Goal: Information Seeking & Learning: Learn about a topic

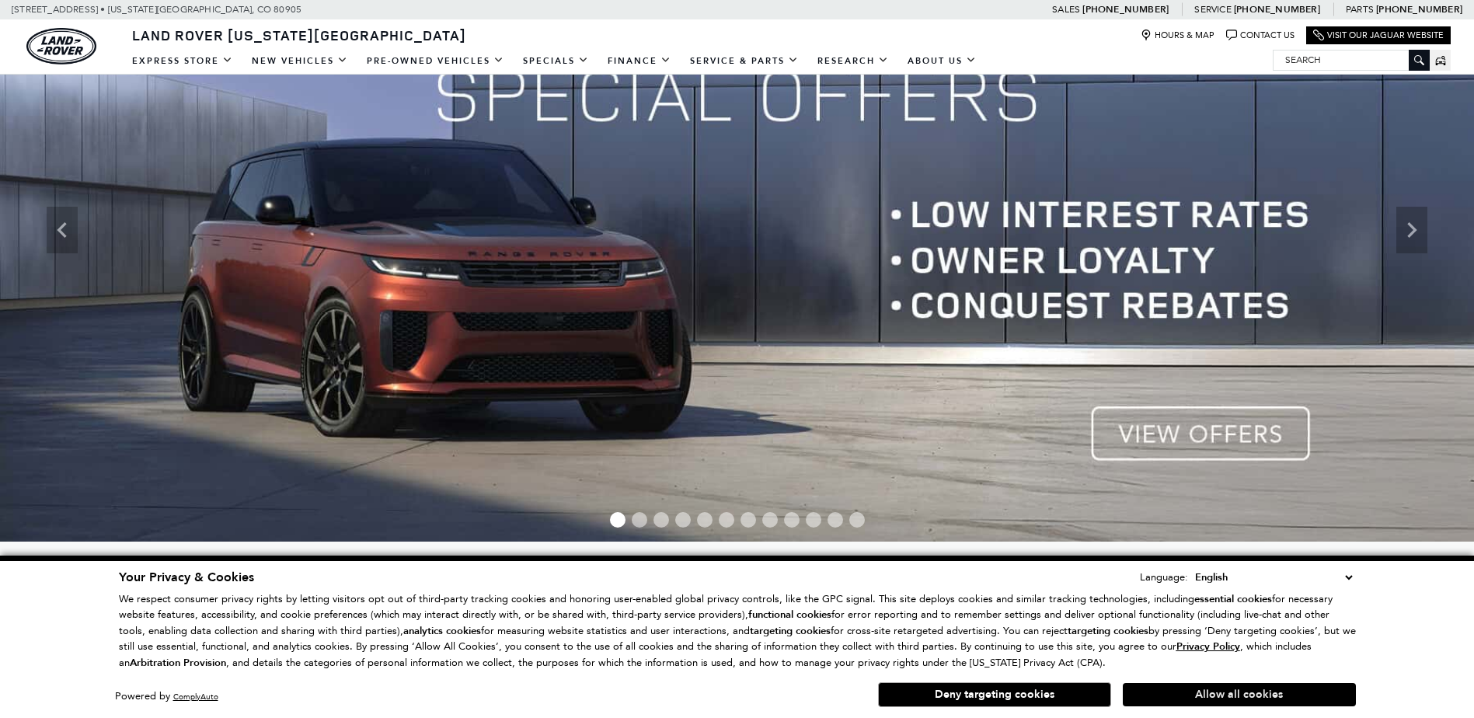
scroll to position [155, 0]
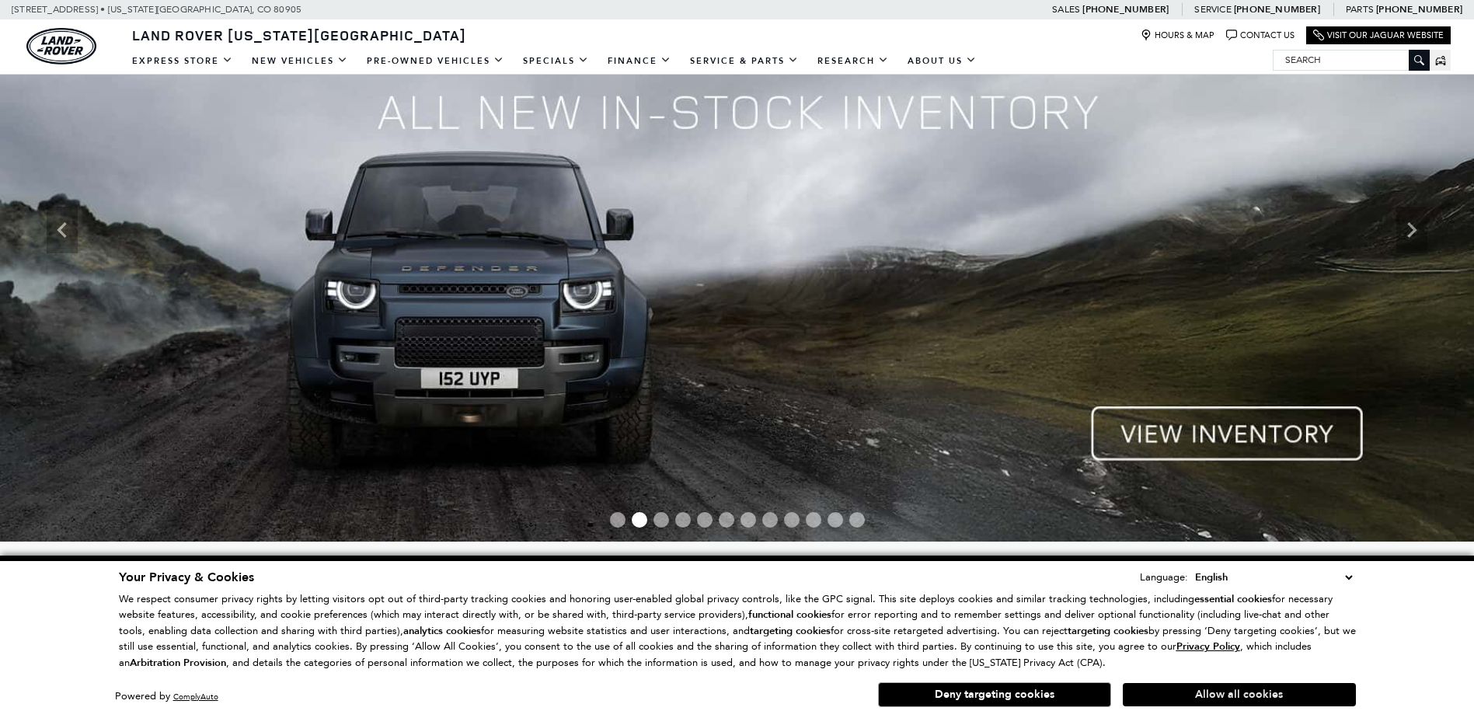
click at [1264, 695] on button "Allow all cookies" at bounding box center [1239, 694] width 233 height 23
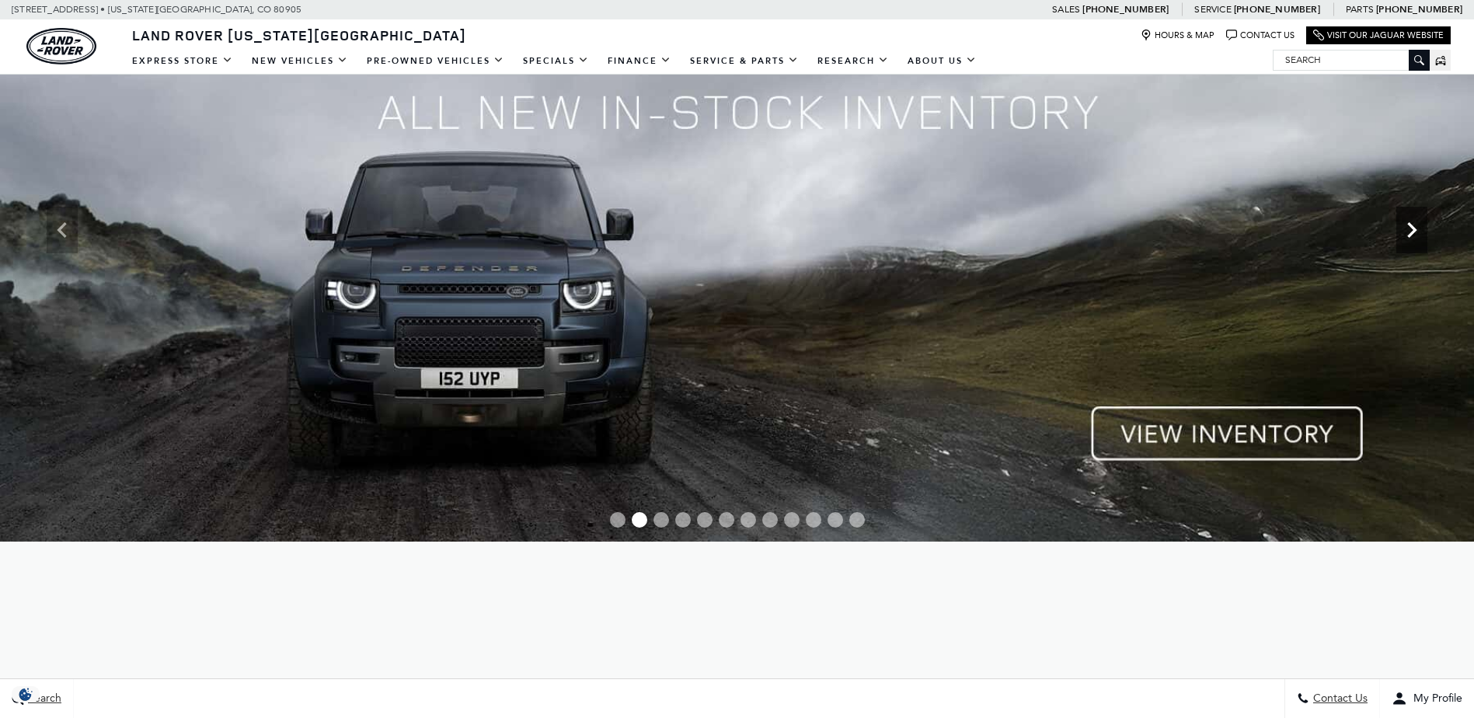
click at [1400, 239] on icon "Next" at bounding box center [1411, 229] width 31 height 31
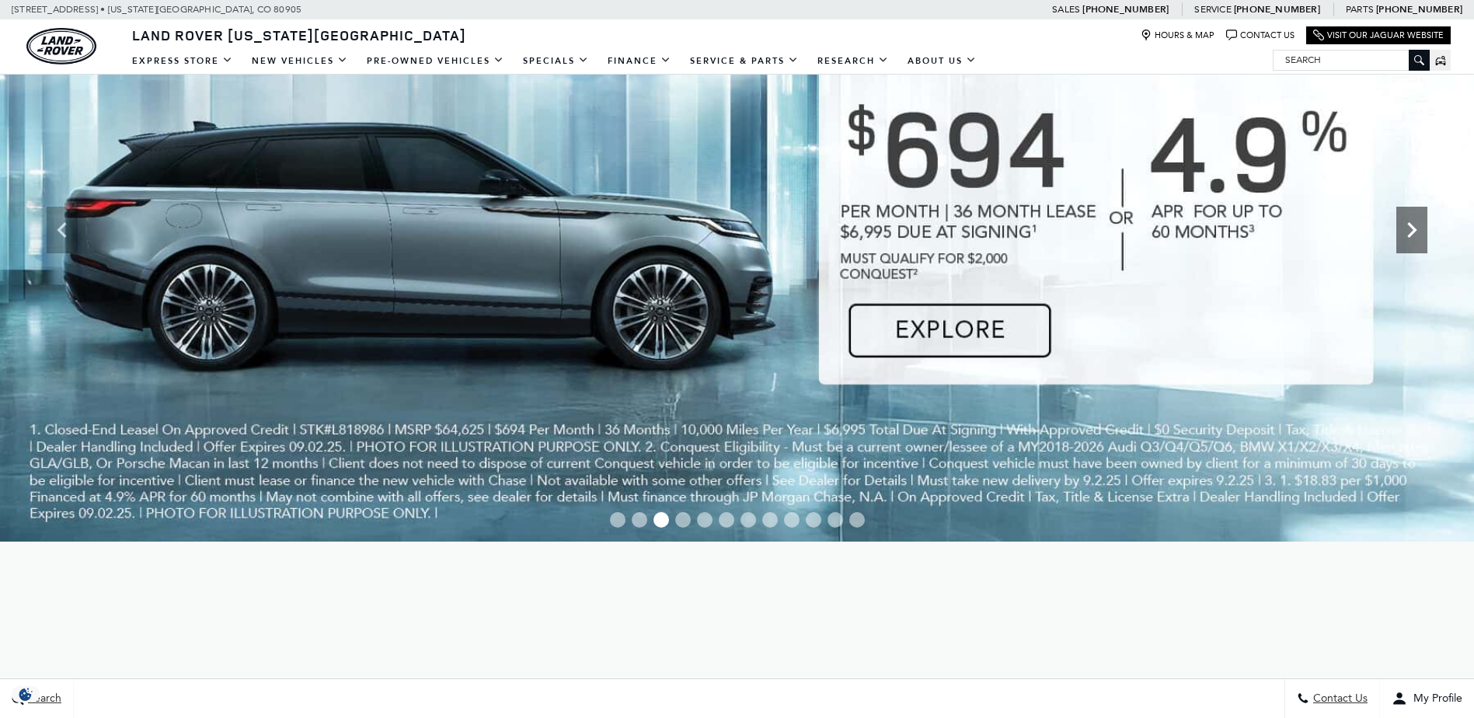
click at [1414, 231] on icon "Next" at bounding box center [1411, 230] width 9 height 16
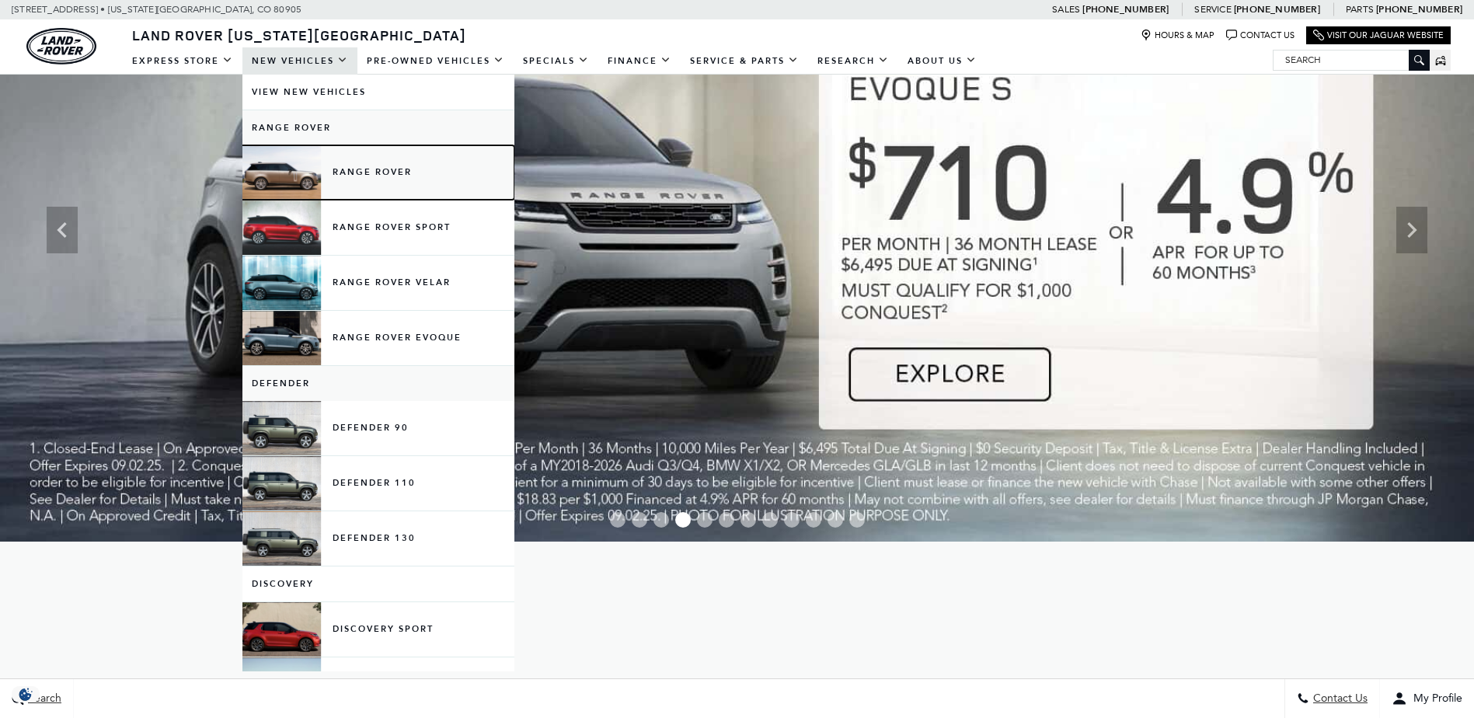
click at [365, 172] on link "Range Rover" at bounding box center [378, 172] width 272 height 54
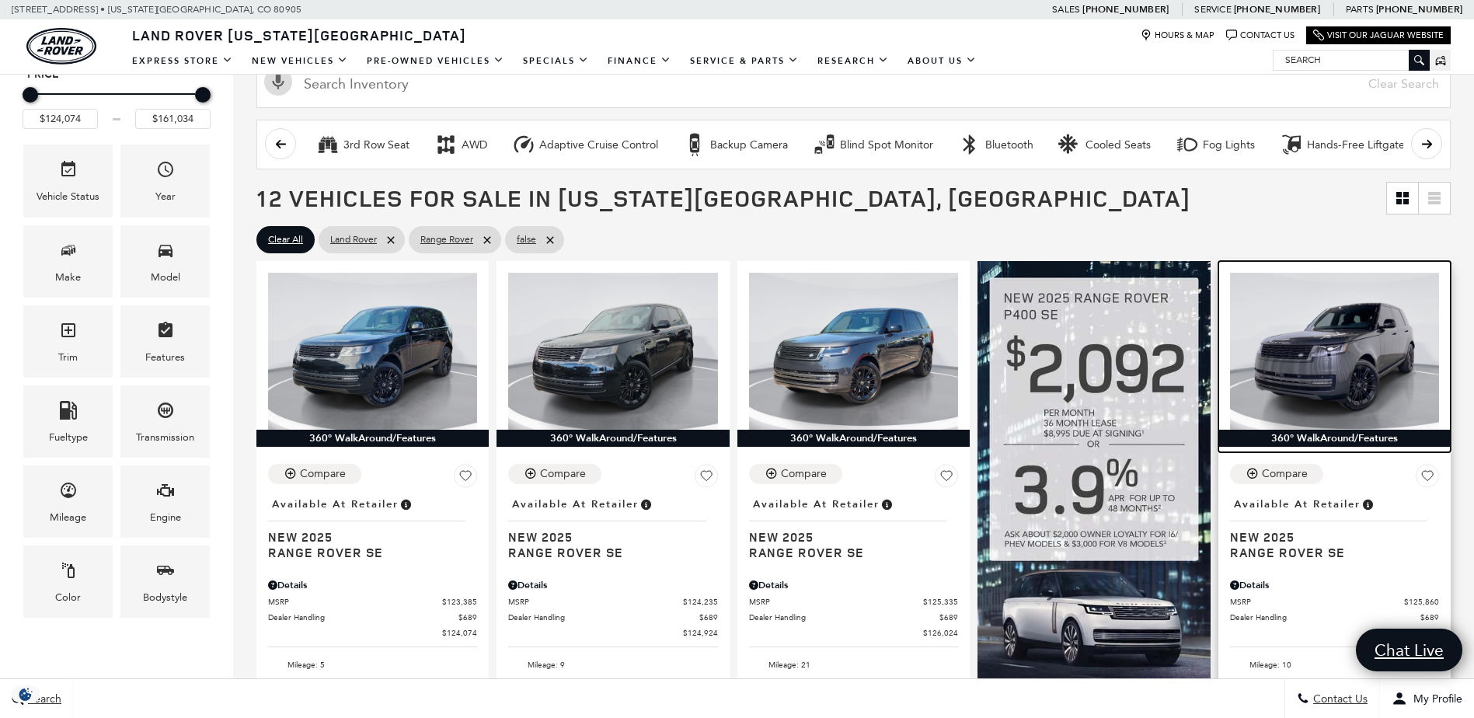
click at [1361, 384] on img at bounding box center [1334, 351] width 209 height 157
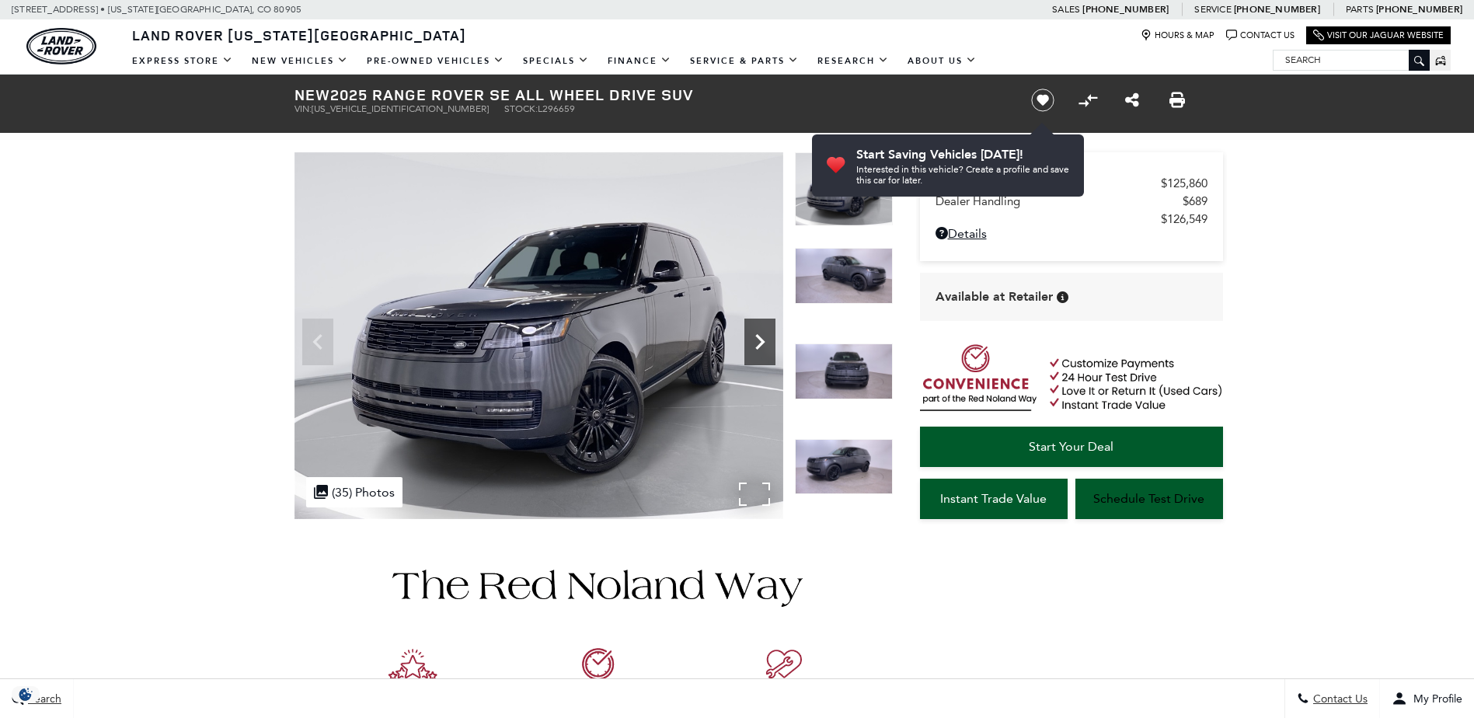
click at [763, 344] on icon "Next" at bounding box center [759, 341] width 31 height 31
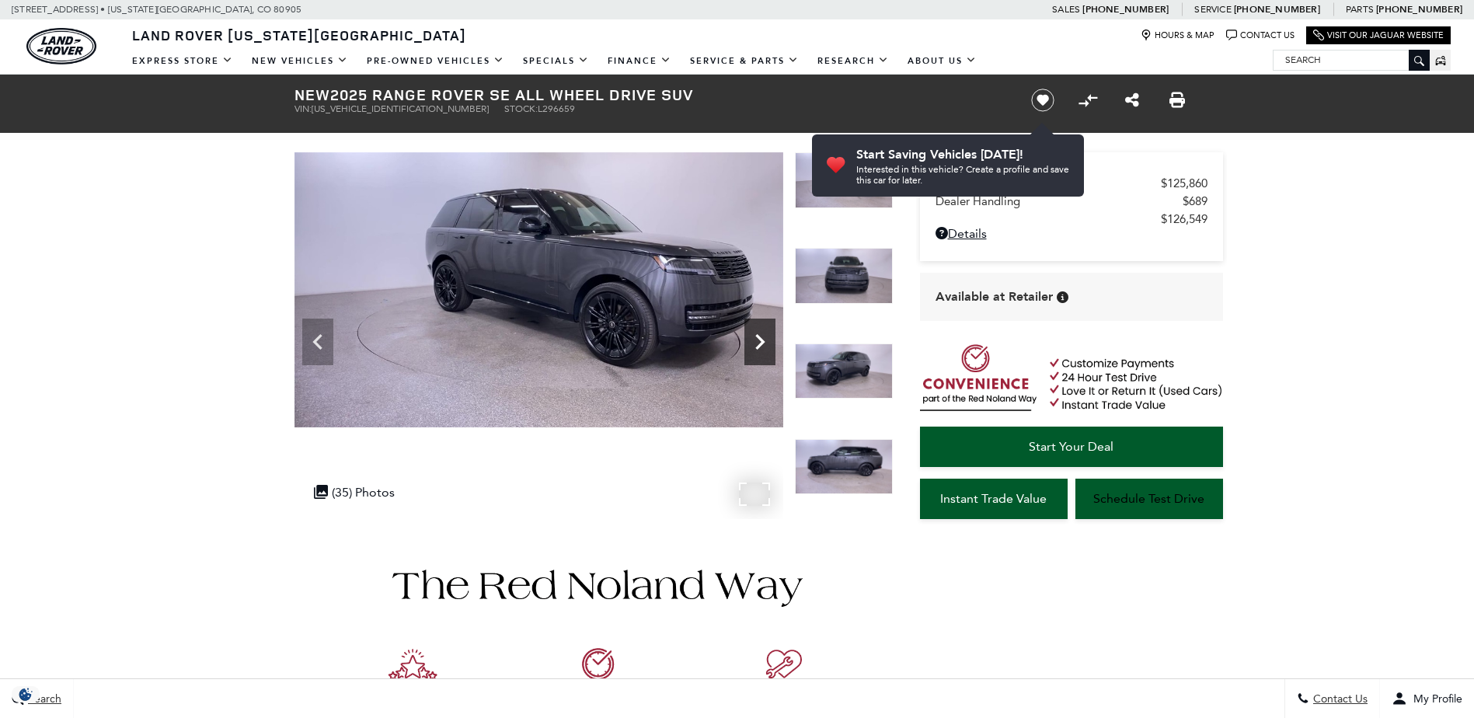
click at [763, 344] on icon "Next" at bounding box center [759, 341] width 31 height 31
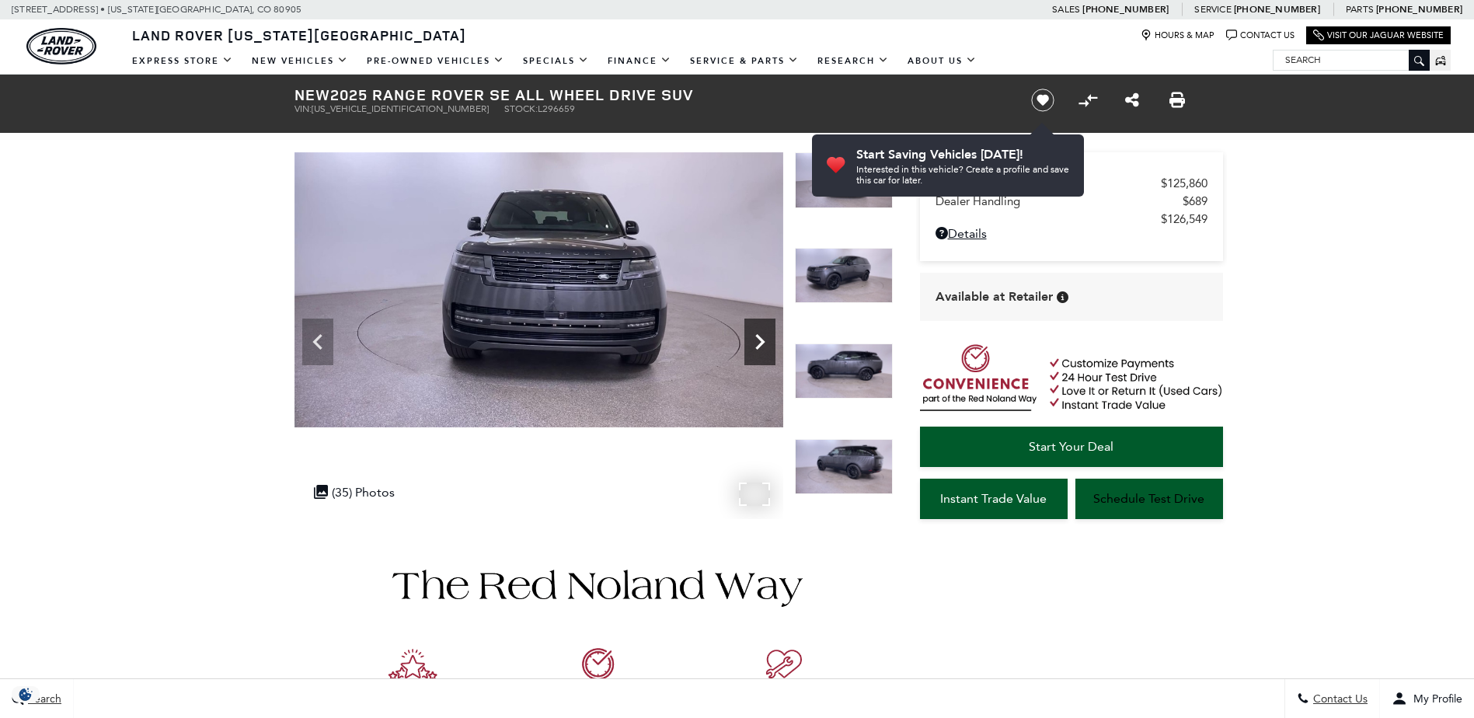
click at [763, 344] on icon "Next" at bounding box center [759, 341] width 31 height 31
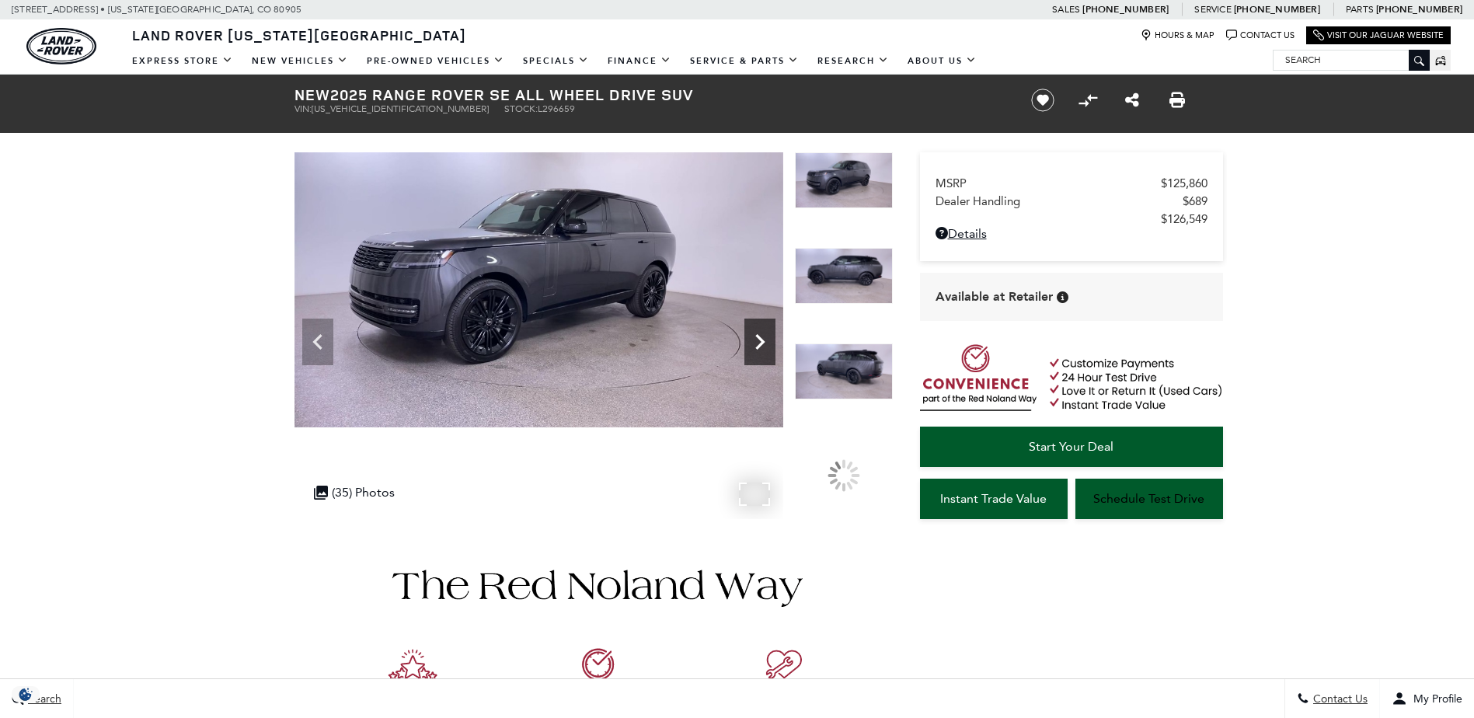
click at [763, 344] on icon "Next" at bounding box center [759, 341] width 31 height 31
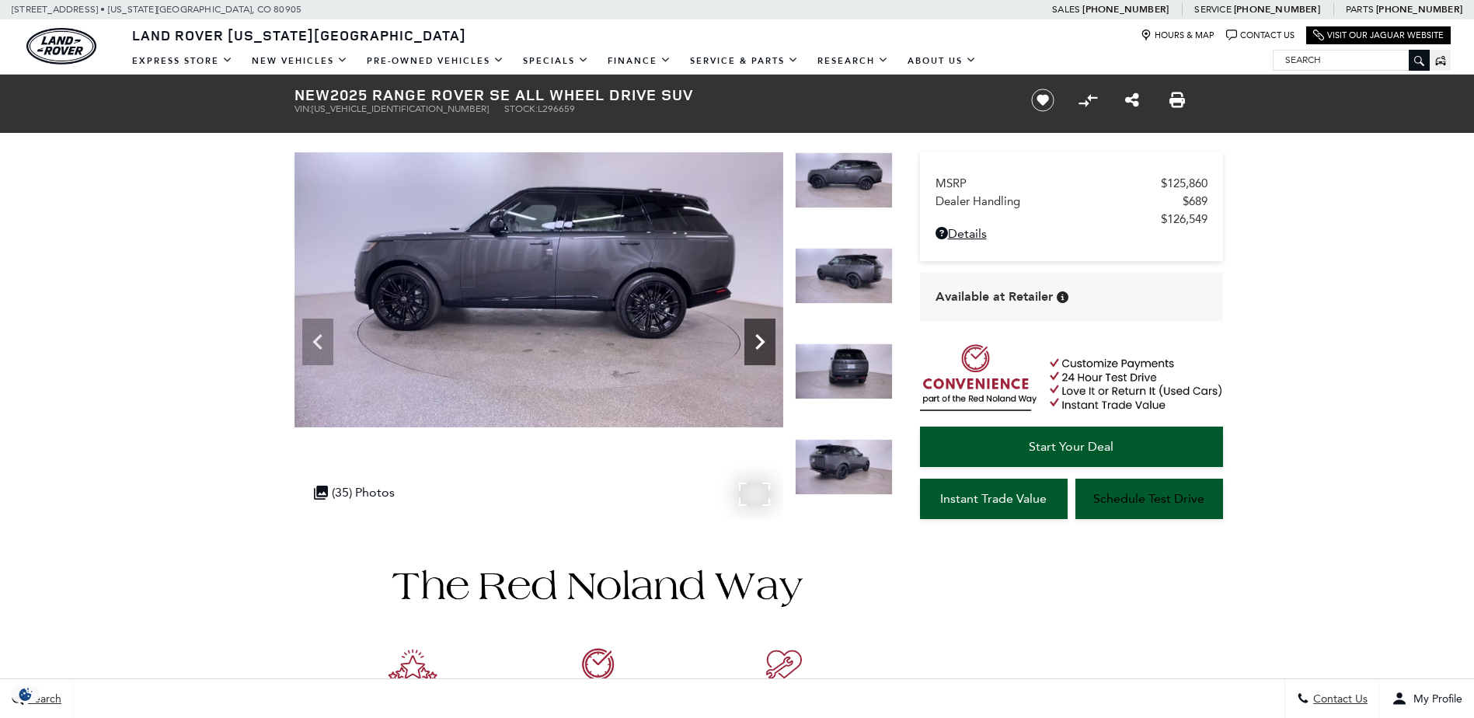
click at [763, 344] on icon "Next" at bounding box center [759, 341] width 31 height 31
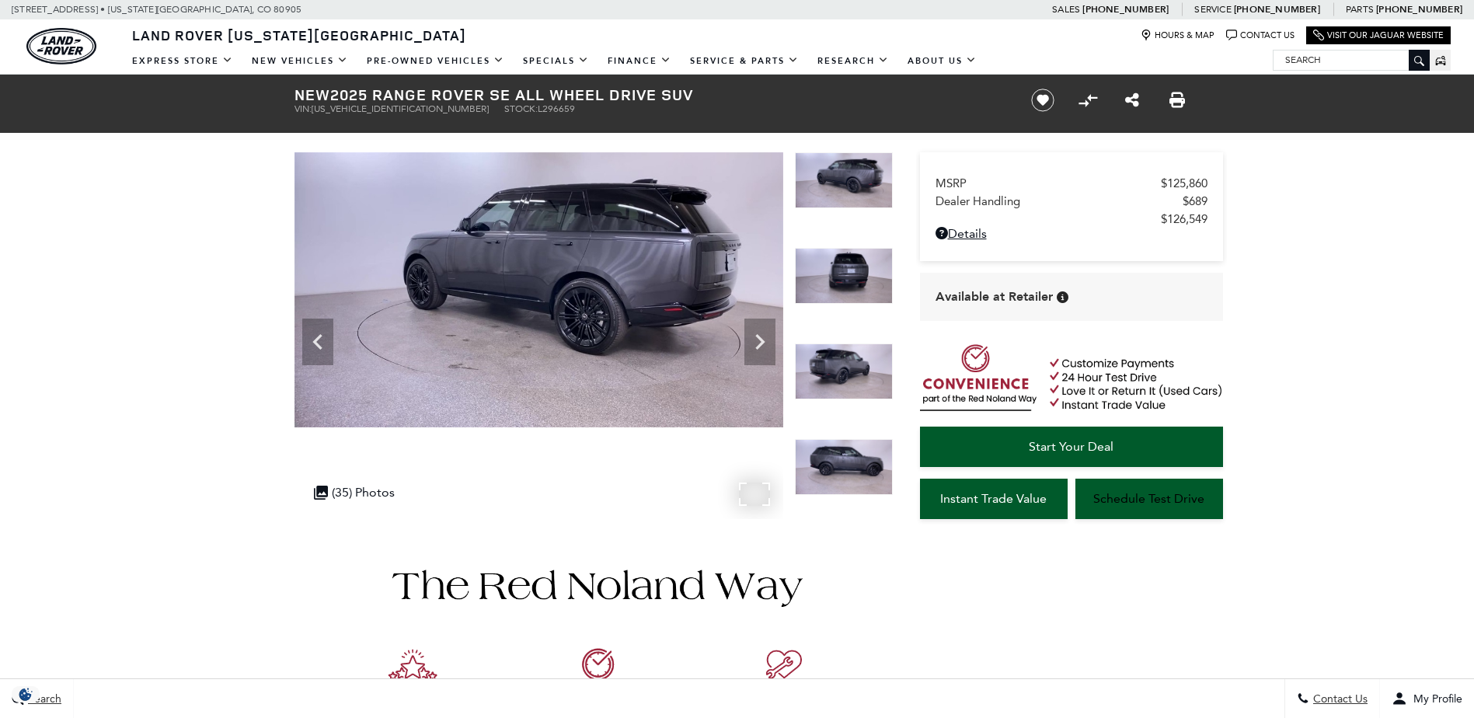
click at [465, 290] on img at bounding box center [538, 289] width 489 height 275
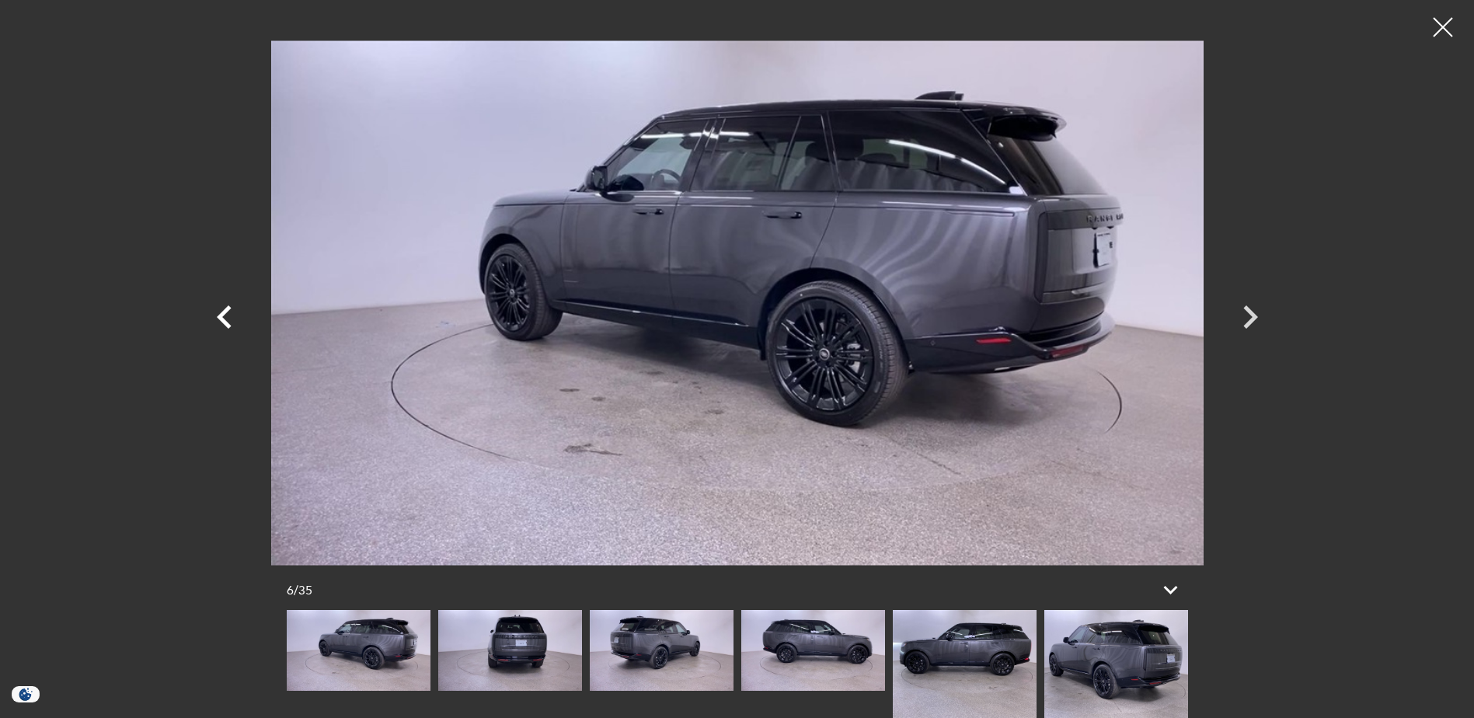
click at [231, 316] on icon "Previous" at bounding box center [224, 317] width 47 height 47
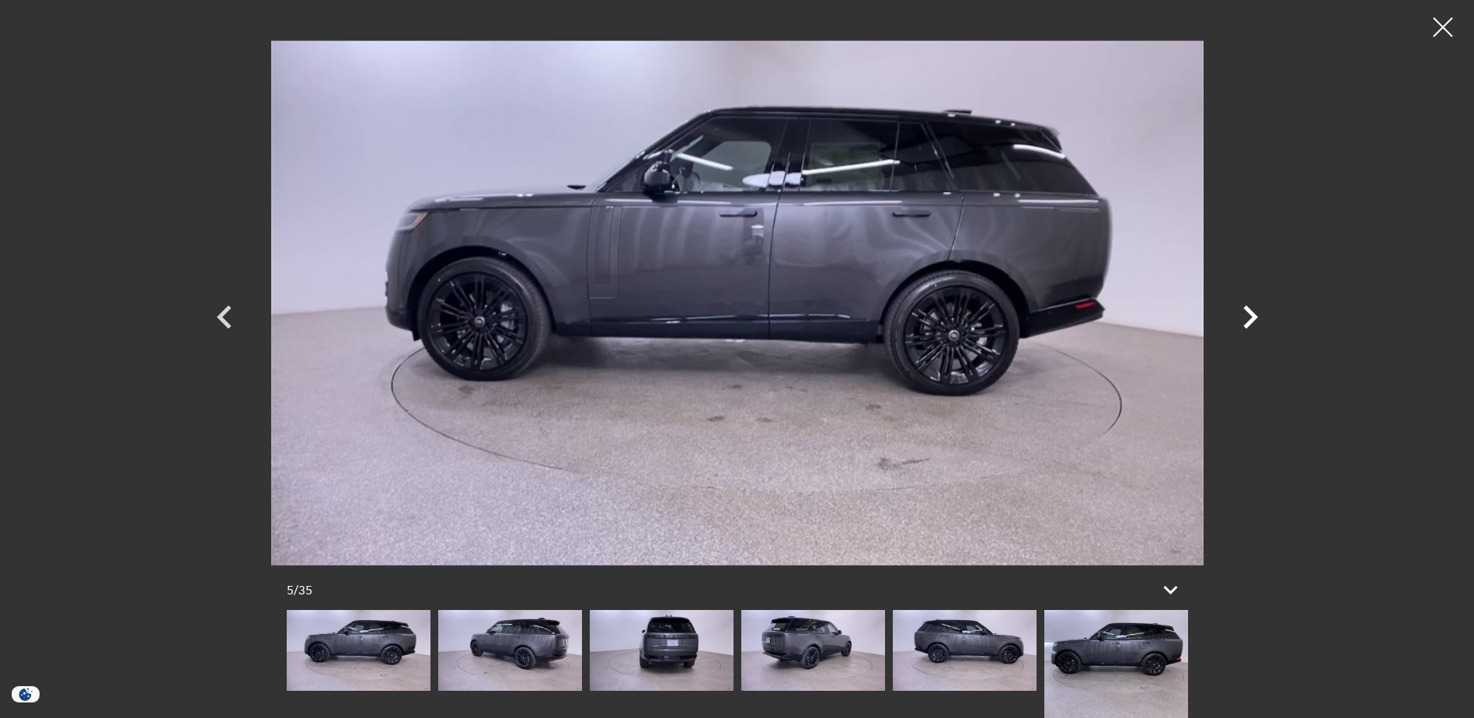
click at [1251, 323] on icon "Next" at bounding box center [1250, 316] width 15 height 23
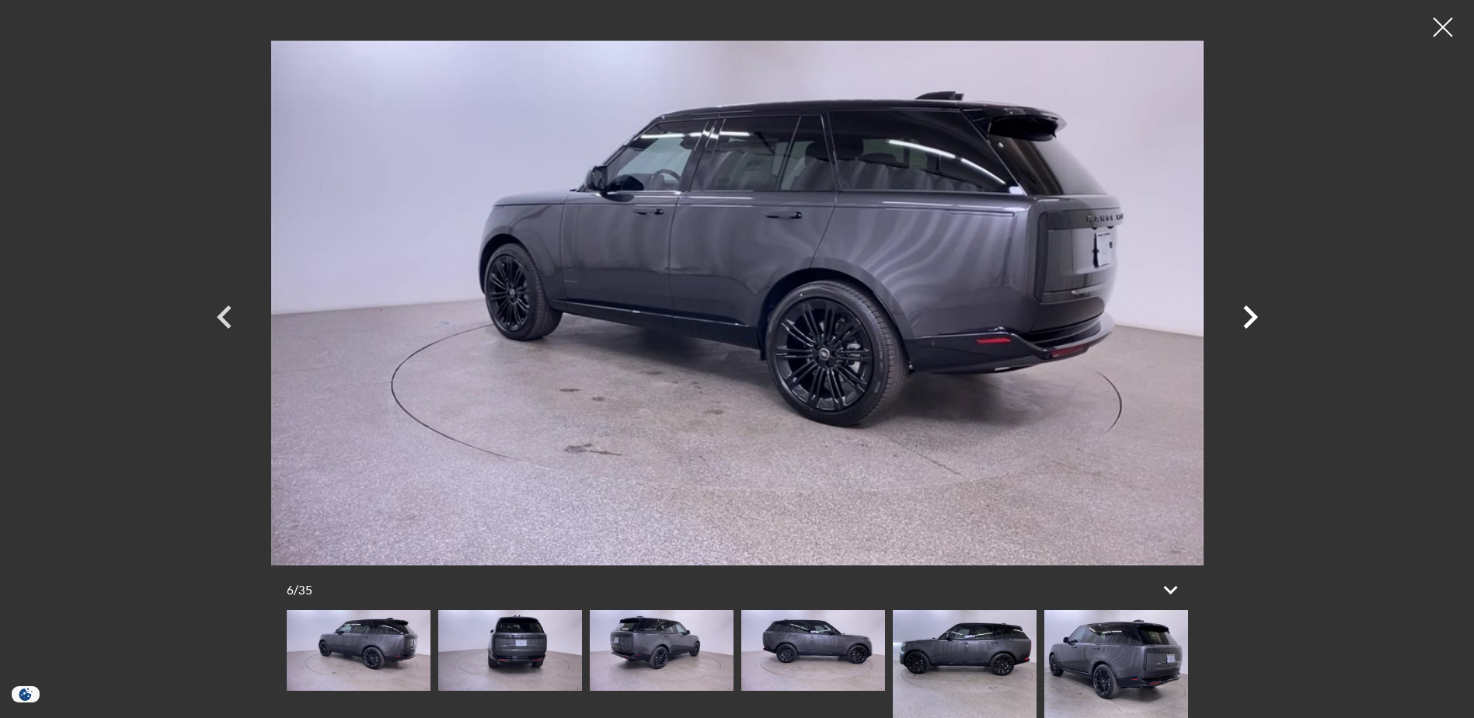
click at [1251, 323] on icon "Next" at bounding box center [1250, 316] width 15 height 23
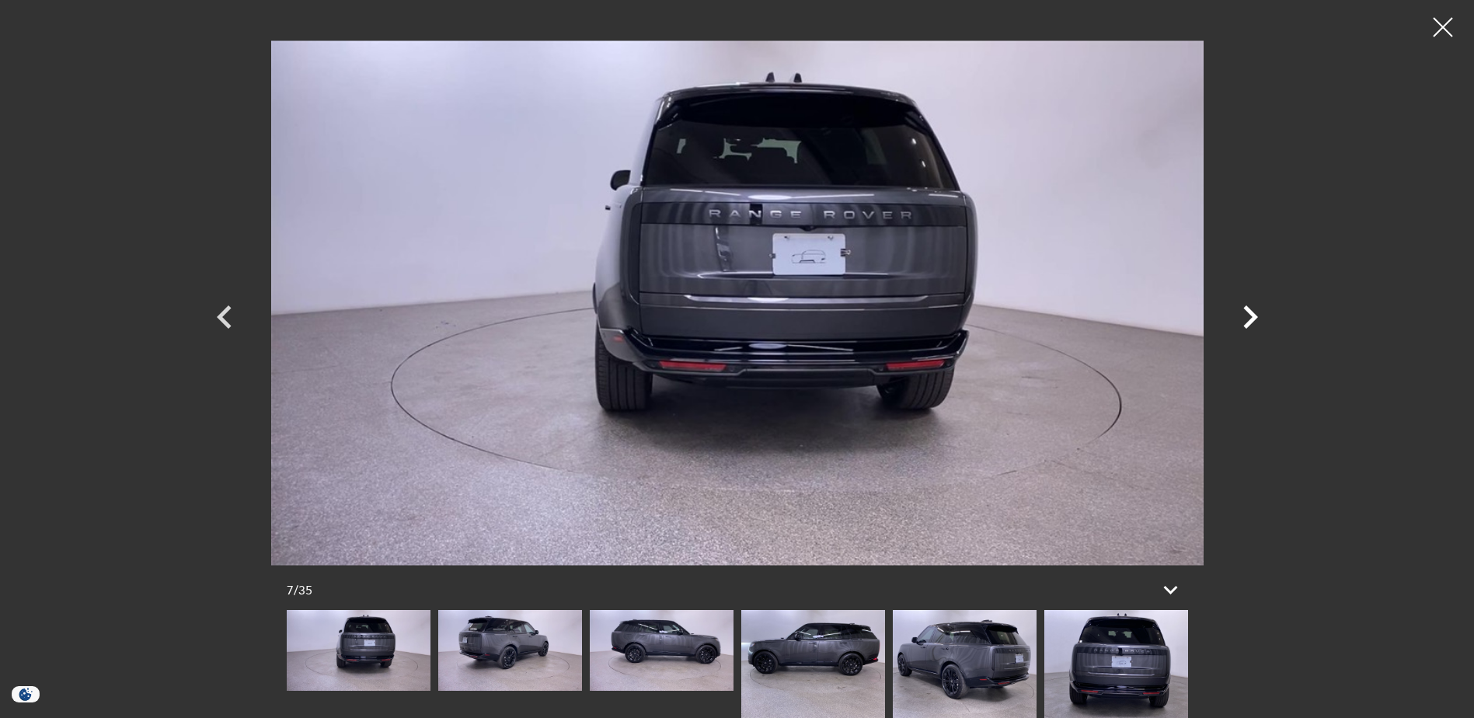
click at [1251, 323] on icon "Next" at bounding box center [1250, 316] width 15 height 23
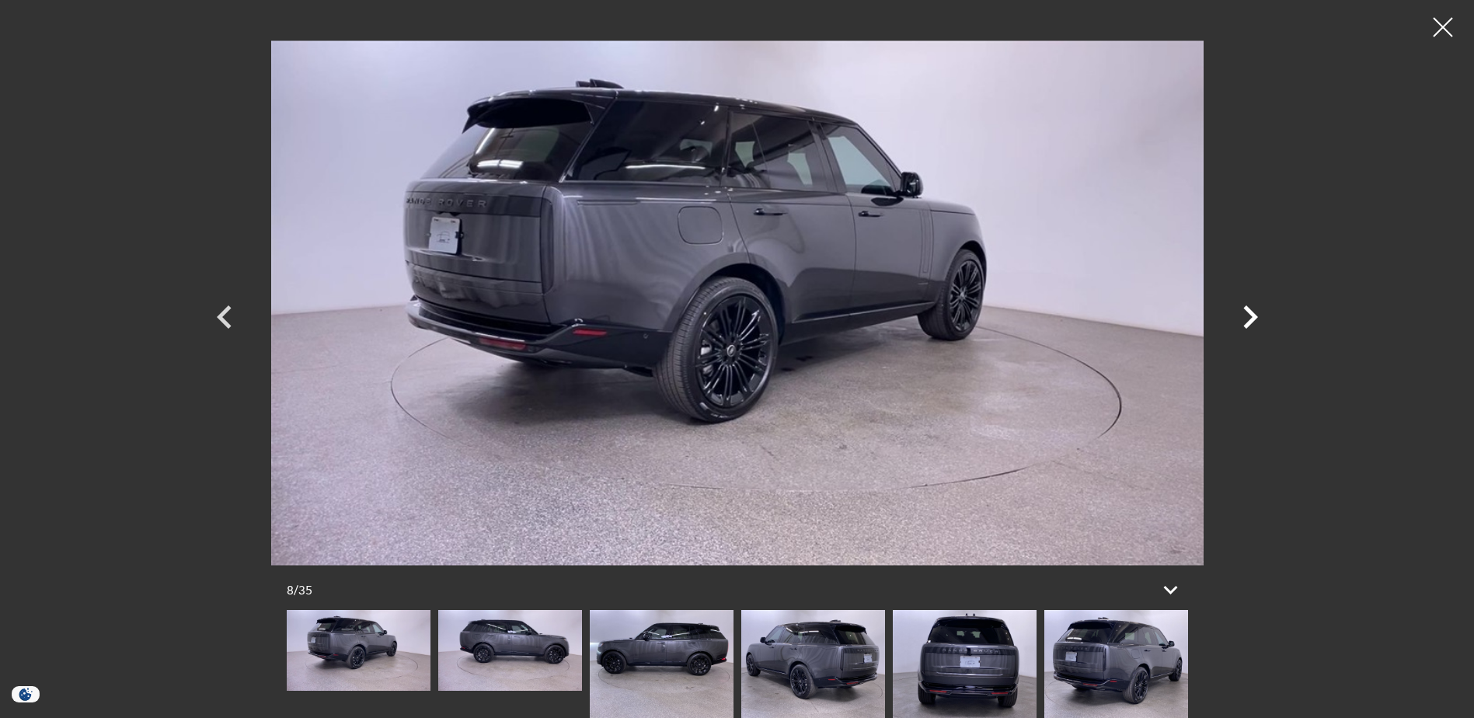
click at [1251, 323] on icon "Next" at bounding box center [1250, 316] width 15 height 23
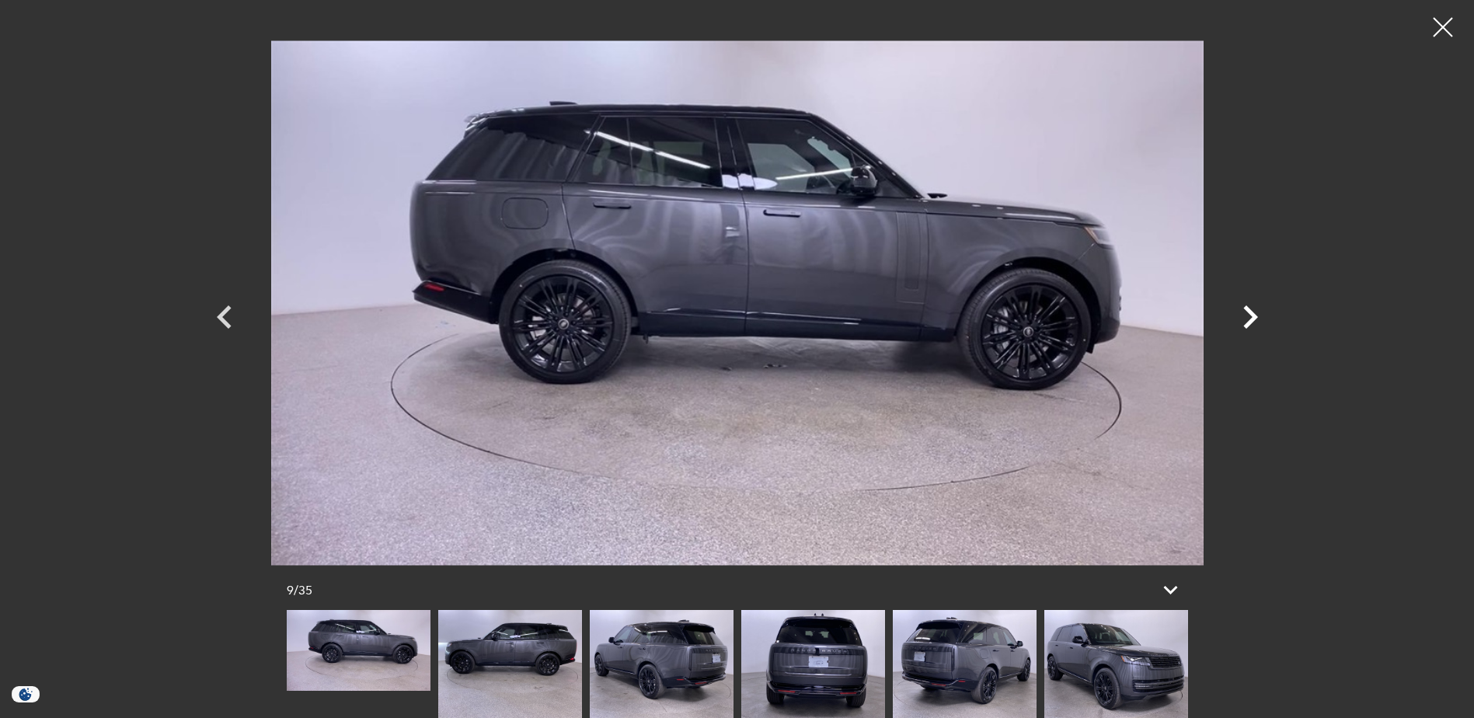
click at [1246, 316] on icon "Next" at bounding box center [1250, 317] width 47 height 47
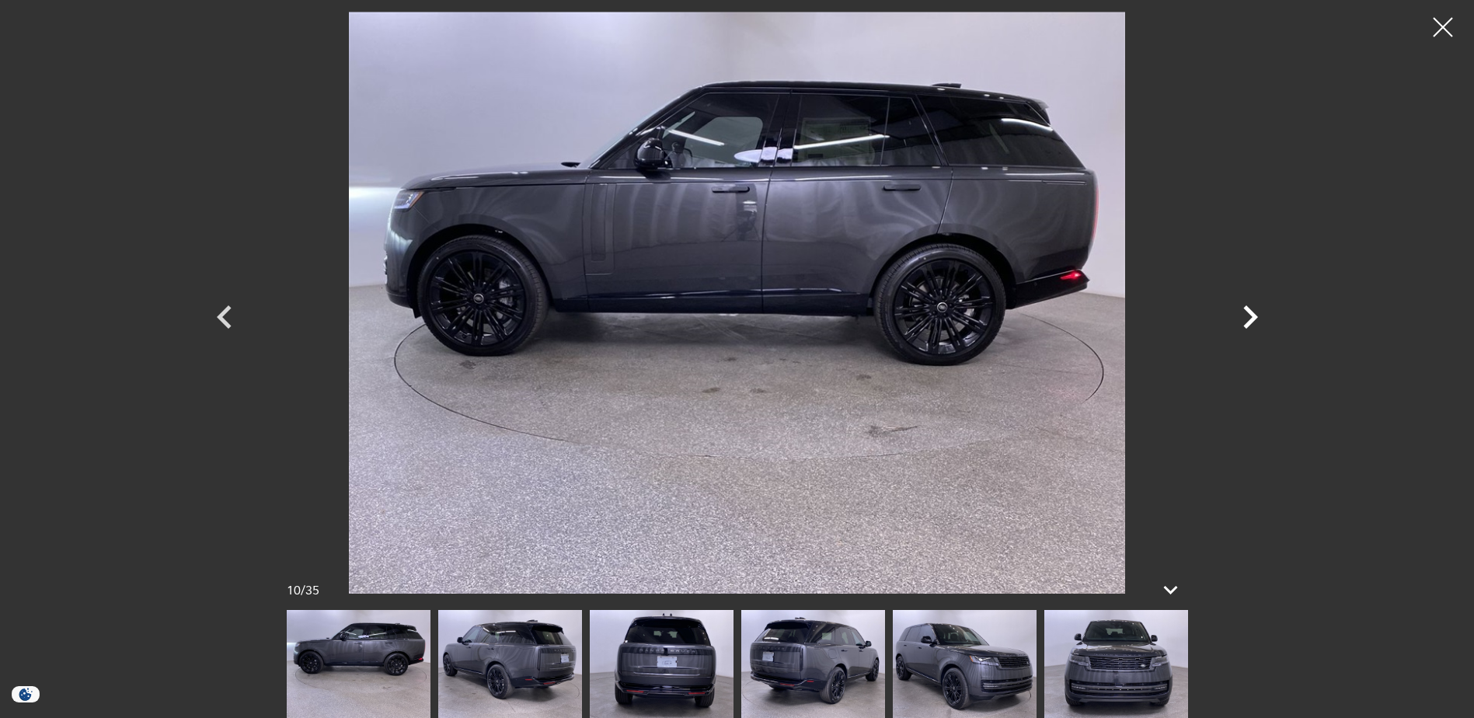
click at [1246, 316] on icon "Next" at bounding box center [1250, 317] width 47 height 47
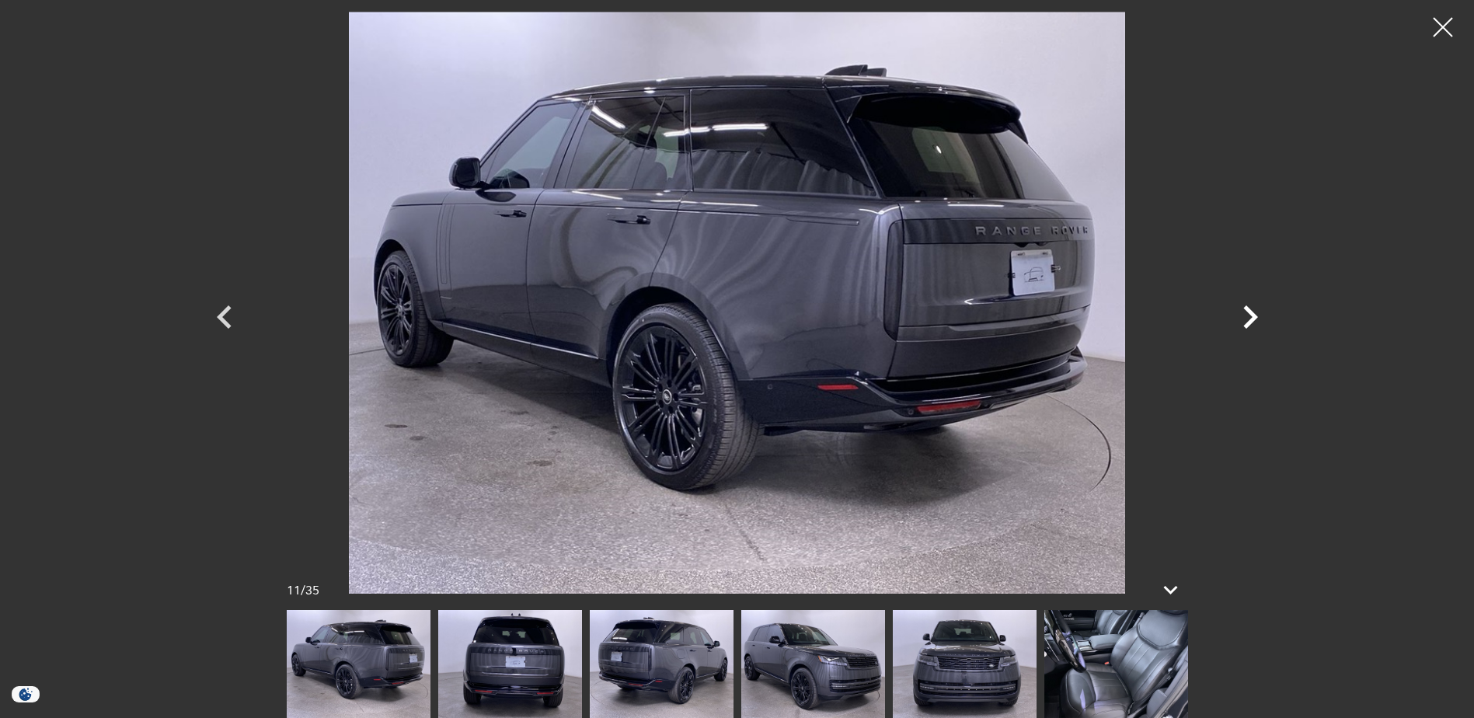
click at [1246, 316] on icon "Next" at bounding box center [1250, 317] width 47 height 47
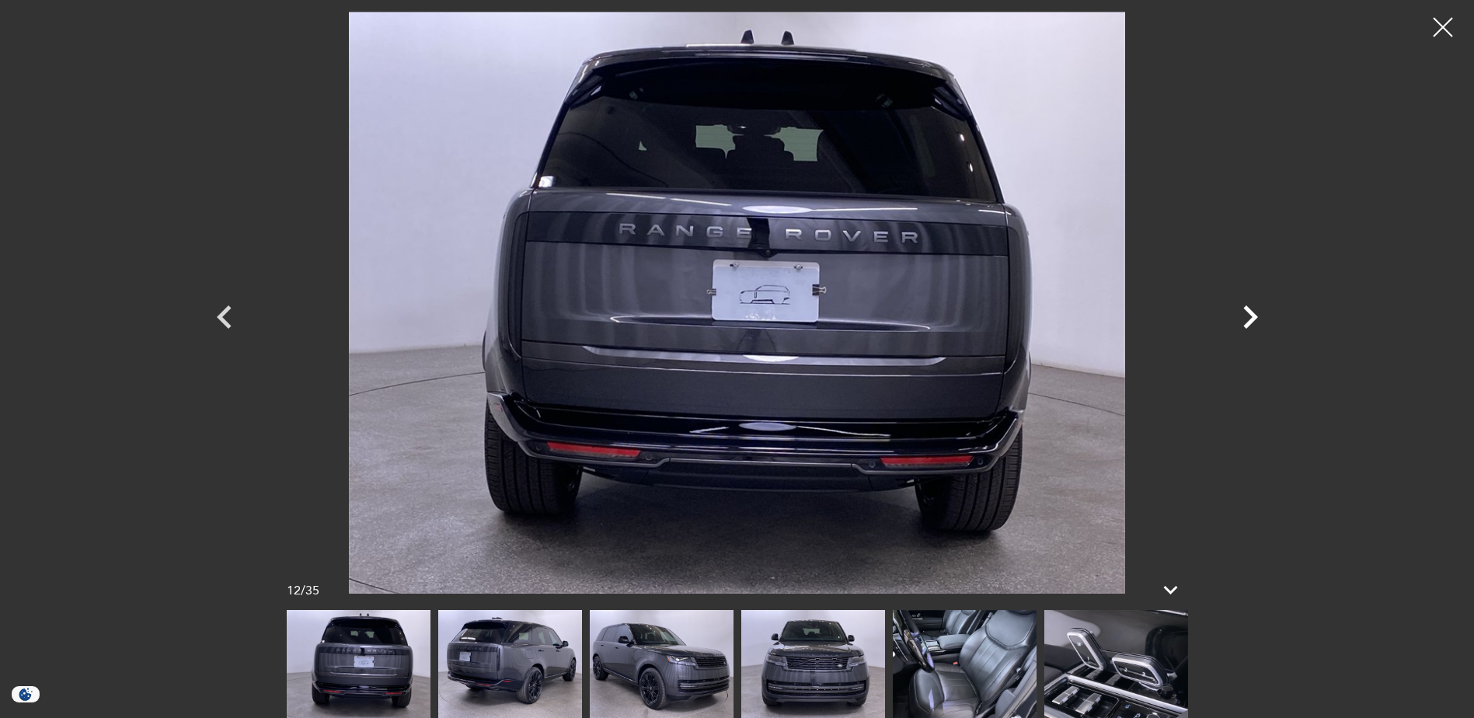
click at [1246, 316] on icon "Next" at bounding box center [1250, 317] width 47 height 47
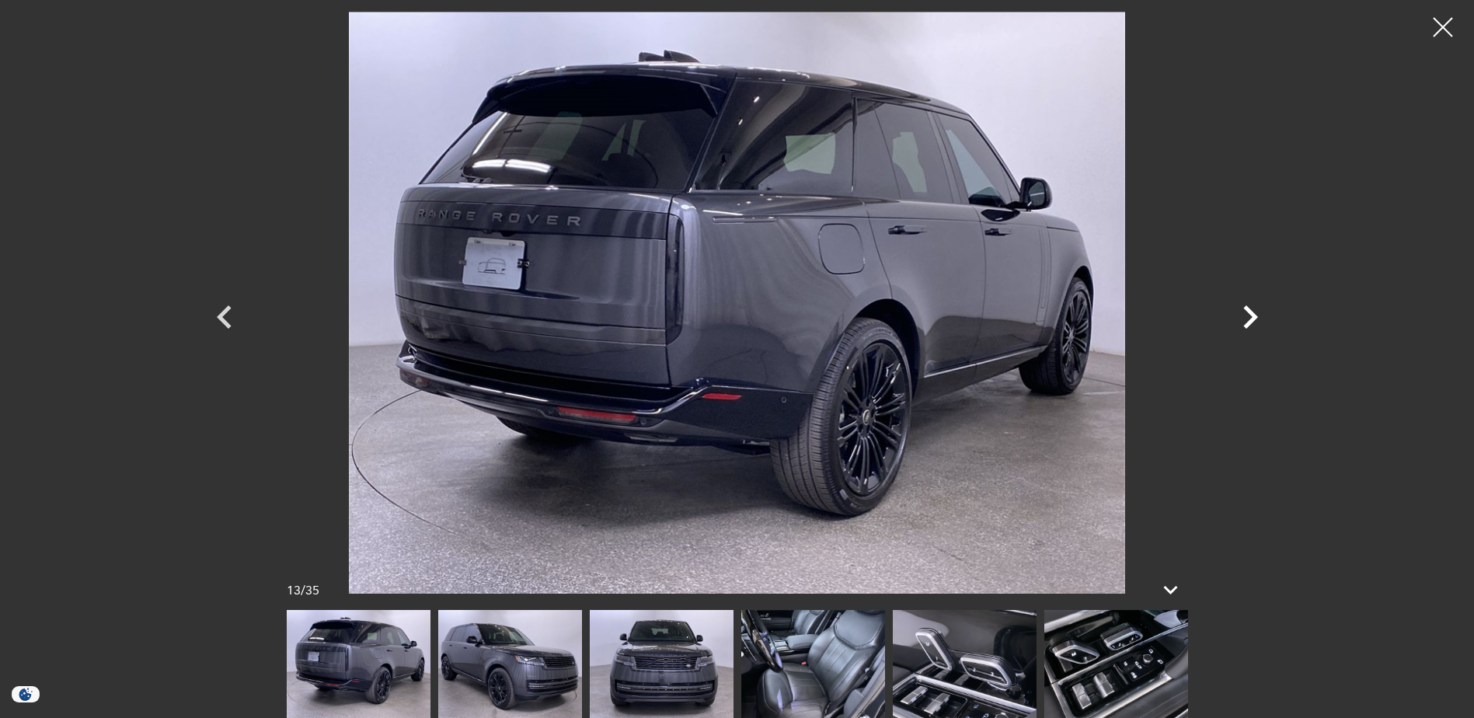
click at [1246, 316] on icon "Next" at bounding box center [1250, 317] width 47 height 47
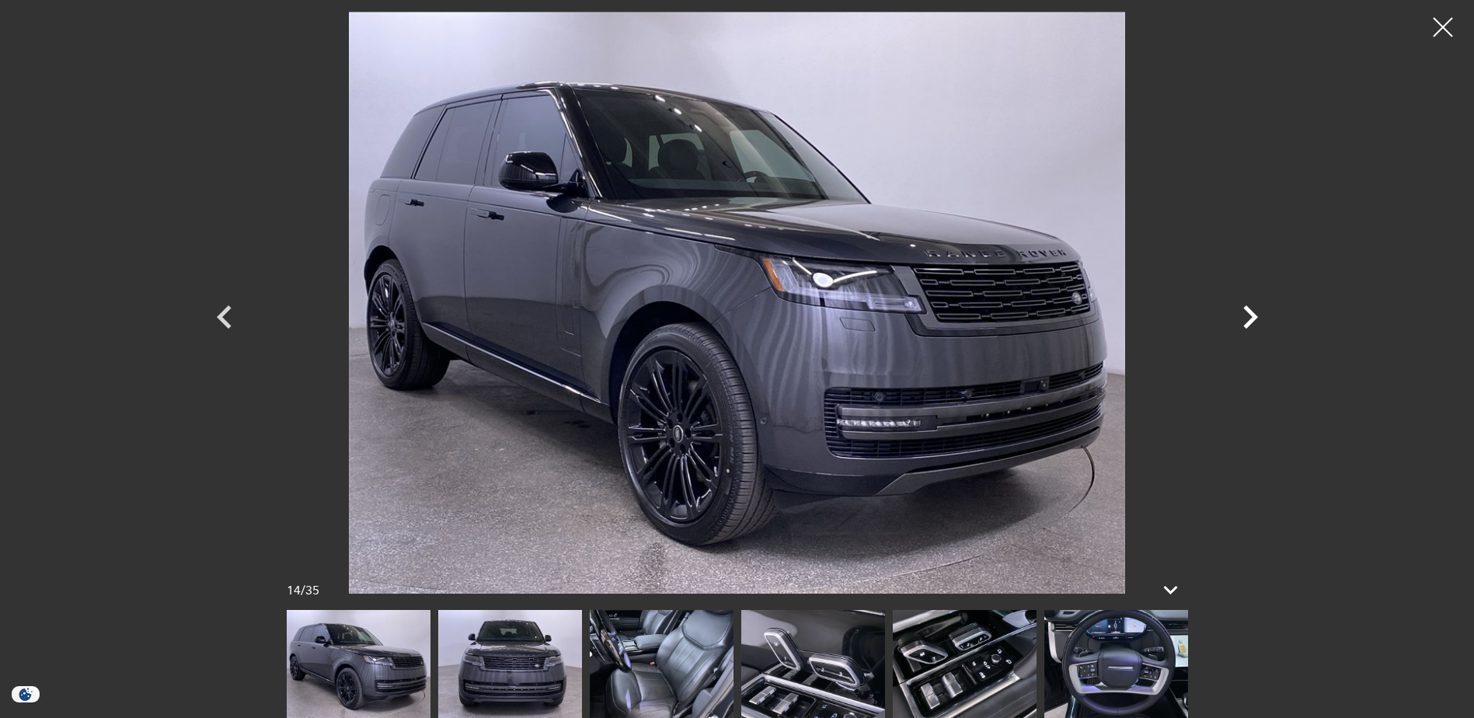
click at [1246, 316] on icon "Next" at bounding box center [1250, 317] width 47 height 47
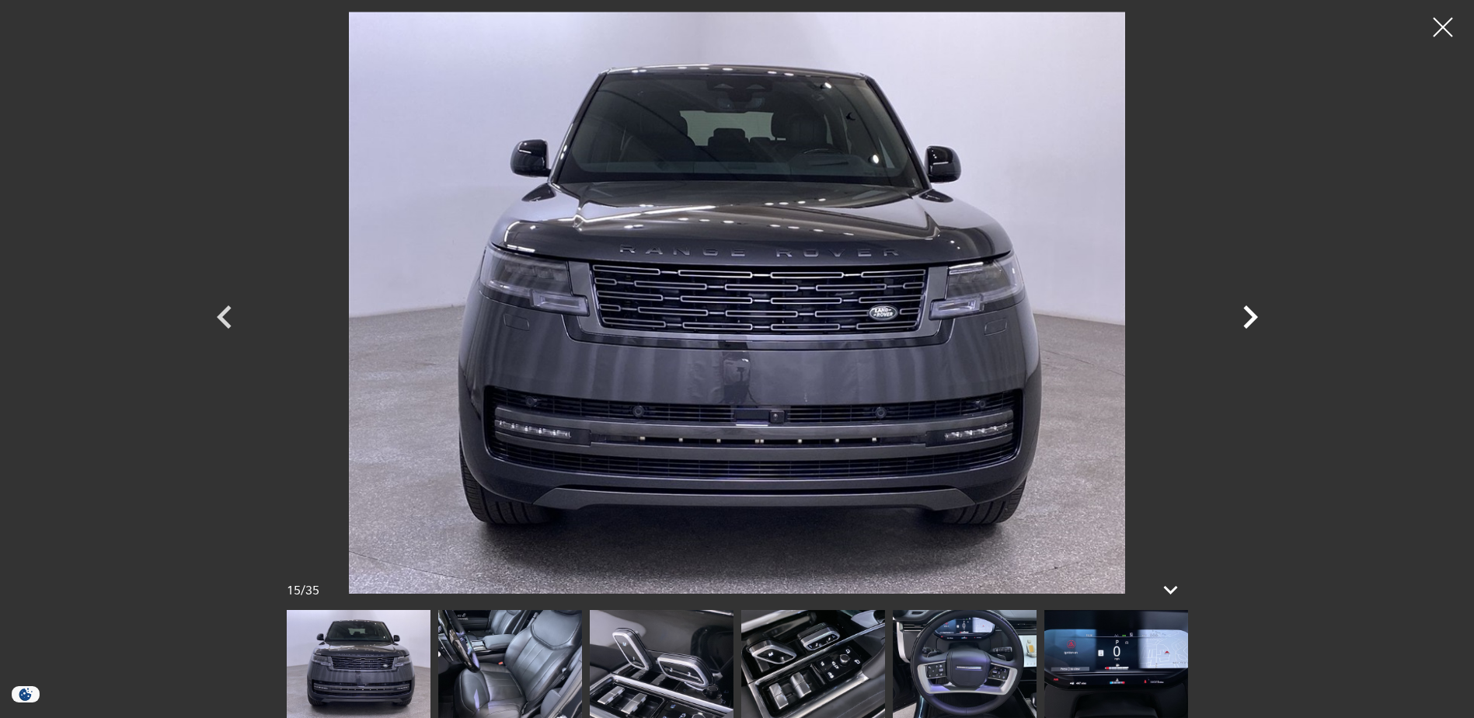
click at [1246, 316] on icon "Next" at bounding box center [1250, 317] width 47 height 47
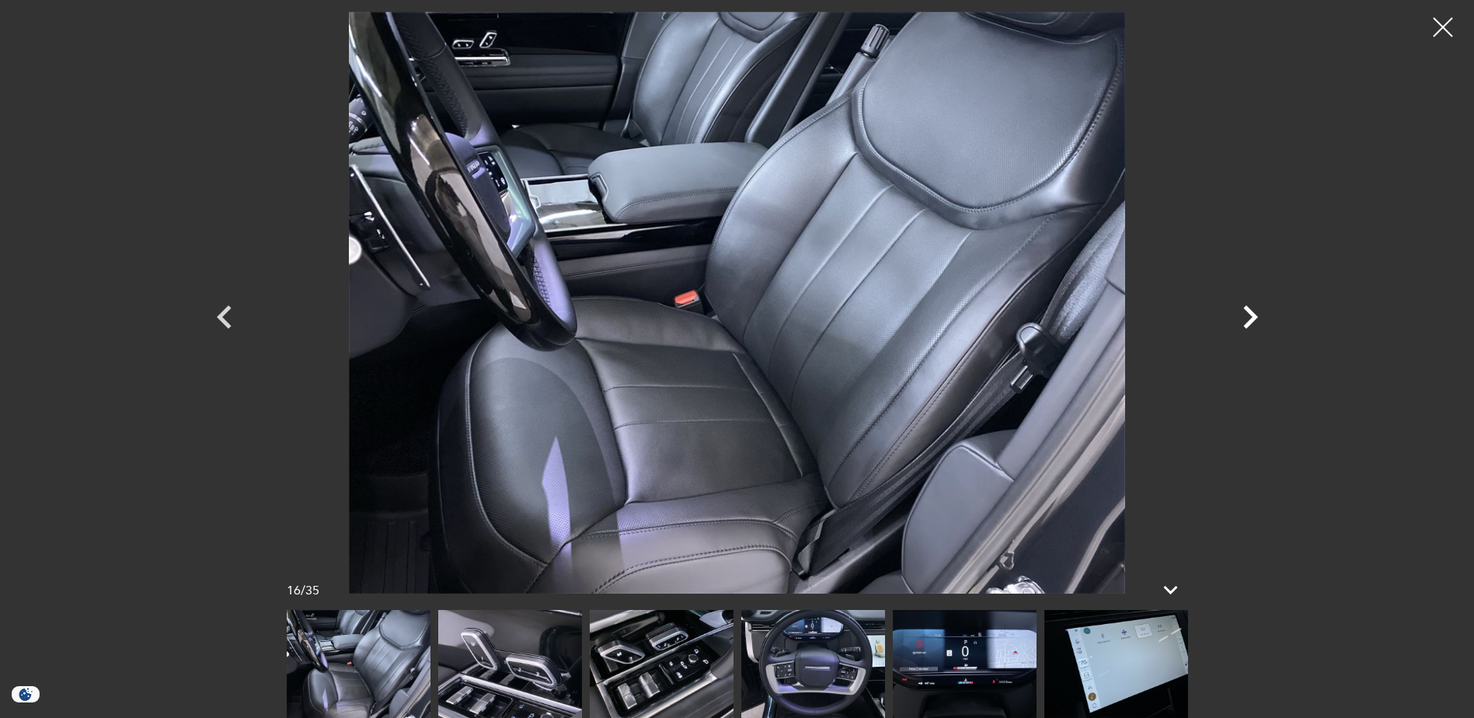
click at [1246, 316] on icon "Next" at bounding box center [1250, 317] width 47 height 47
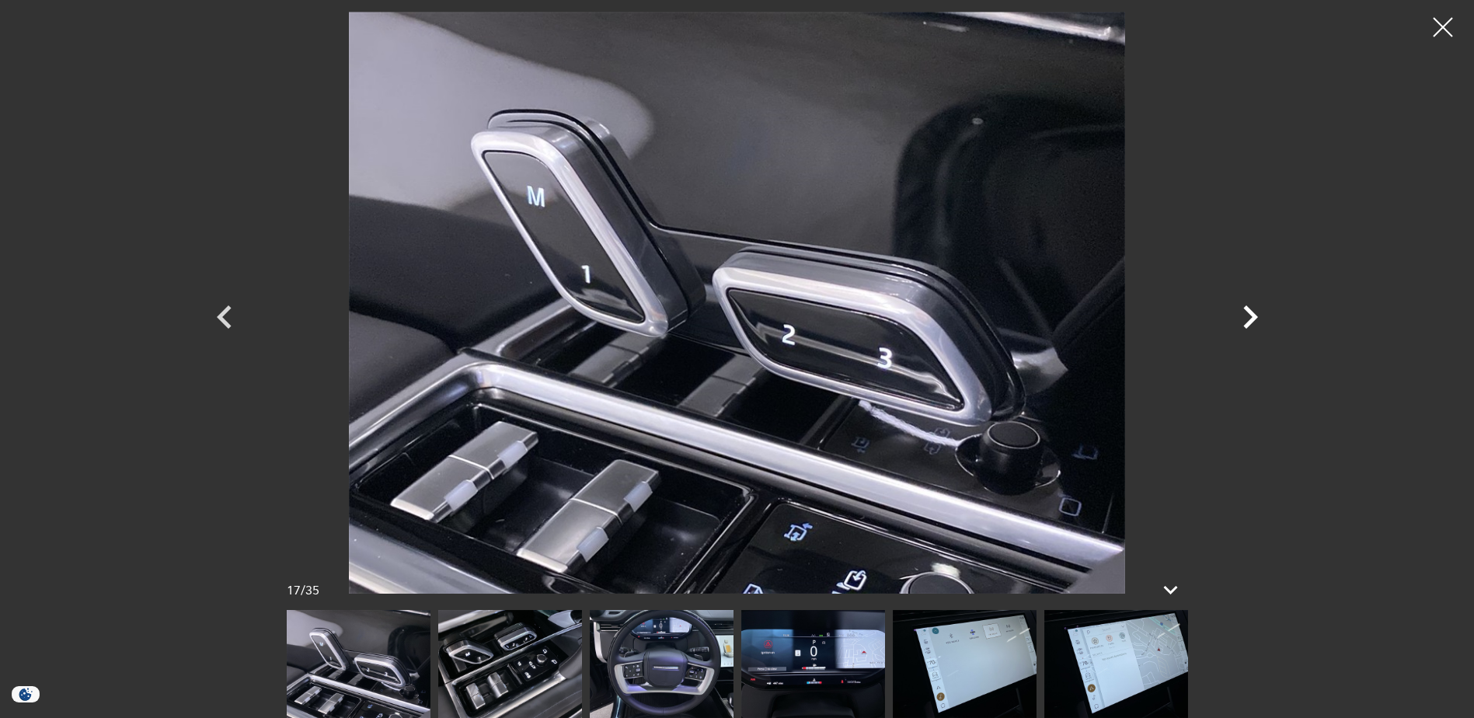
click at [1246, 316] on icon "Next" at bounding box center [1250, 317] width 47 height 47
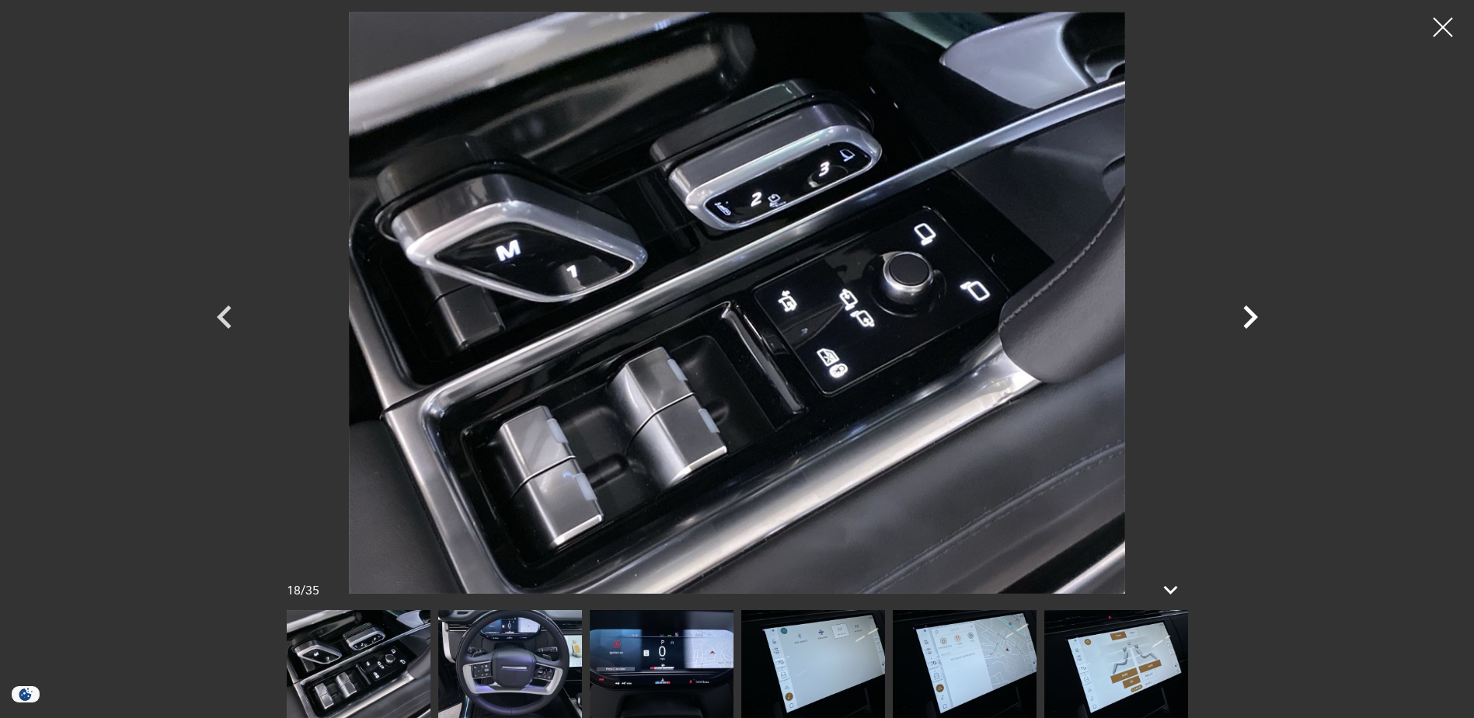
click at [1246, 316] on icon "Next" at bounding box center [1250, 317] width 47 height 47
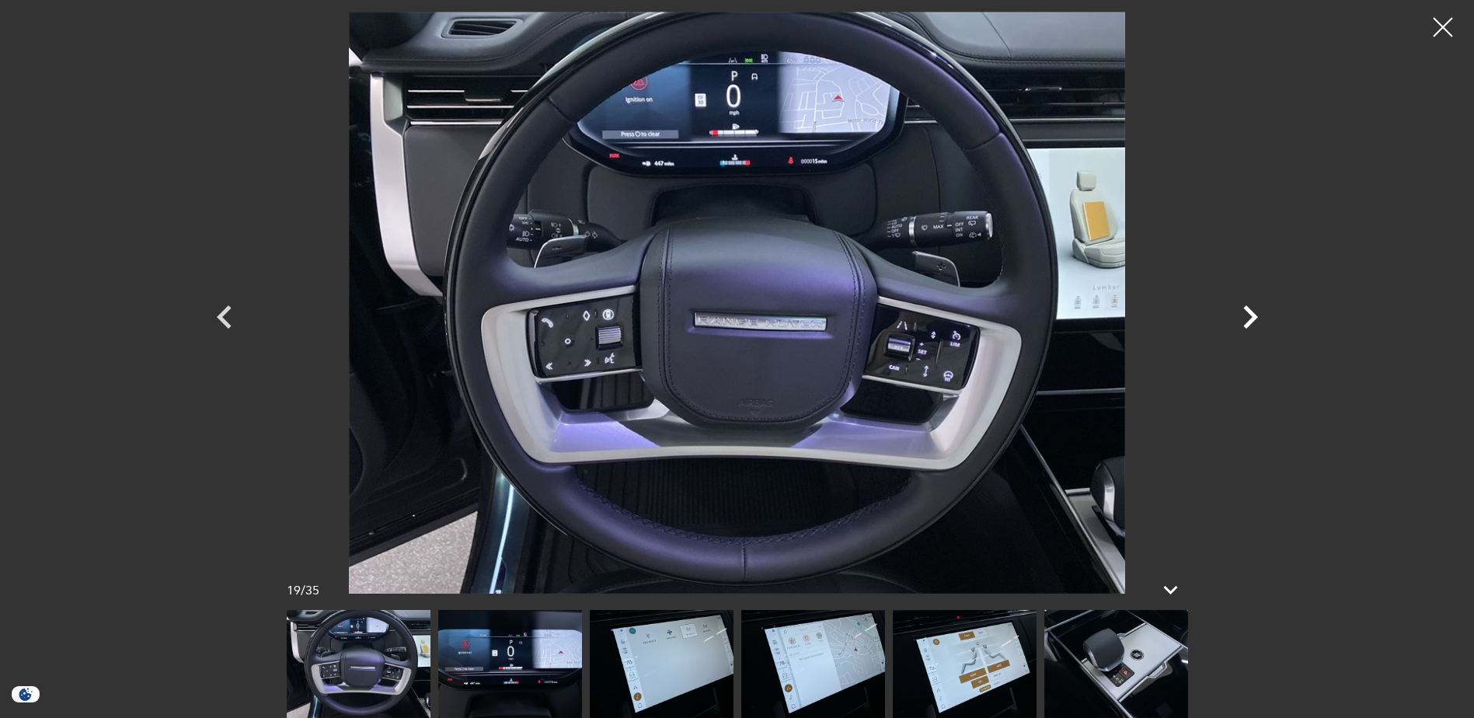
click at [1246, 316] on icon "Next" at bounding box center [1250, 317] width 47 height 47
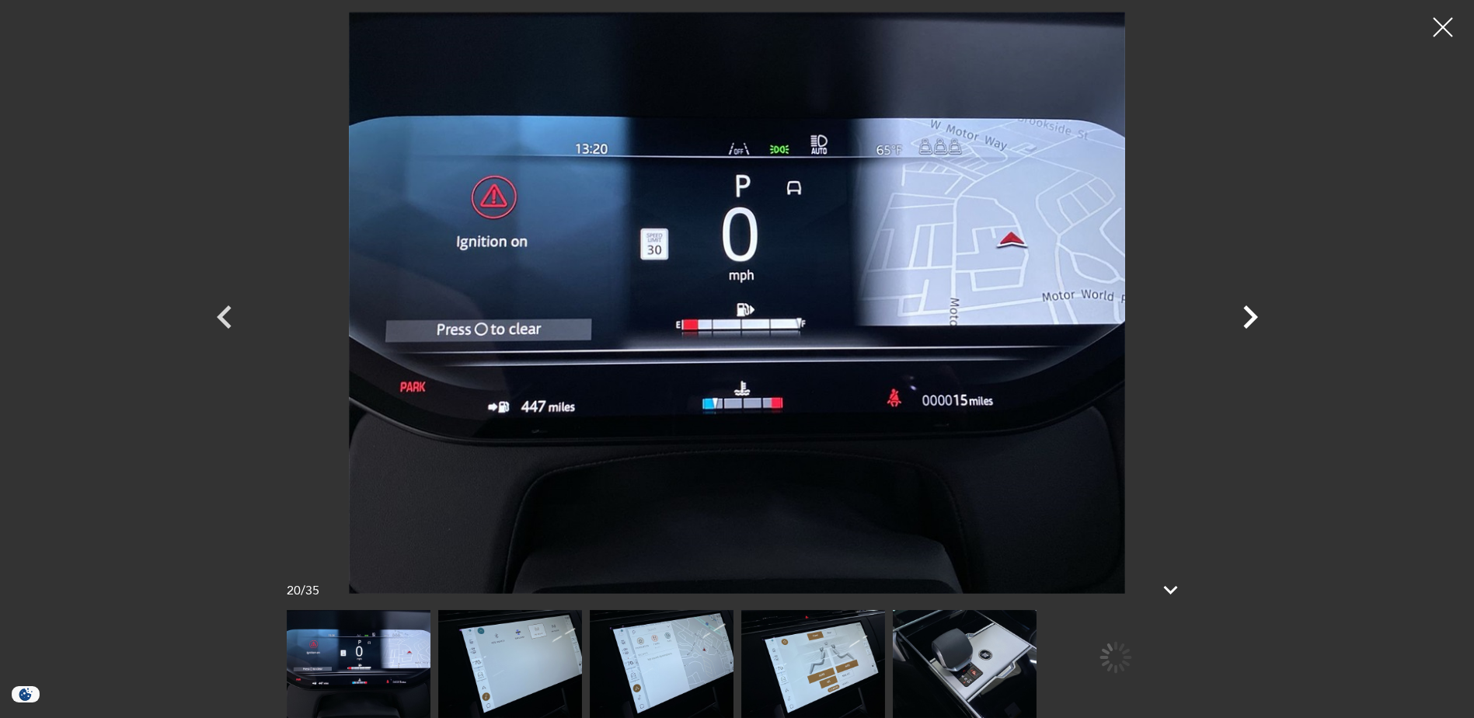
click at [1246, 316] on icon "Next" at bounding box center [1250, 317] width 47 height 47
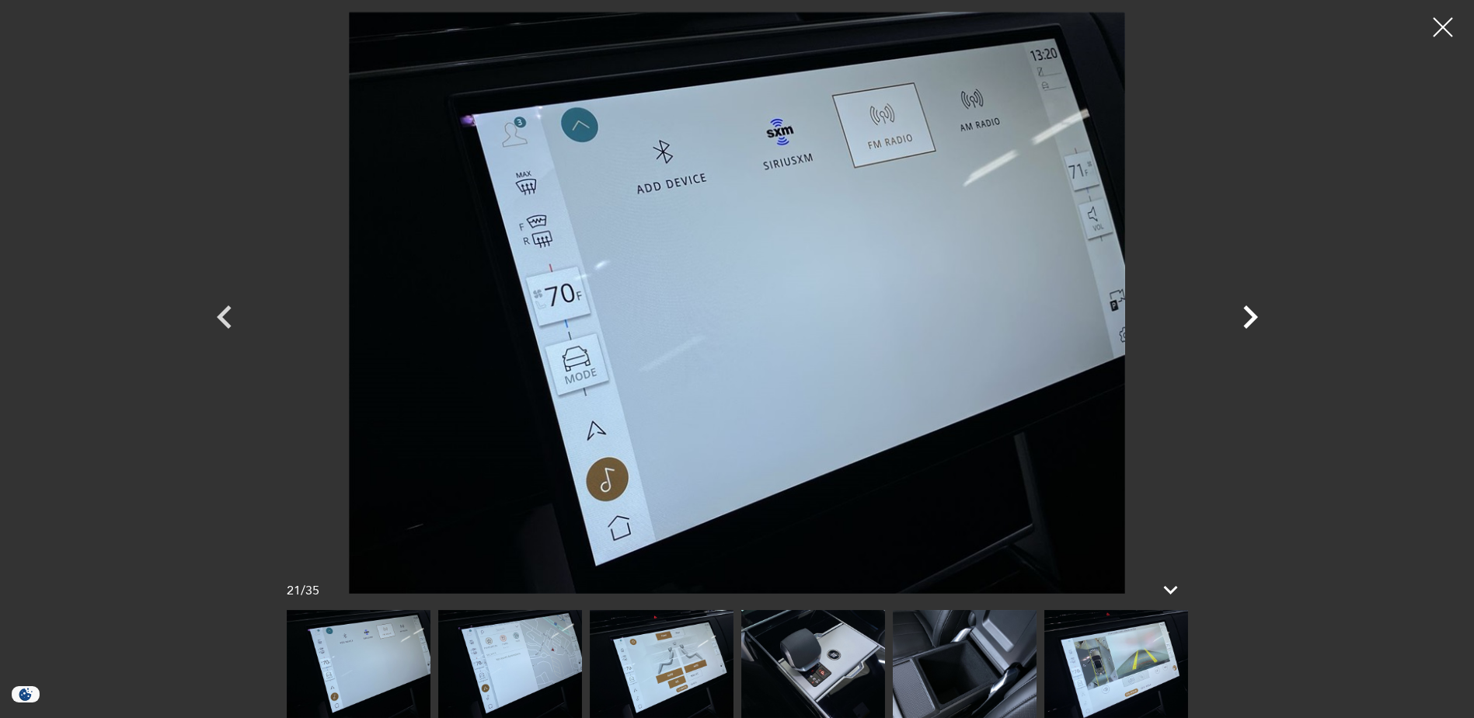
click at [1246, 316] on icon "Next" at bounding box center [1250, 317] width 47 height 47
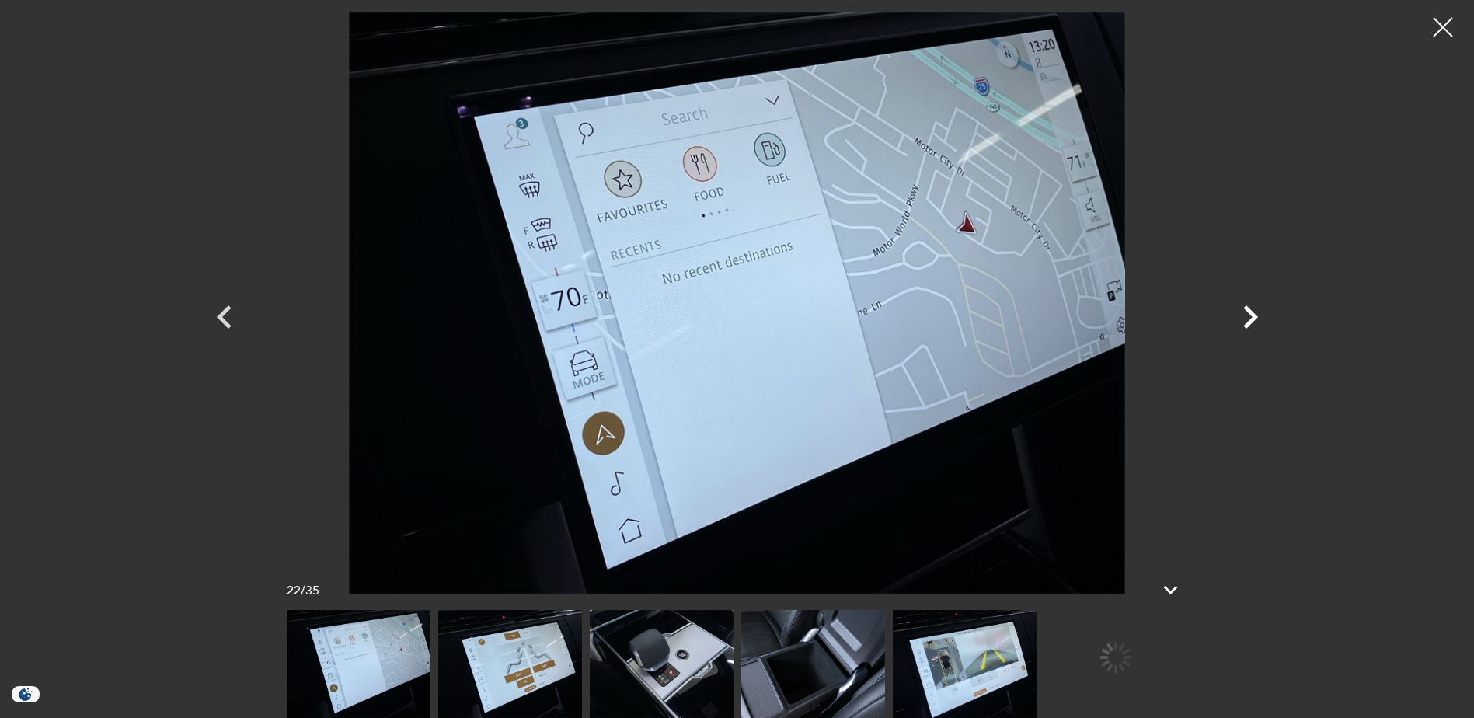
click at [1246, 316] on icon "Next" at bounding box center [1250, 317] width 47 height 47
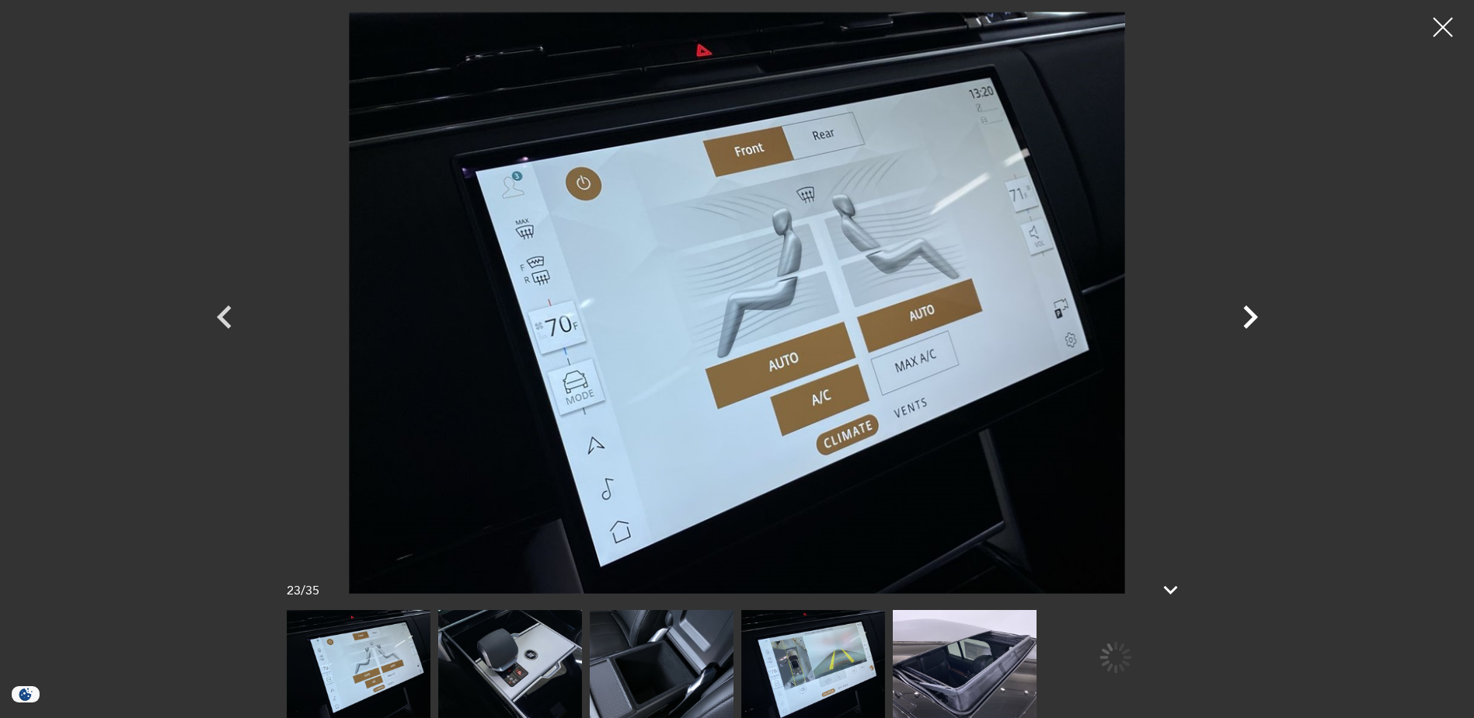
click at [1246, 316] on icon "Next" at bounding box center [1250, 317] width 47 height 47
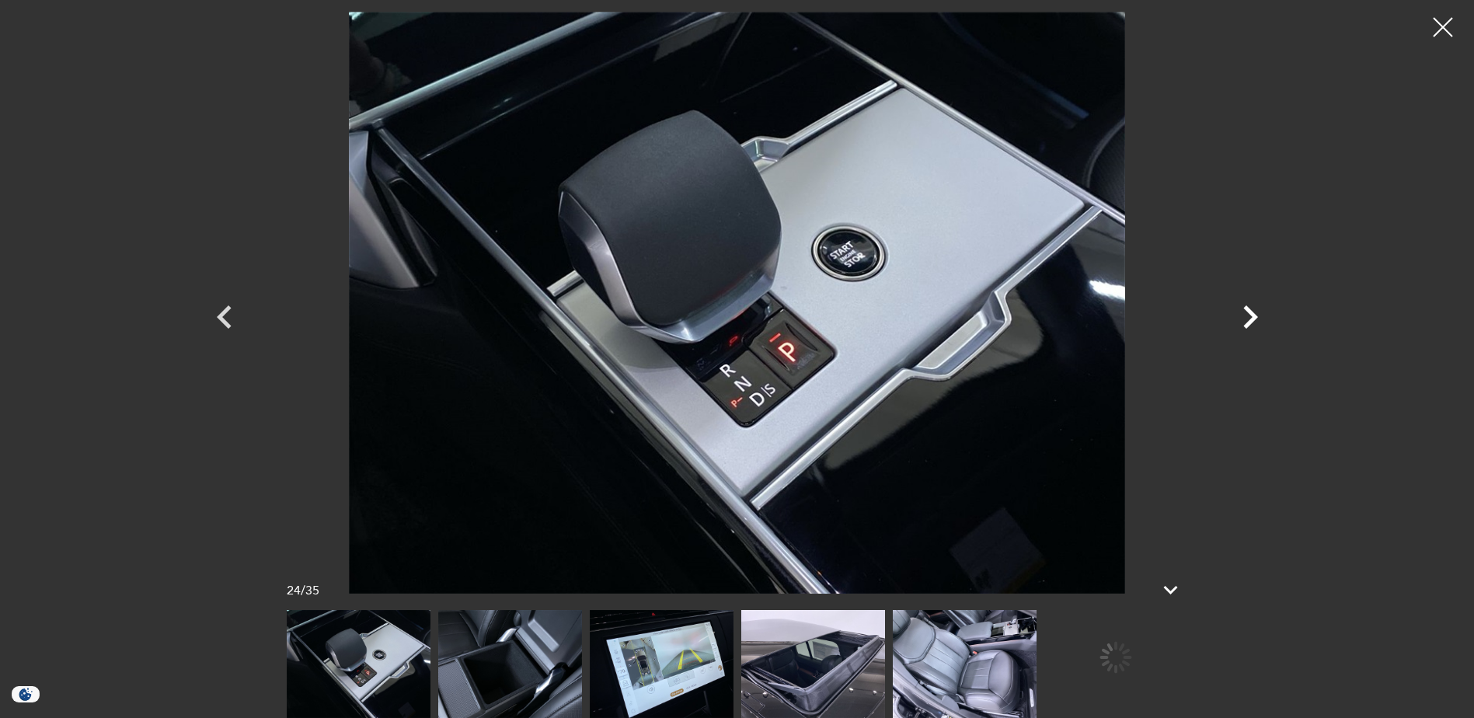
click at [1246, 316] on icon "Next" at bounding box center [1250, 317] width 47 height 47
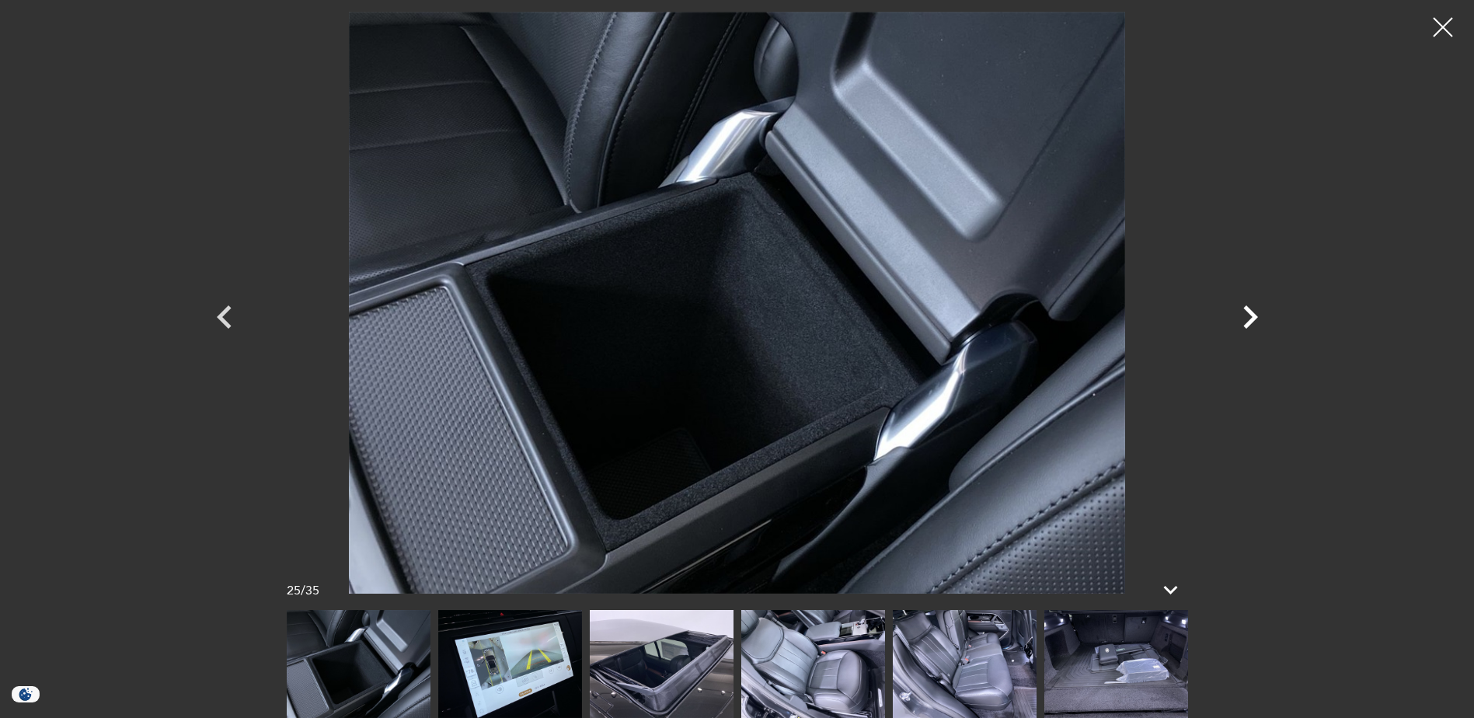
click at [1246, 316] on icon "Next" at bounding box center [1250, 317] width 47 height 47
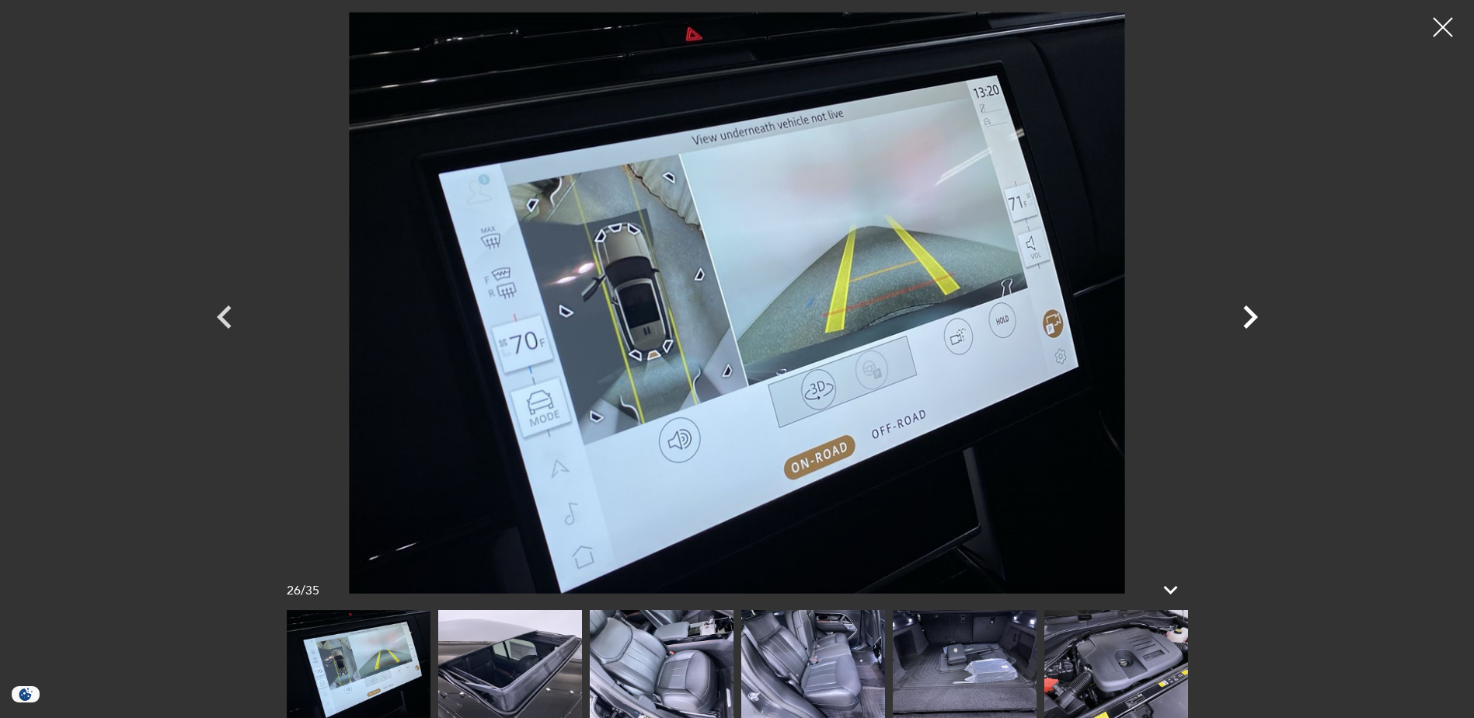
click at [1246, 316] on icon "Next" at bounding box center [1250, 317] width 47 height 47
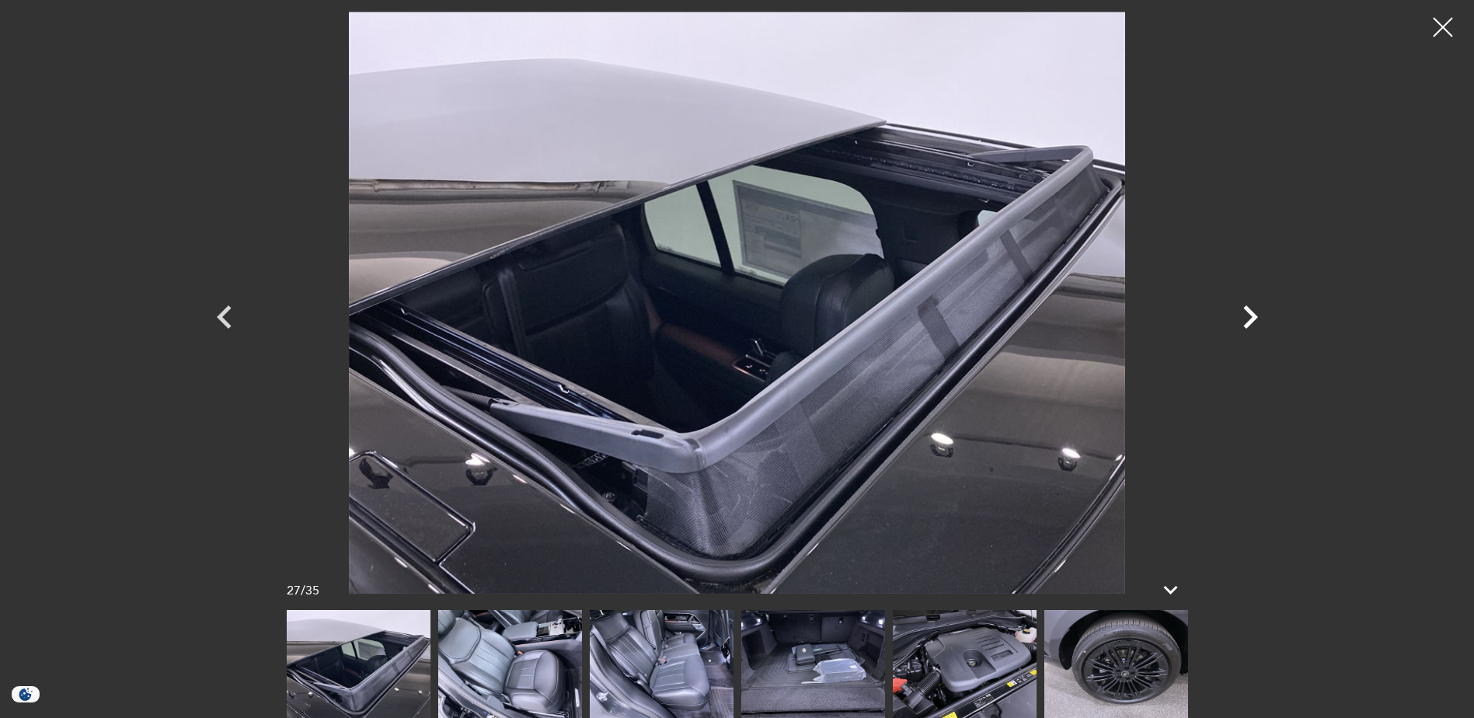
click at [1246, 316] on icon "Next" at bounding box center [1250, 317] width 47 height 47
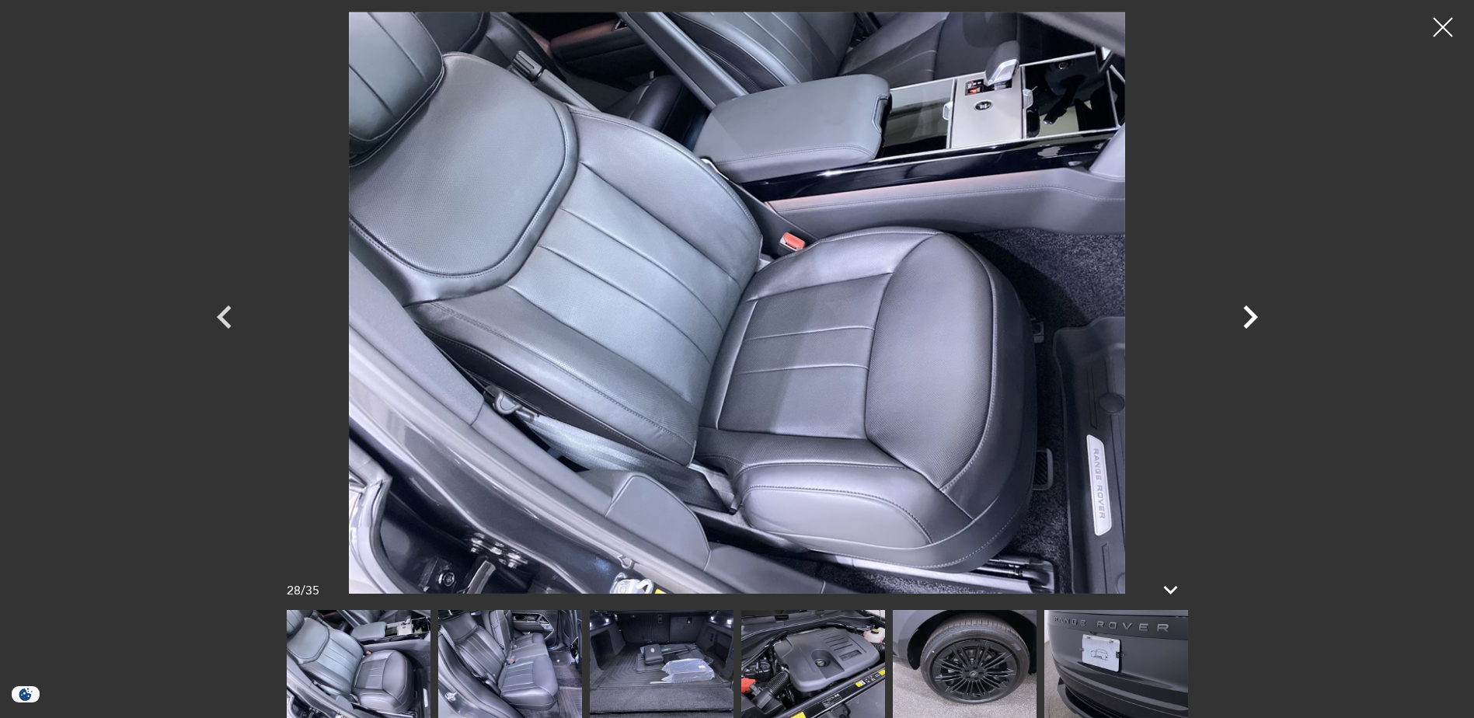
click at [1246, 316] on icon "Next" at bounding box center [1250, 317] width 47 height 47
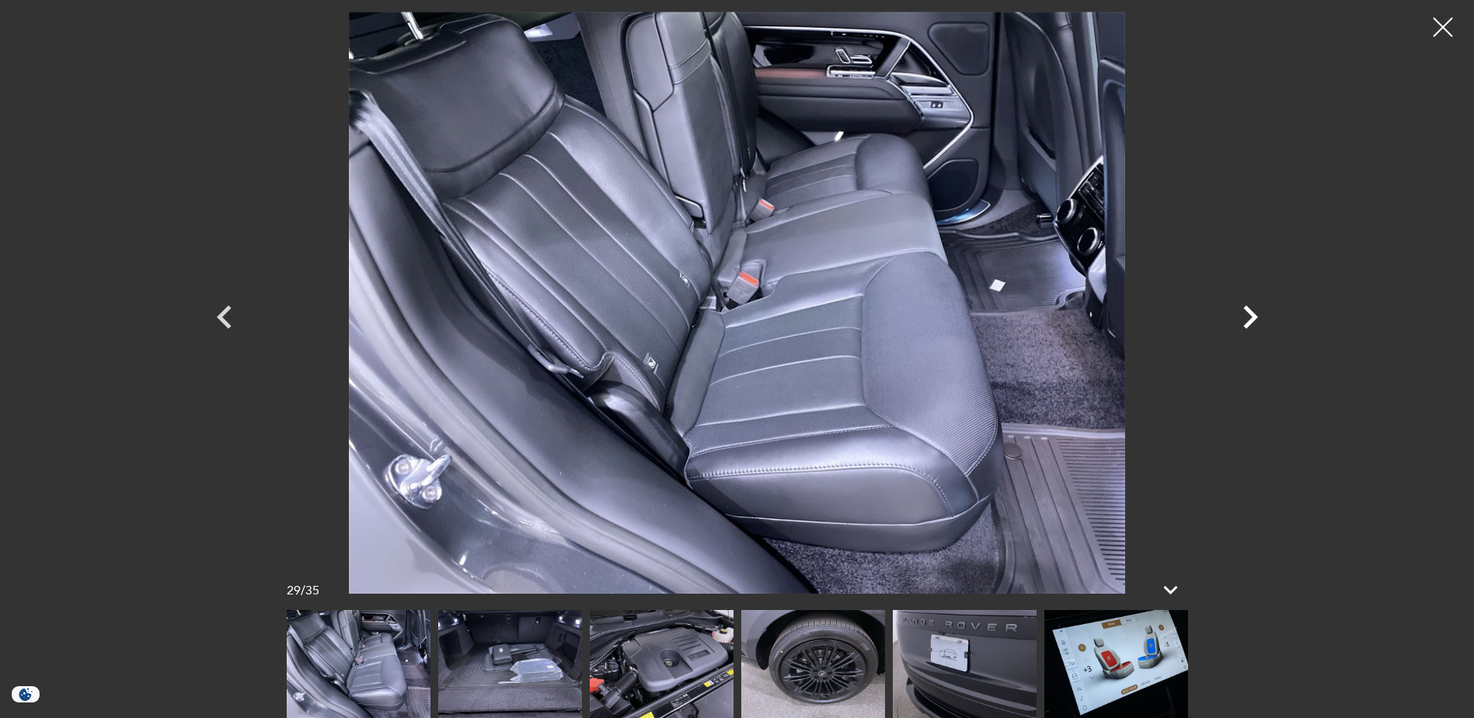
click at [1246, 316] on icon "Next" at bounding box center [1250, 317] width 47 height 47
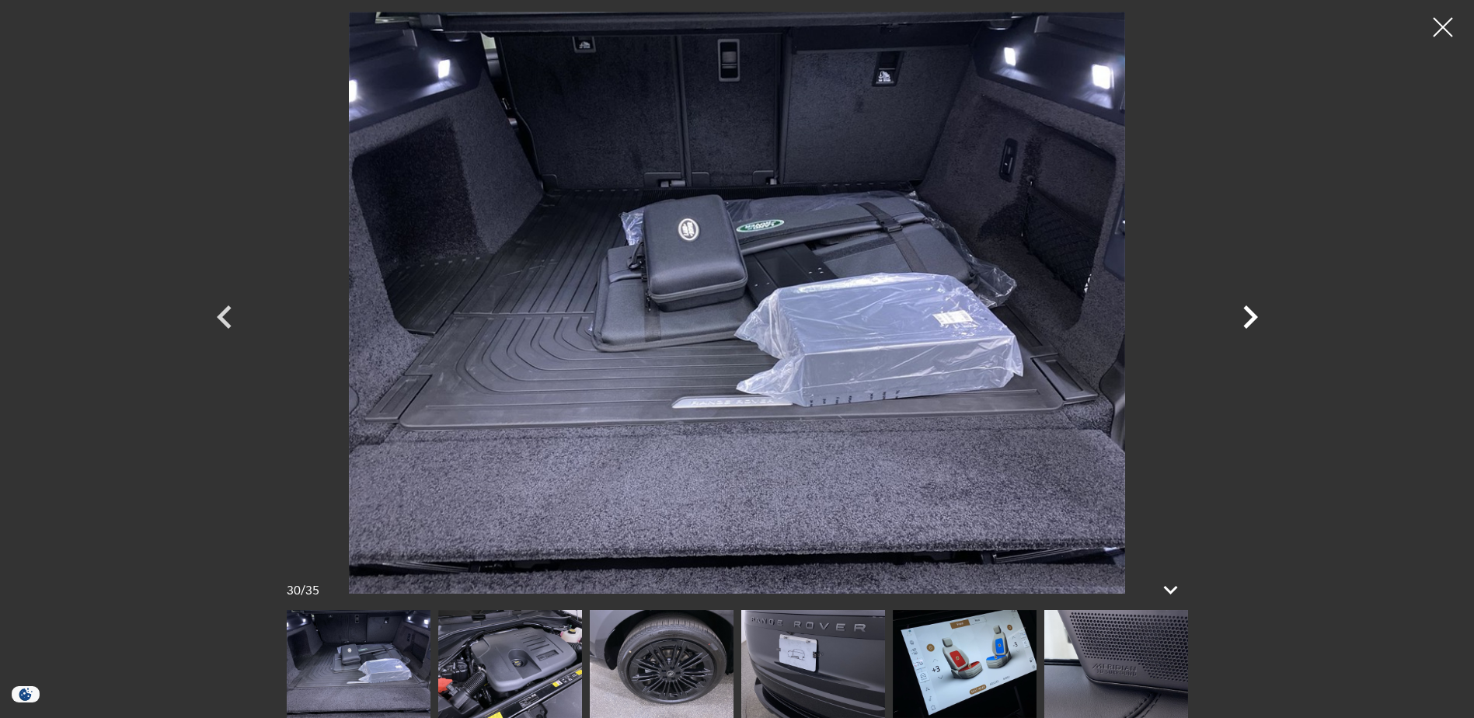
click at [1246, 316] on icon "Next" at bounding box center [1250, 317] width 47 height 47
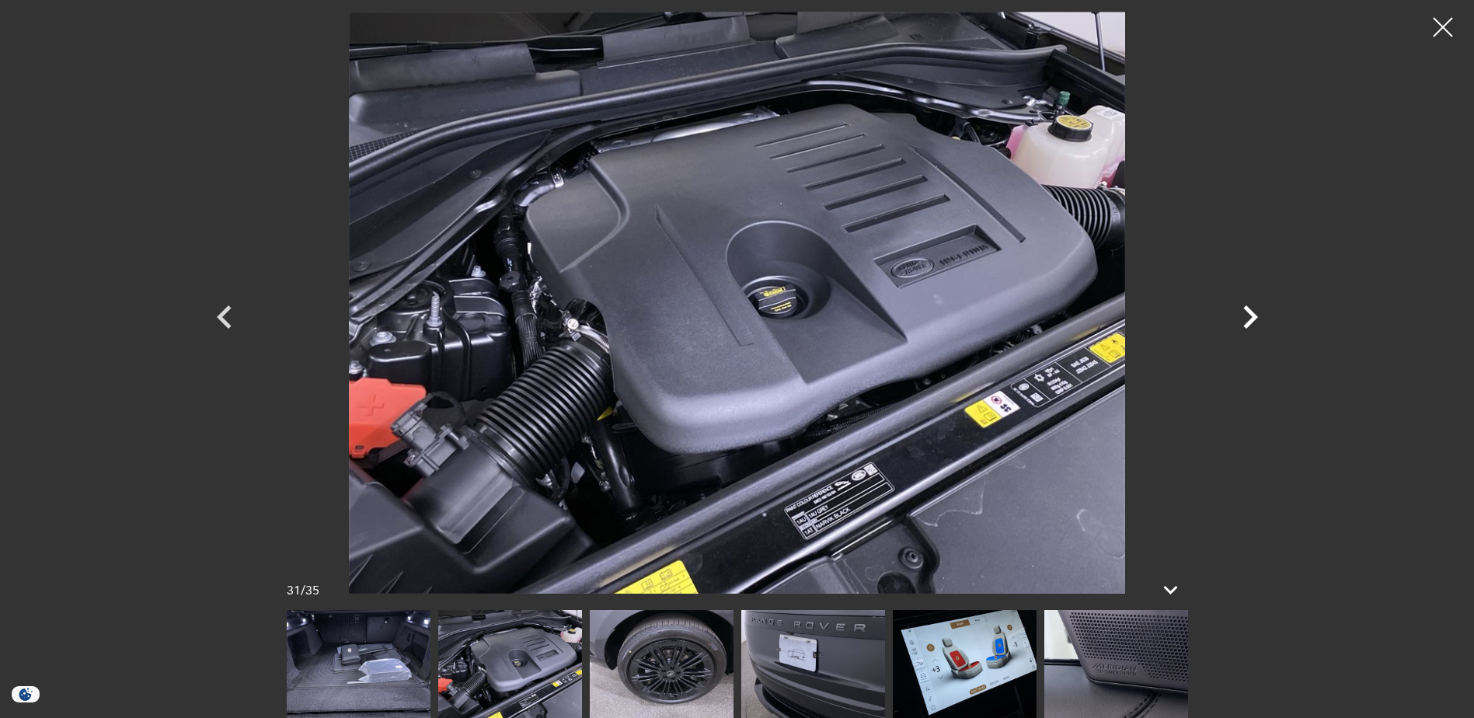
click at [1246, 316] on icon "Next" at bounding box center [1250, 317] width 47 height 47
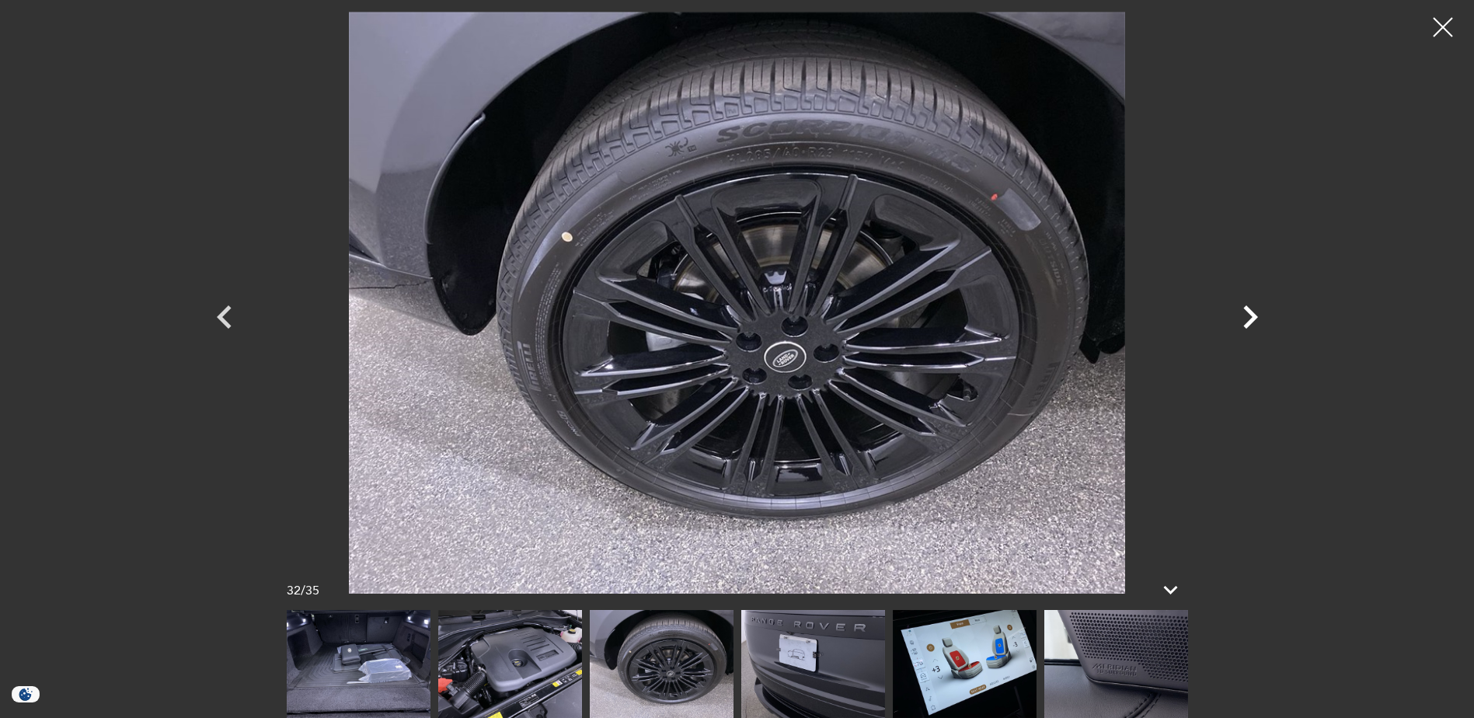
click at [1246, 316] on icon "Next" at bounding box center [1250, 317] width 47 height 47
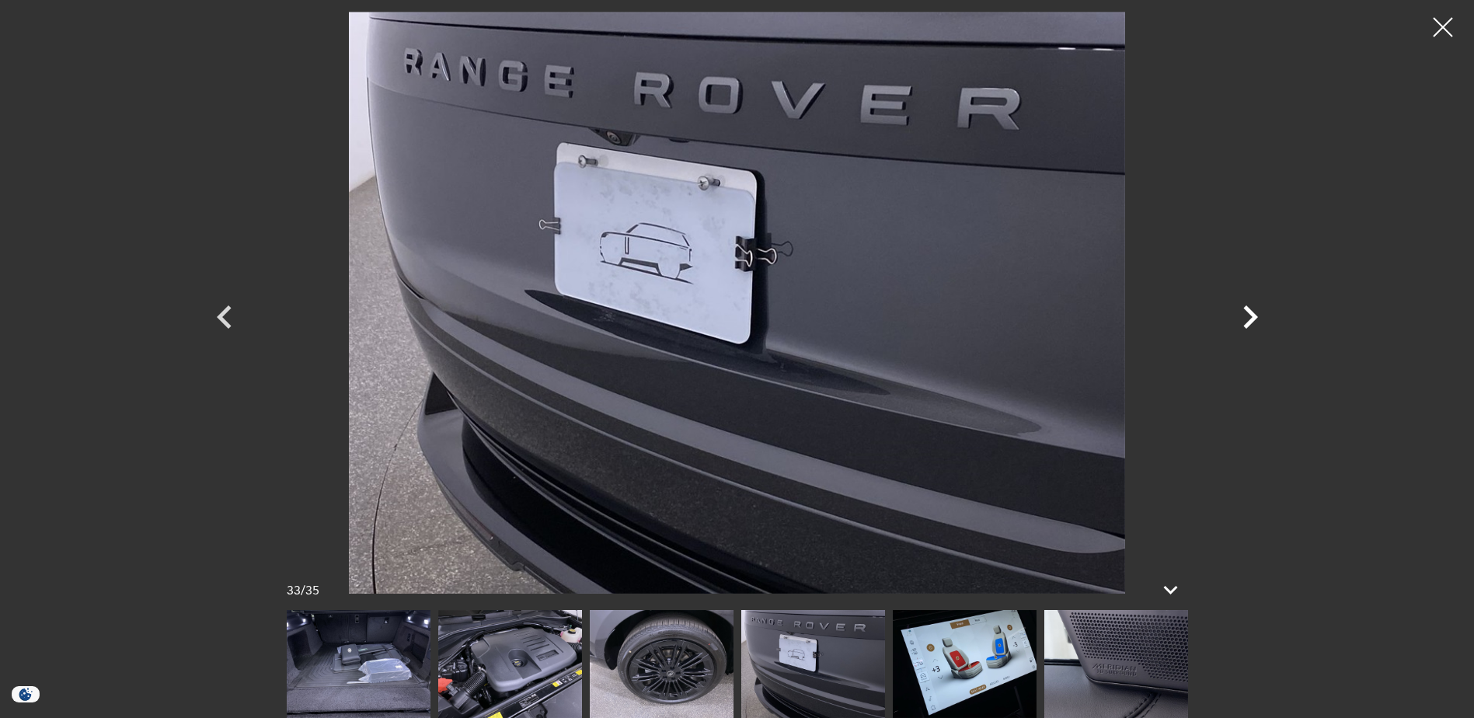
click at [1246, 316] on icon "Next" at bounding box center [1250, 317] width 47 height 47
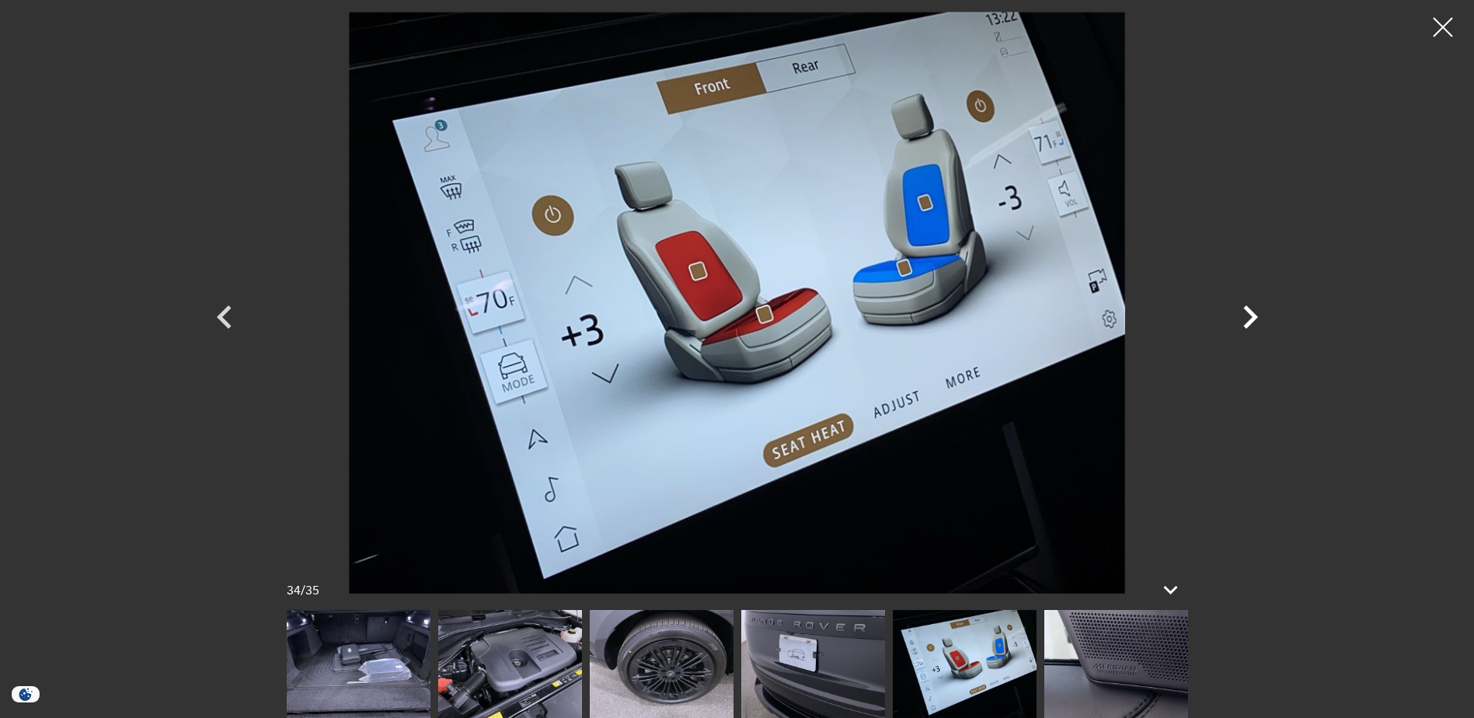
click at [1246, 316] on icon "Next" at bounding box center [1250, 317] width 47 height 47
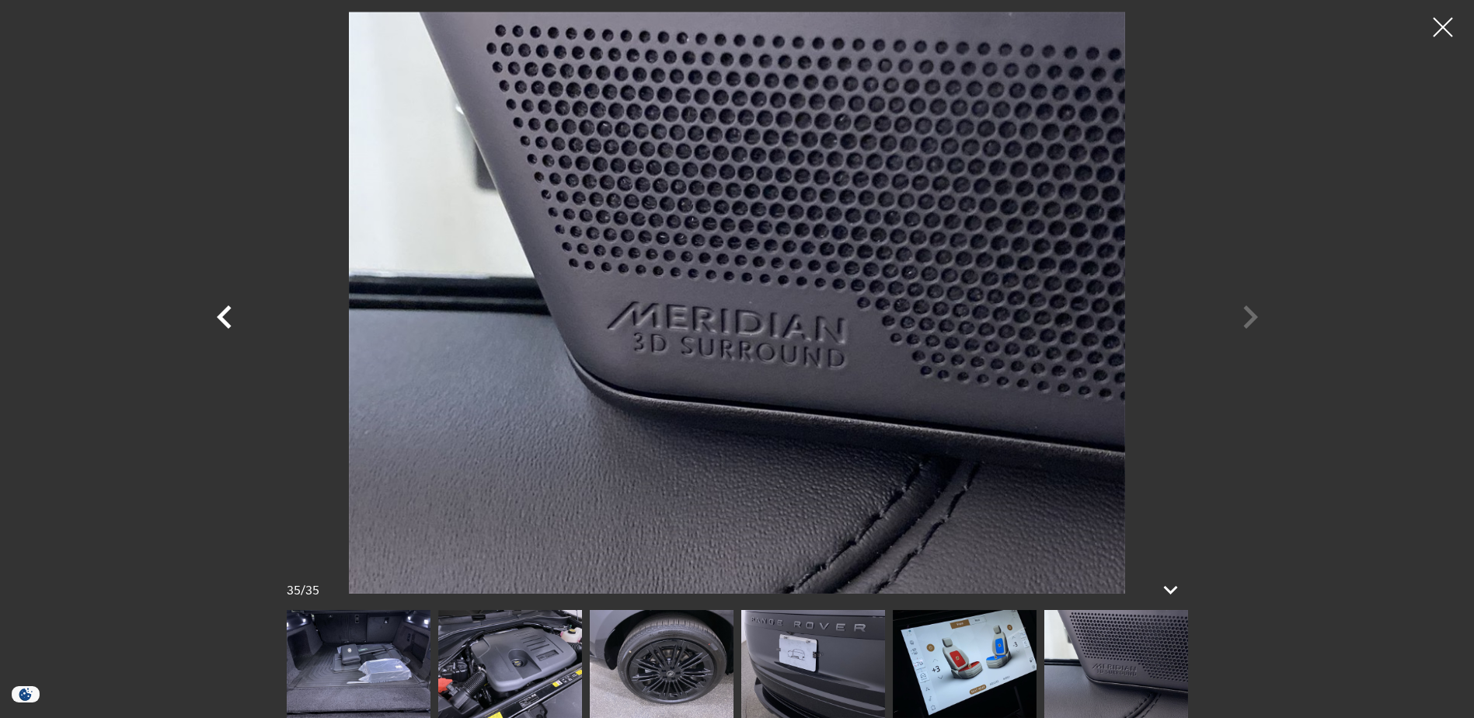
click at [227, 319] on icon "Previous" at bounding box center [224, 317] width 47 height 47
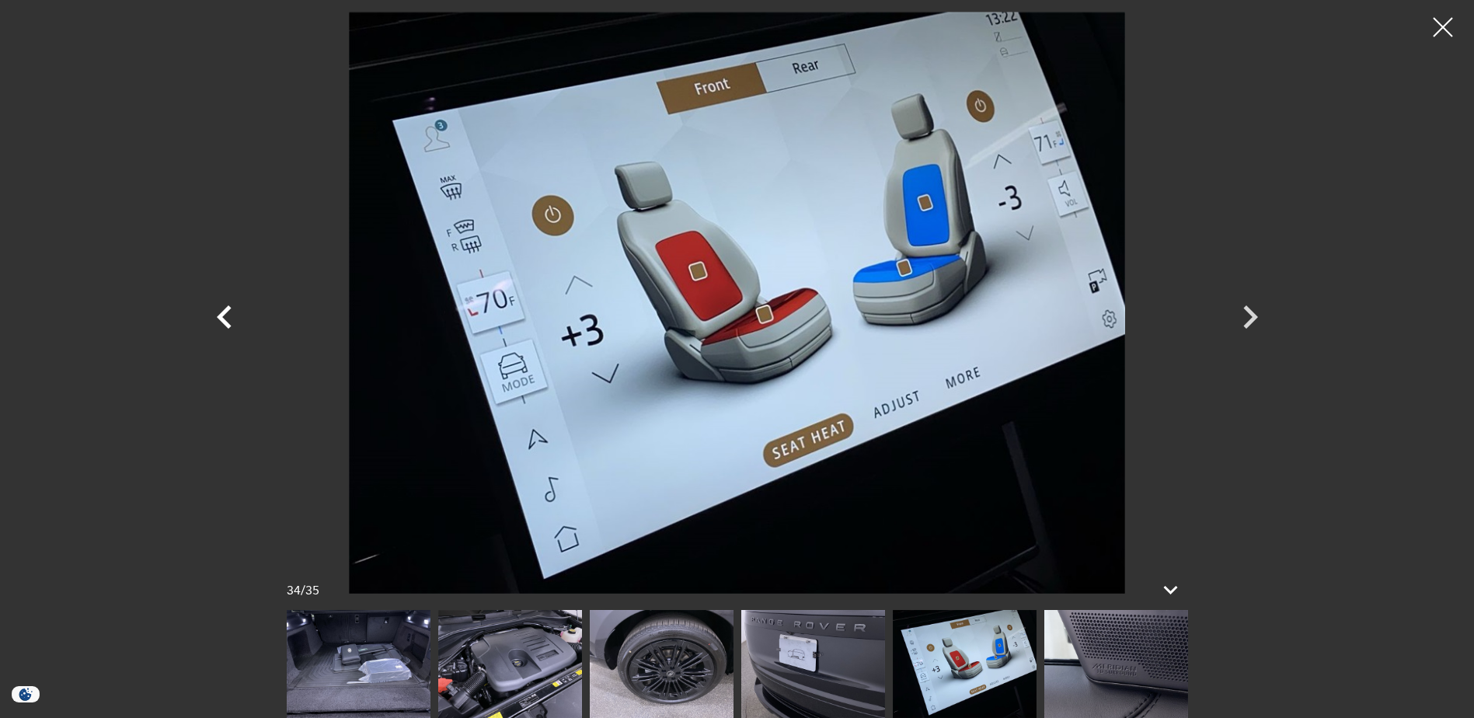
click at [227, 319] on icon "Previous" at bounding box center [224, 317] width 47 height 47
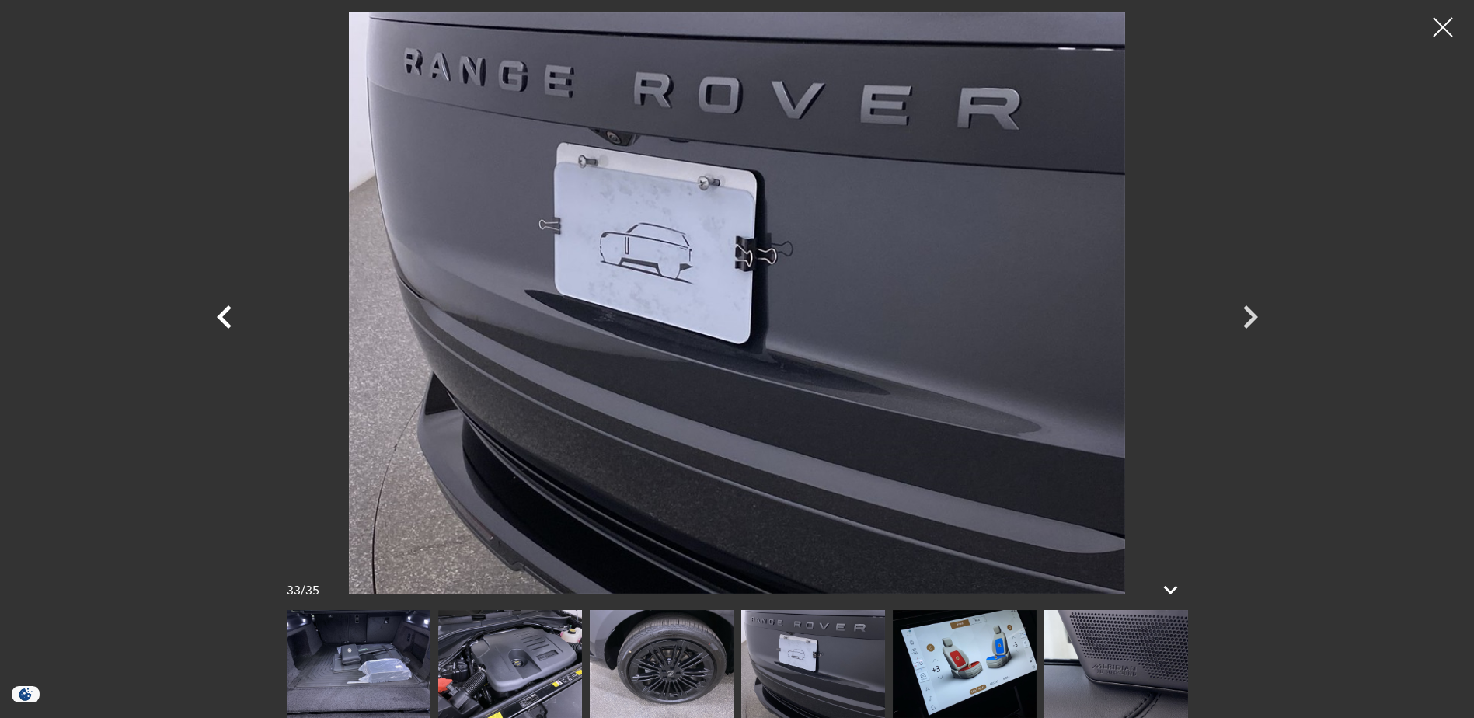
click at [227, 319] on icon "Previous" at bounding box center [224, 317] width 47 height 47
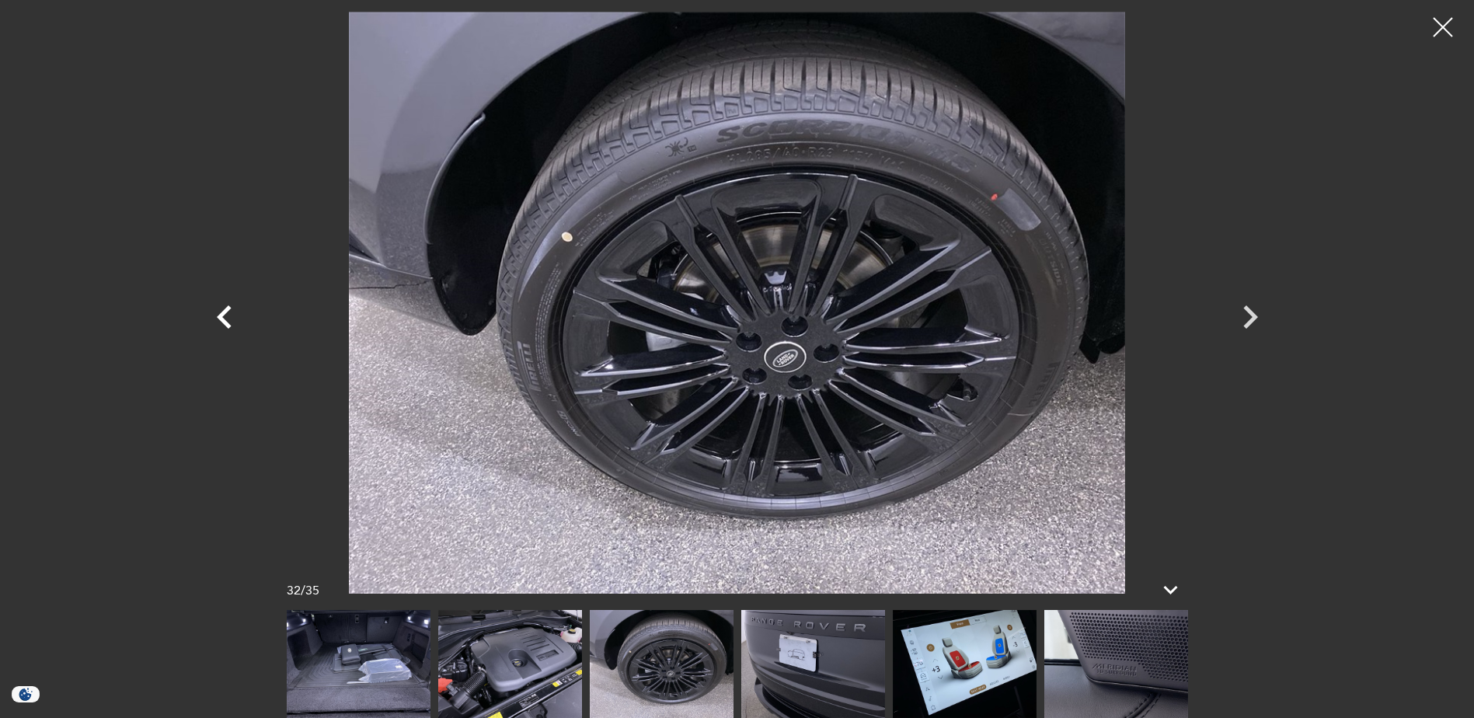
click at [227, 319] on icon "Previous" at bounding box center [224, 317] width 47 height 47
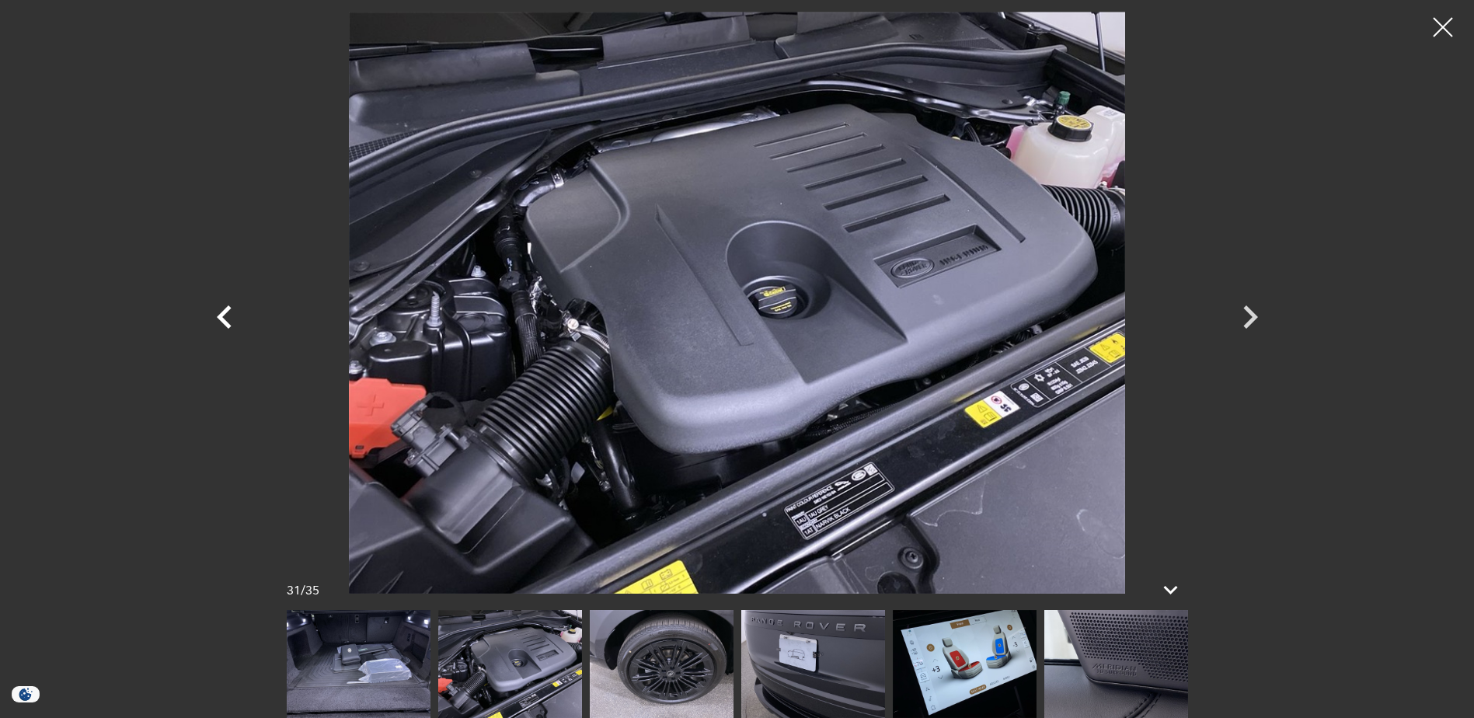
click at [227, 319] on icon "Previous" at bounding box center [224, 317] width 47 height 47
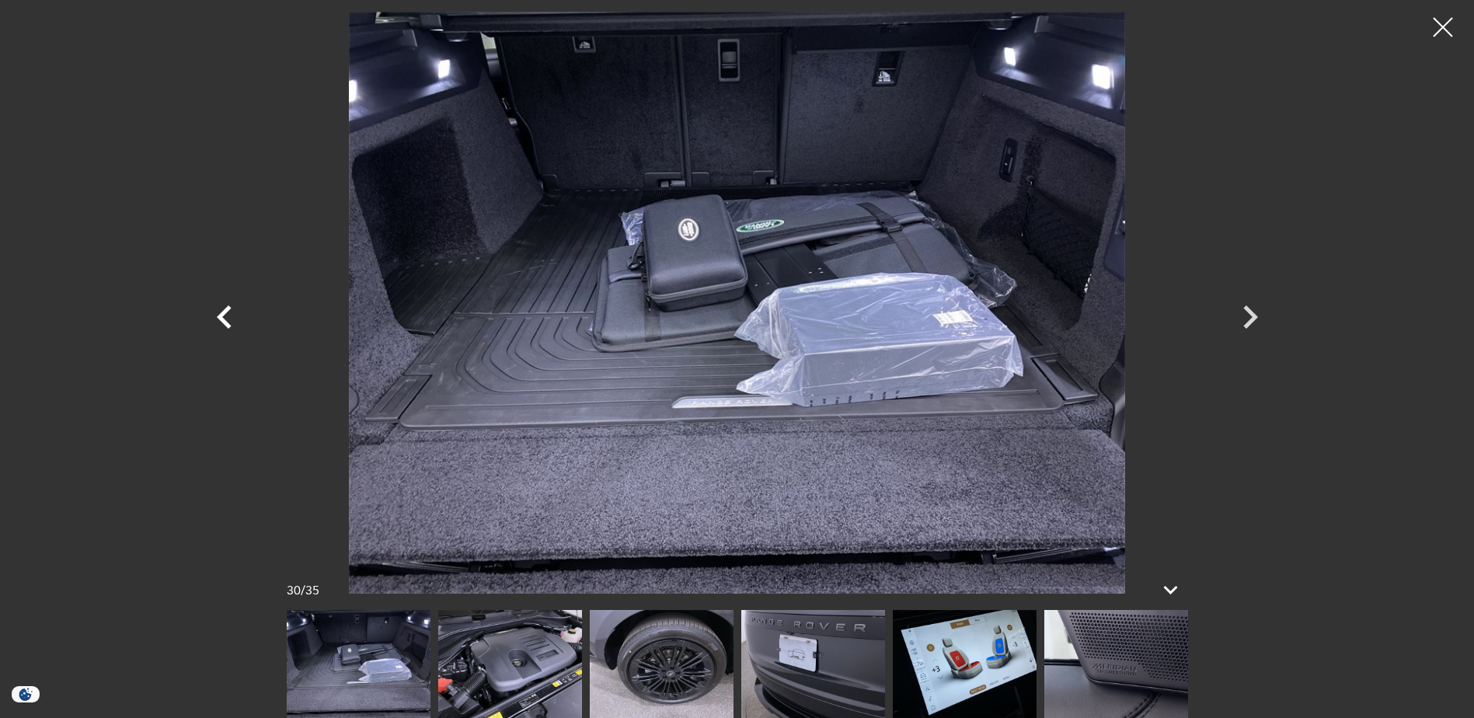
click at [227, 319] on icon "Previous" at bounding box center [224, 317] width 47 height 47
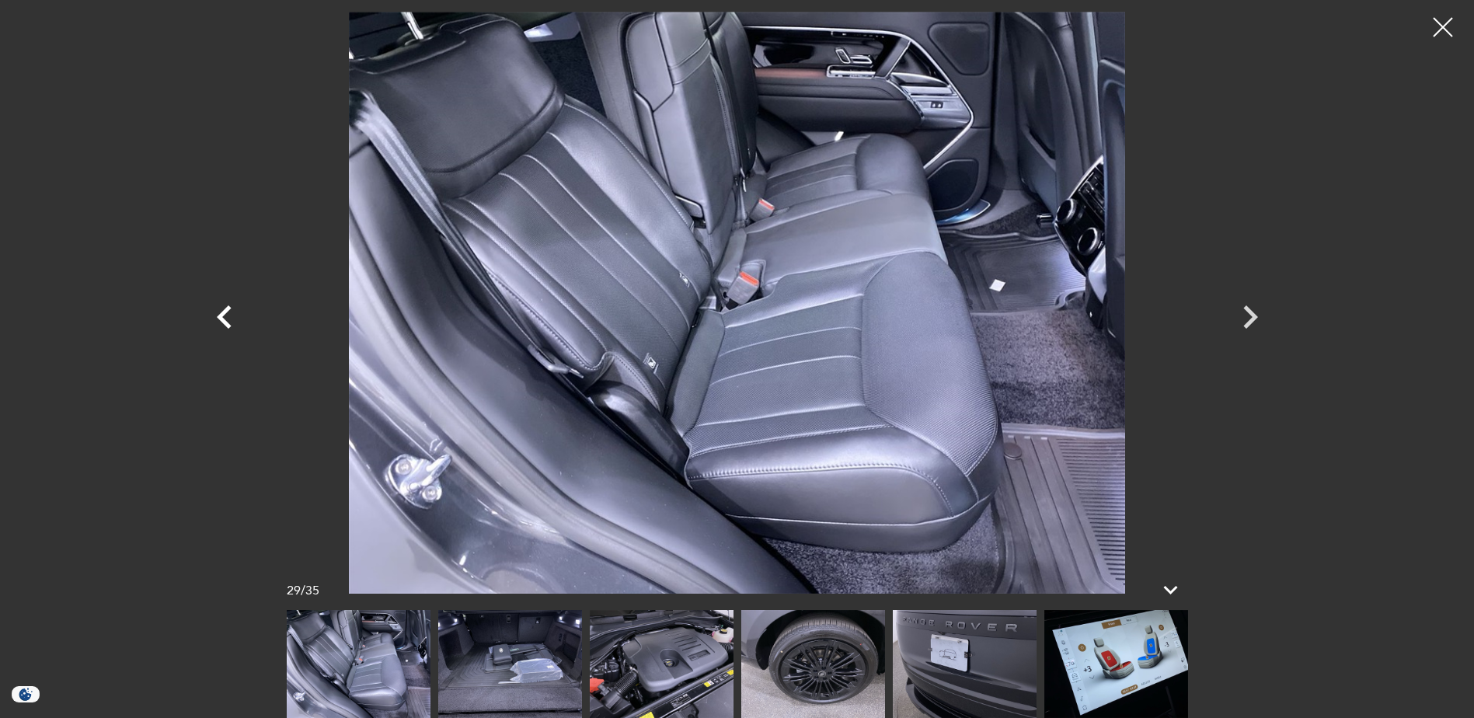
click at [227, 319] on icon "Previous" at bounding box center [224, 317] width 47 height 47
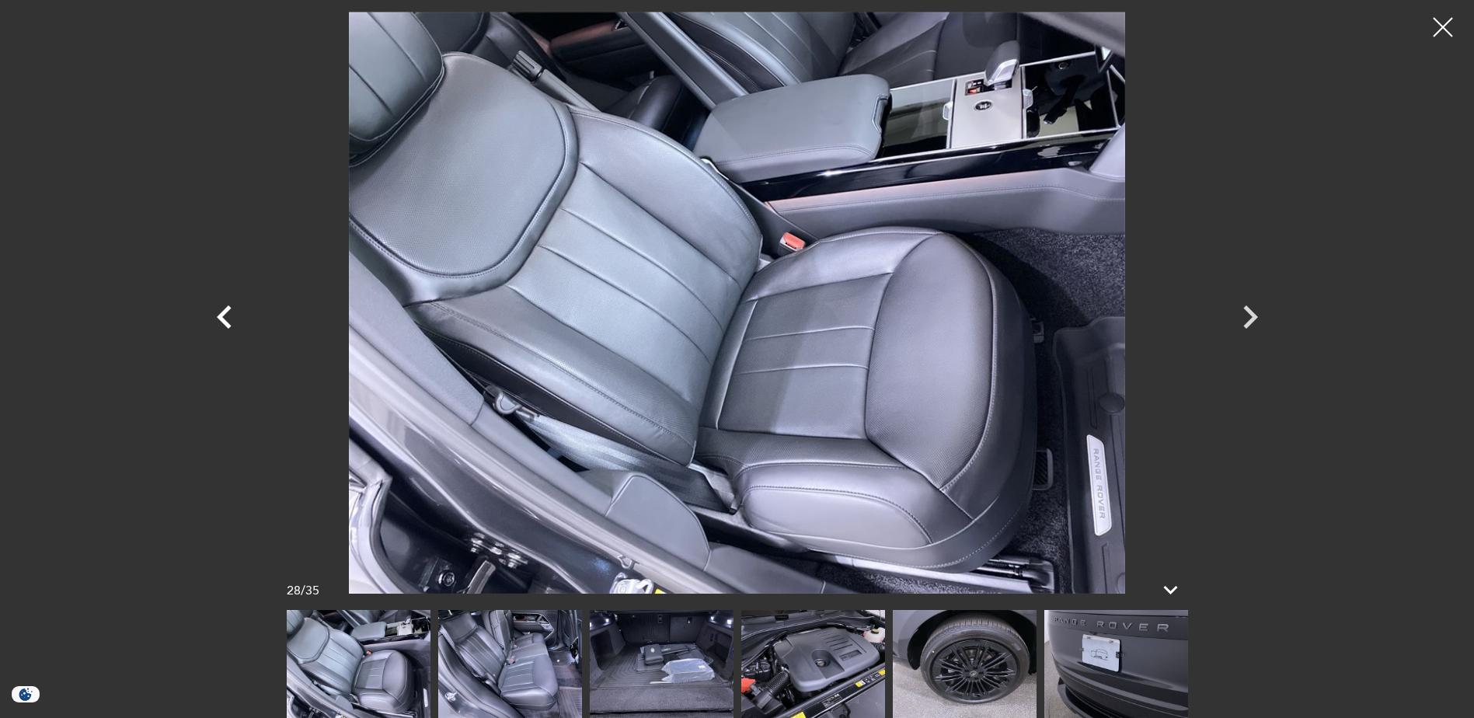
click at [227, 319] on icon "Previous" at bounding box center [224, 317] width 47 height 47
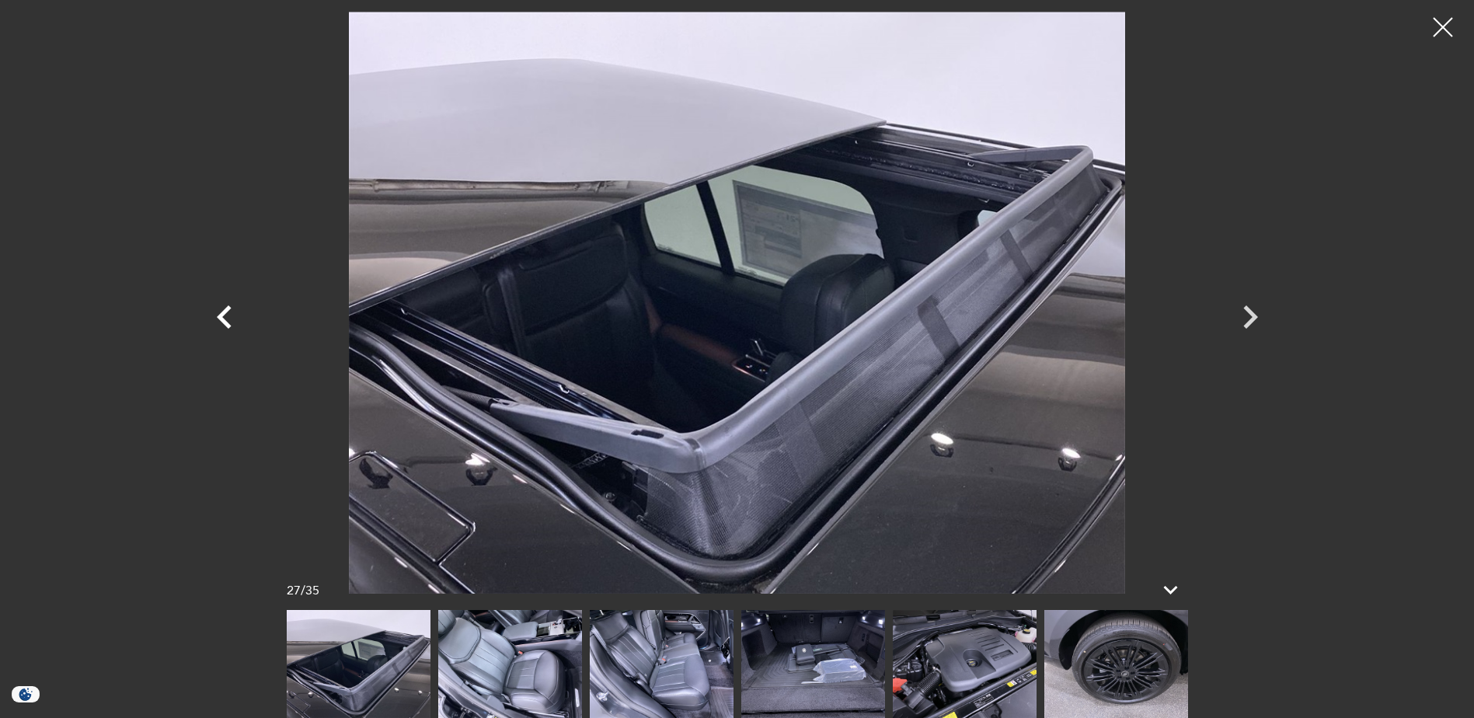
click at [227, 319] on icon "Previous" at bounding box center [224, 317] width 47 height 47
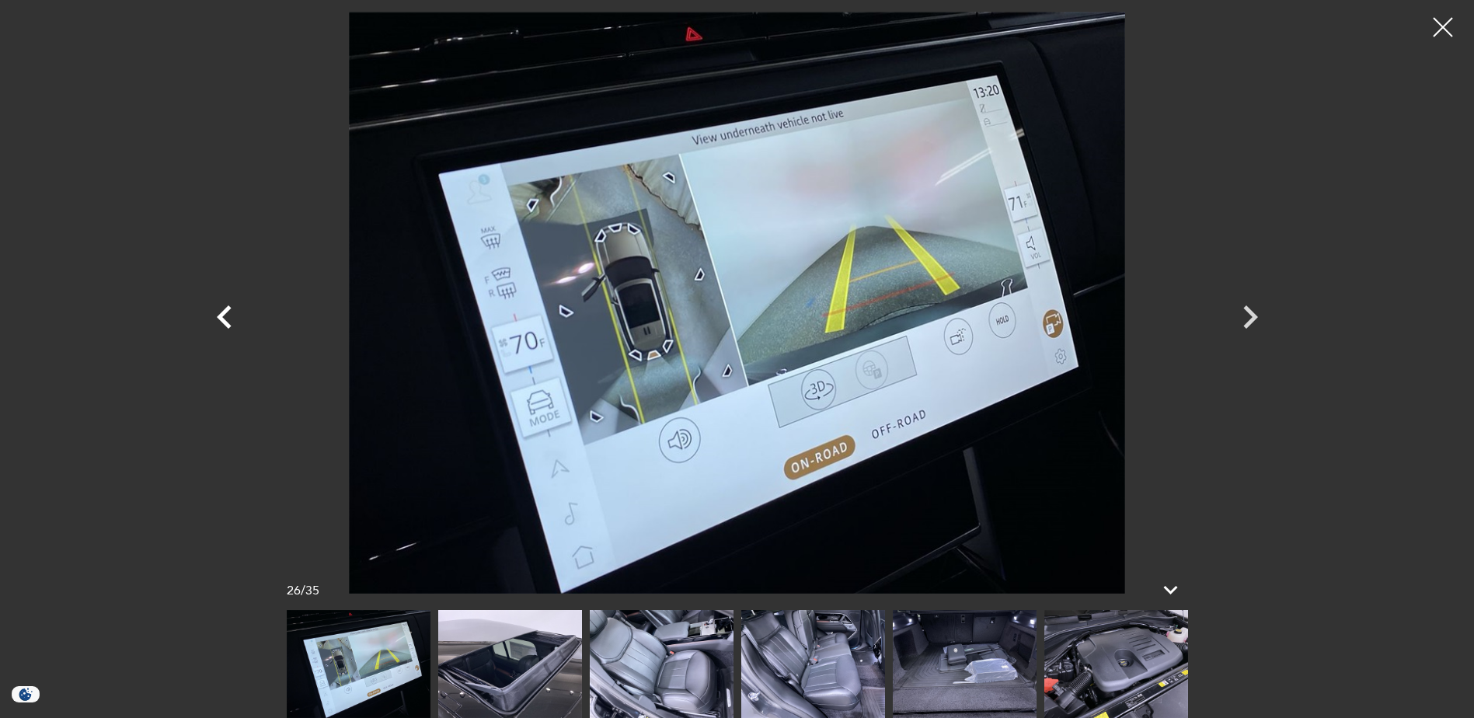
click at [227, 319] on icon "Previous" at bounding box center [224, 317] width 47 height 47
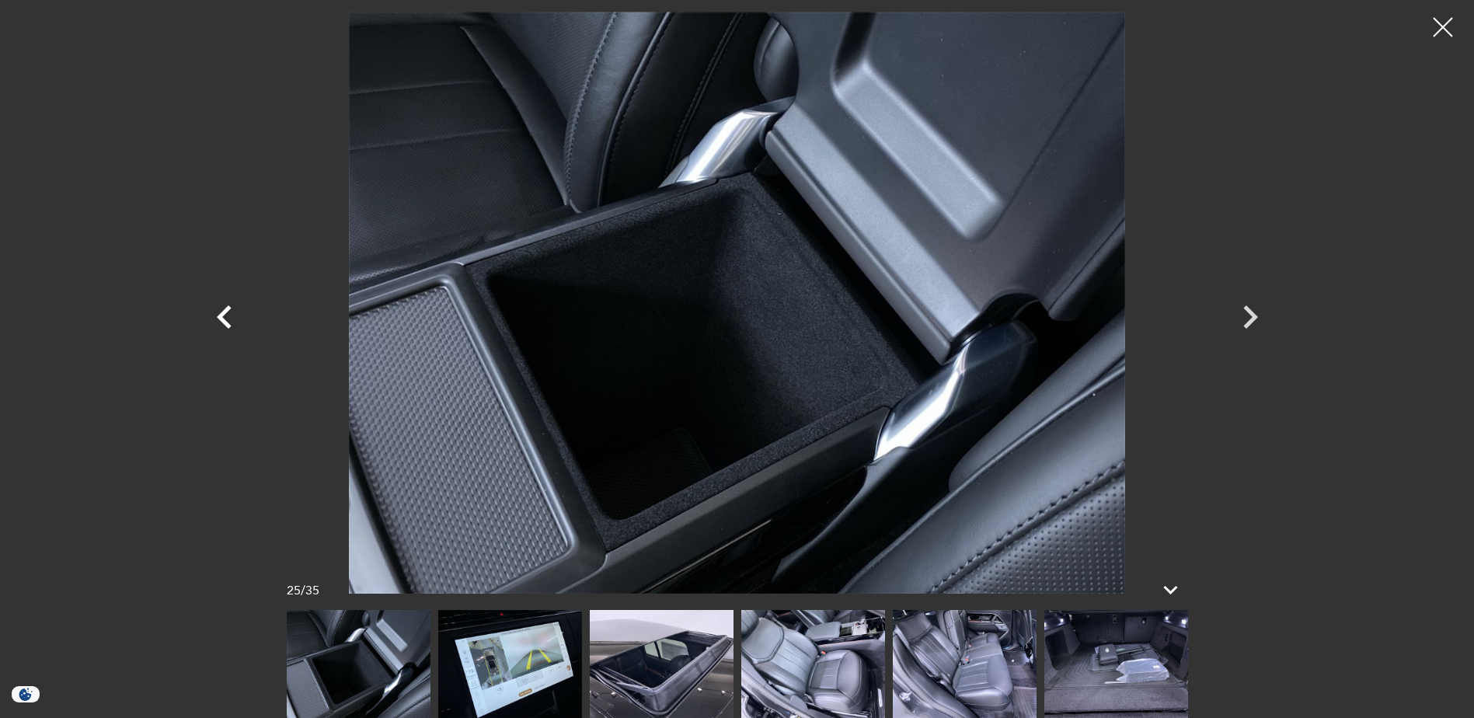
click at [227, 319] on icon "Previous" at bounding box center [224, 317] width 47 height 47
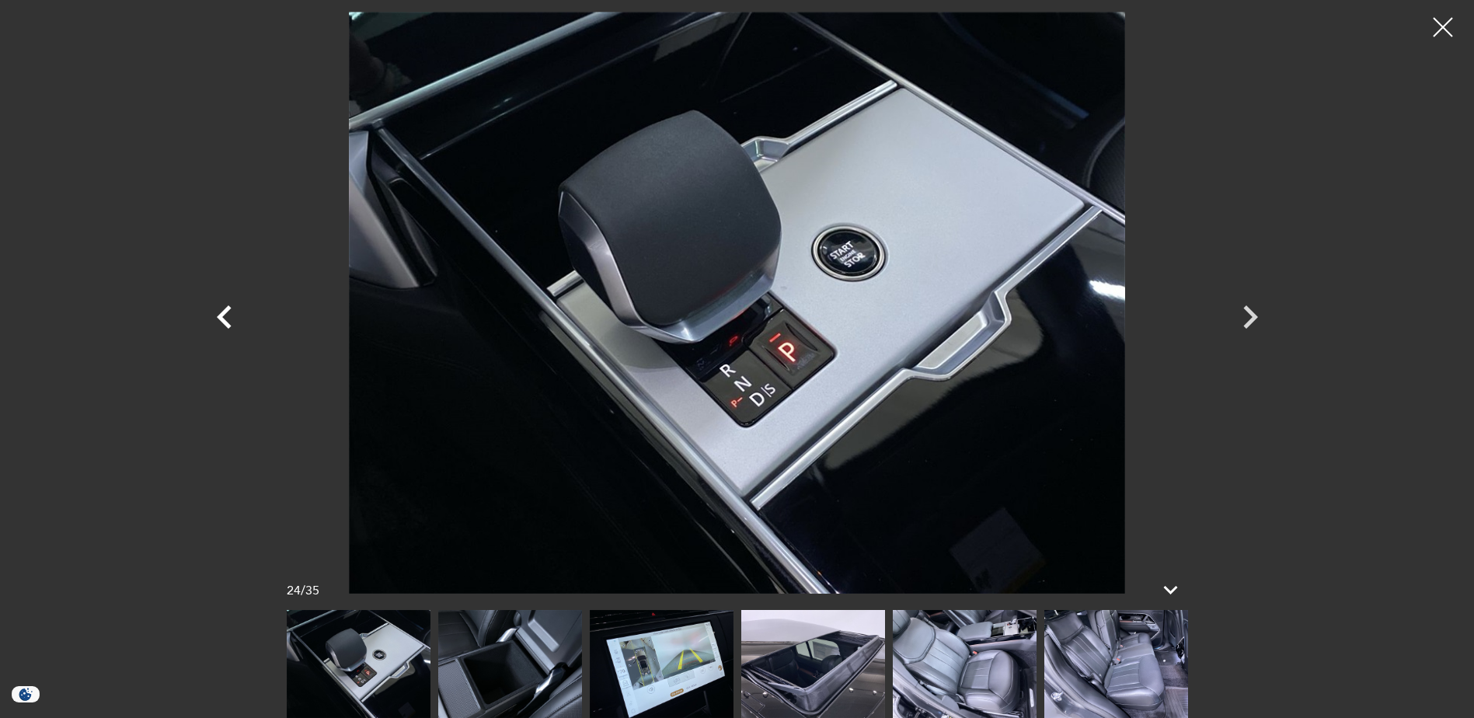
click at [227, 319] on icon "Previous" at bounding box center [224, 317] width 47 height 47
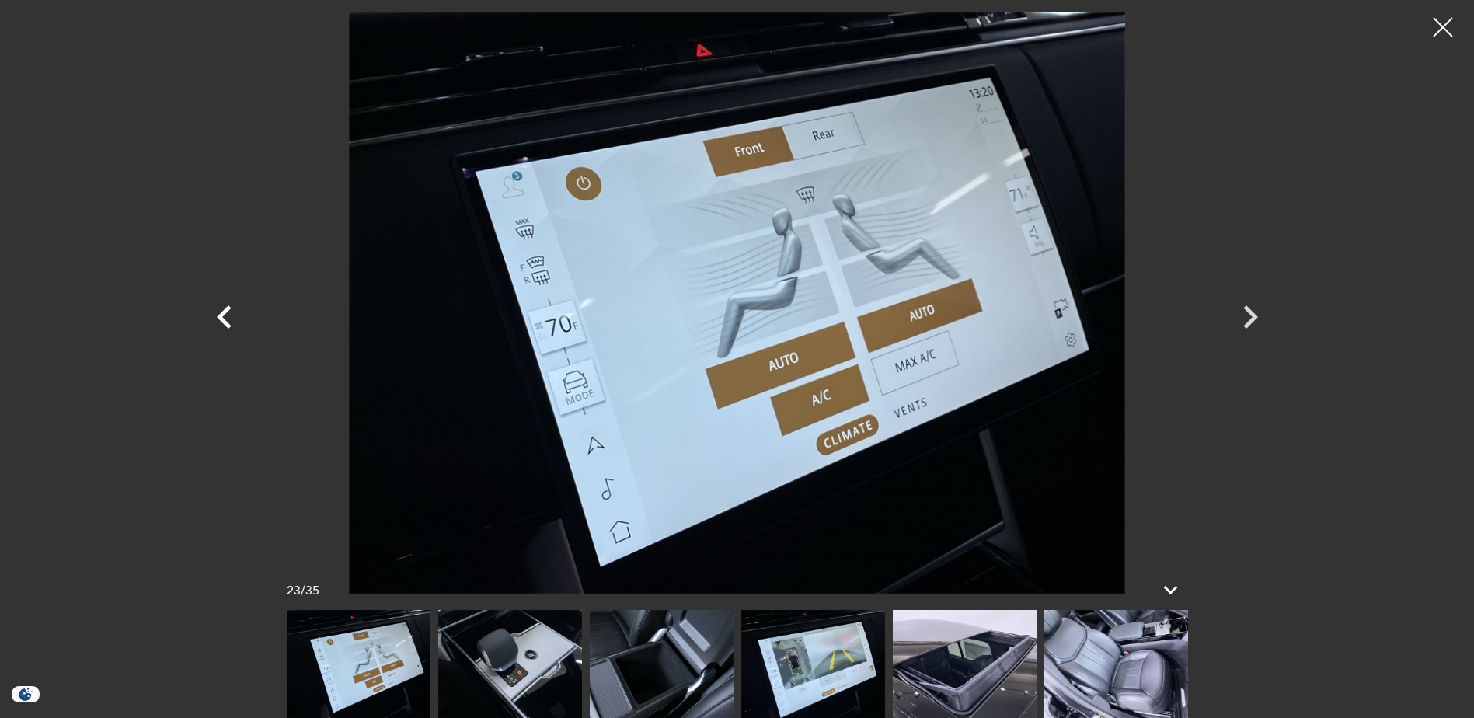
click at [227, 319] on icon "Previous" at bounding box center [224, 317] width 47 height 47
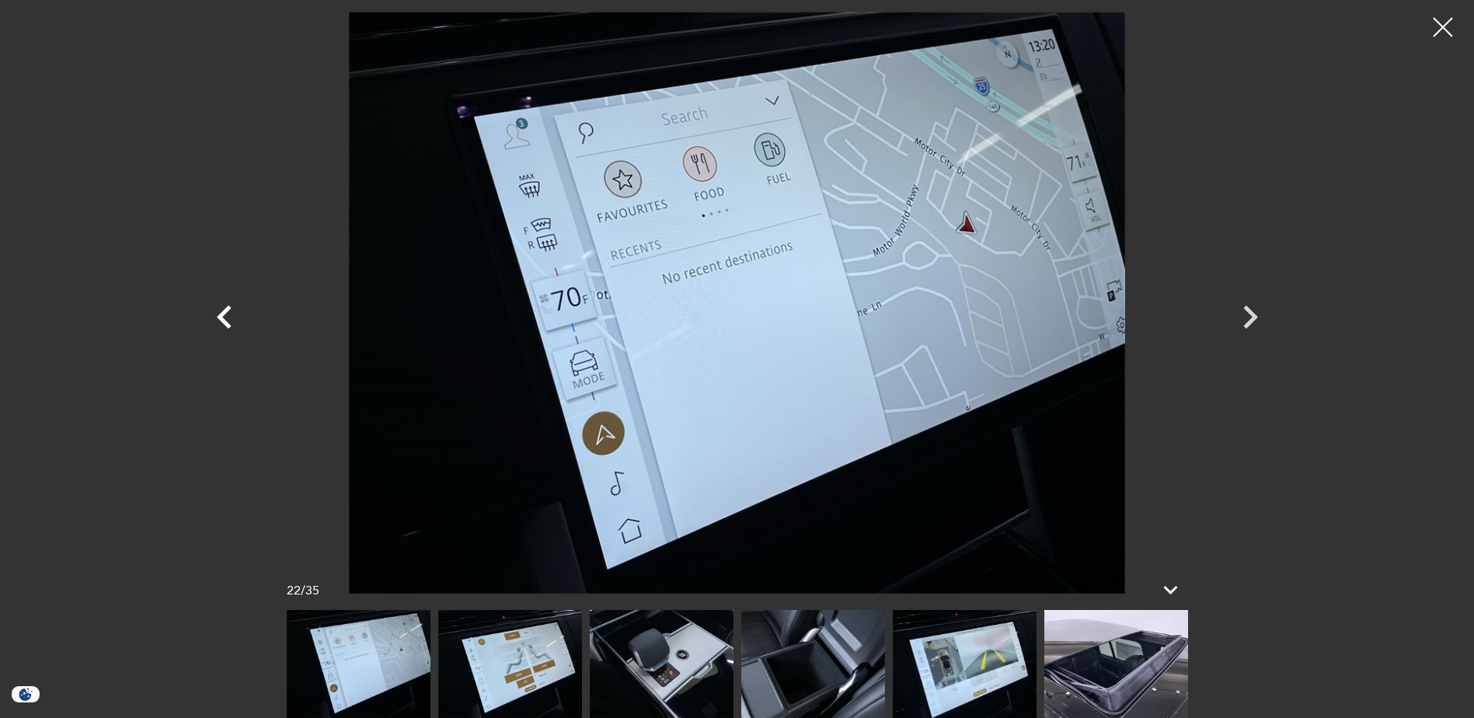
click at [227, 319] on icon "Previous" at bounding box center [224, 317] width 47 height 47
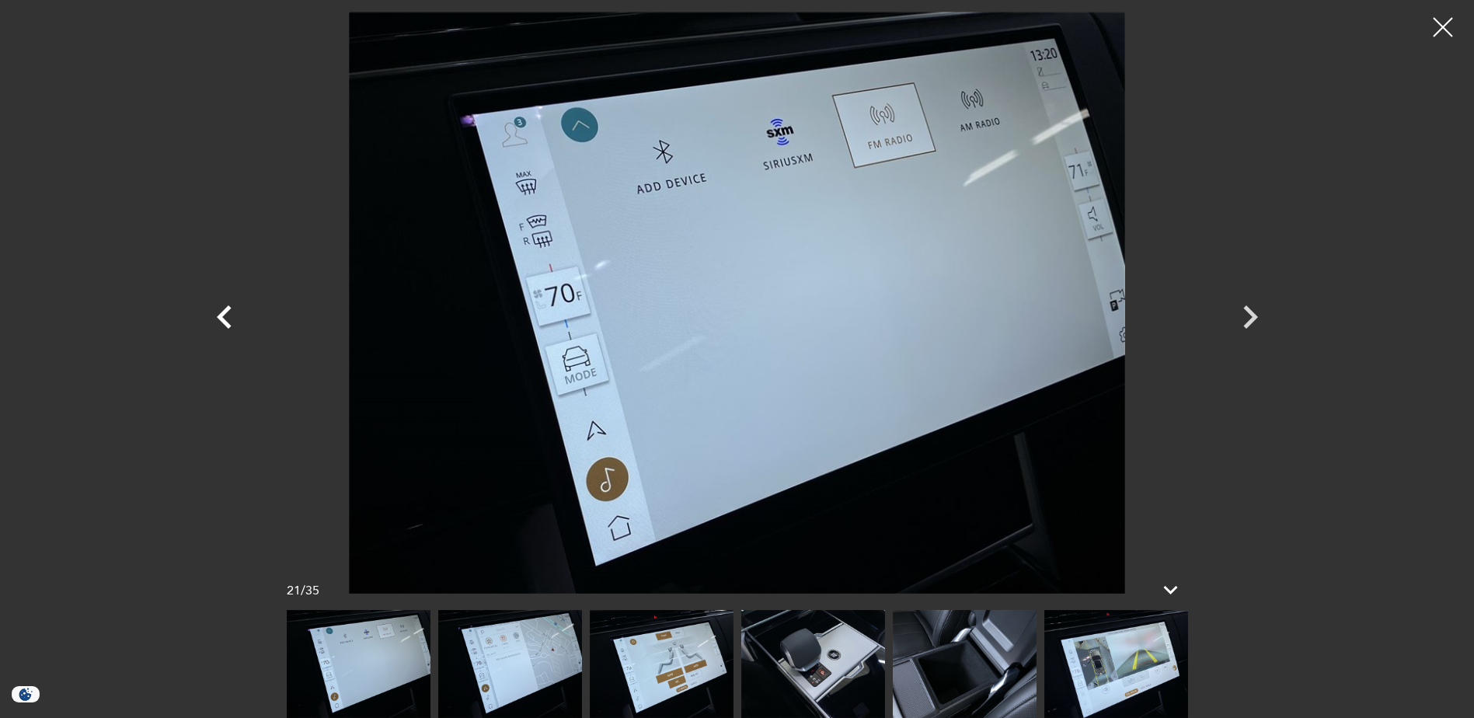
click at [227, 319] on icon "Previous" at bounding box center [224, 317] width 47 height 47
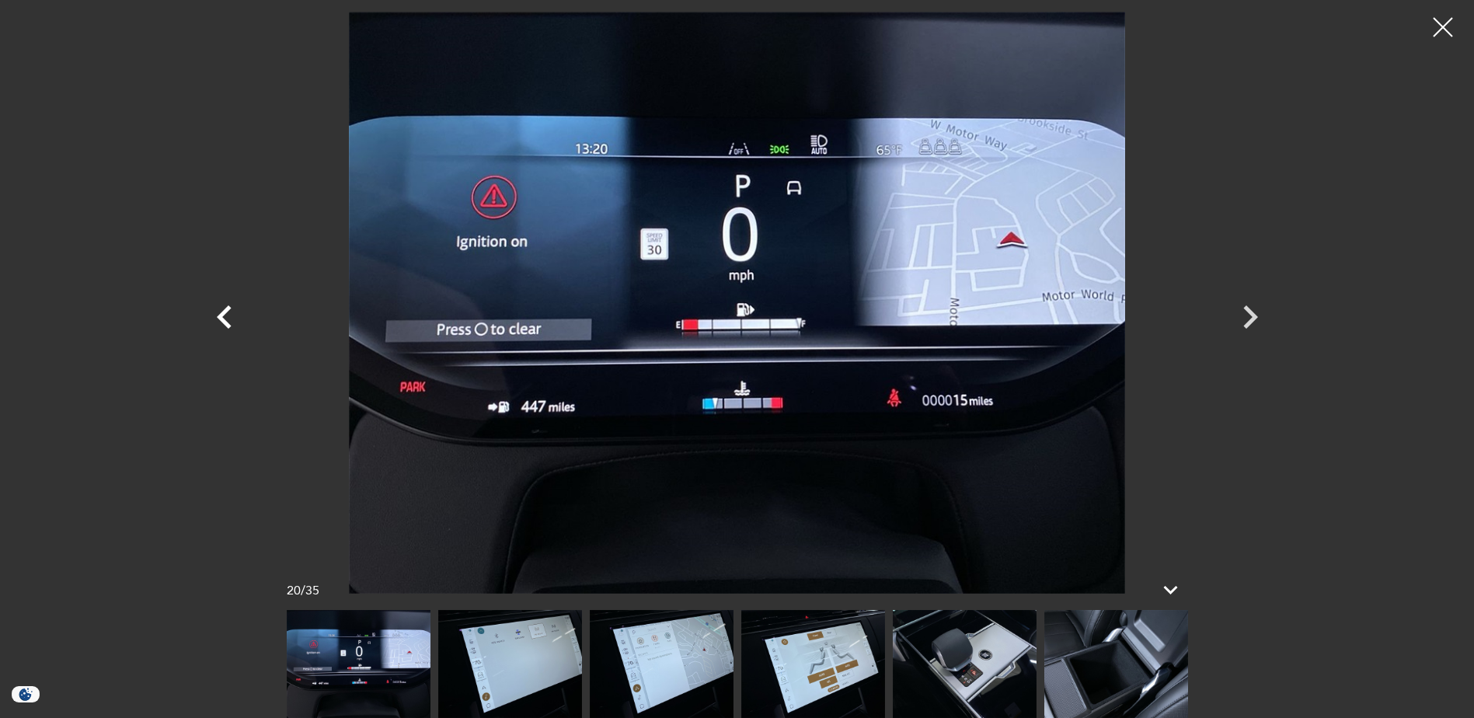
click at [227, 319] on icon "Previous" at bounding box center [224, 317] width 47 height 47
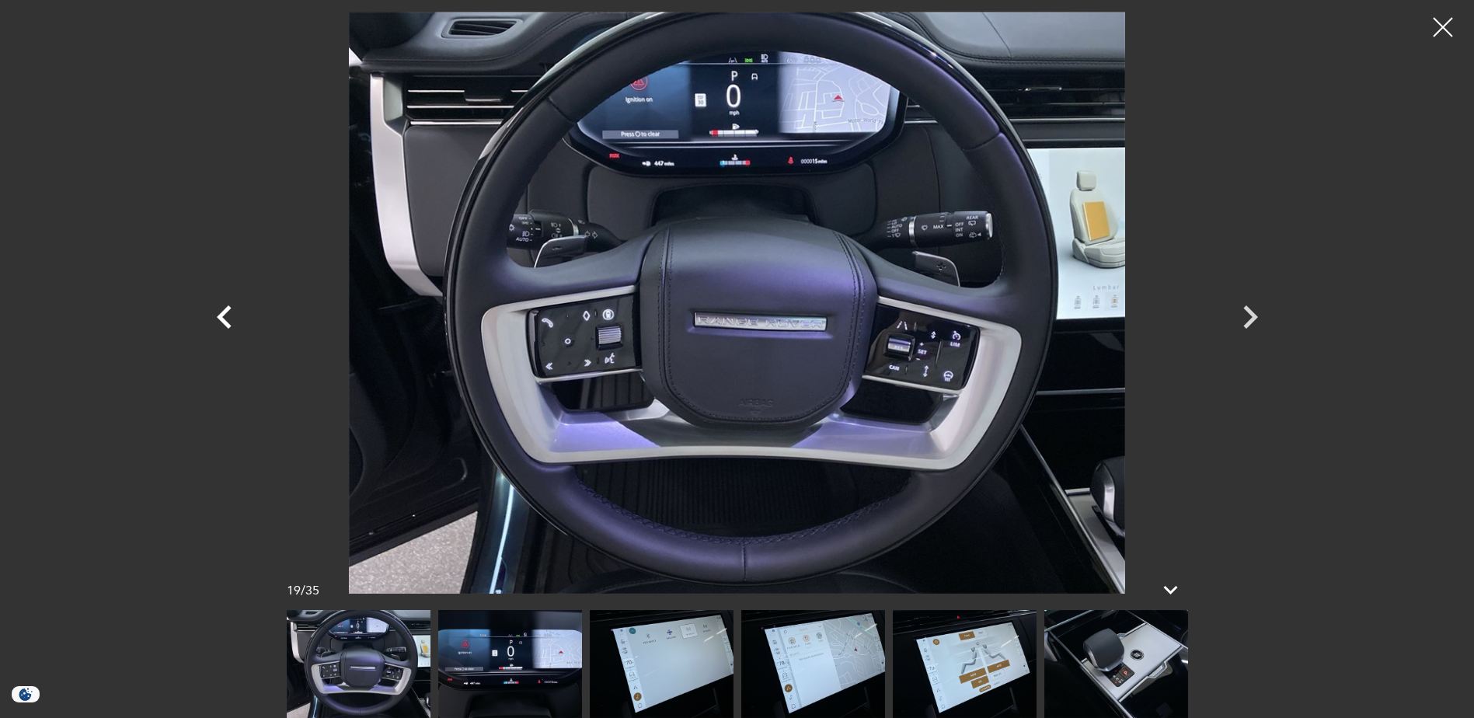
click at [227, 319] on icon "Previous" at bounding box center [224, 317] width 47 height 47
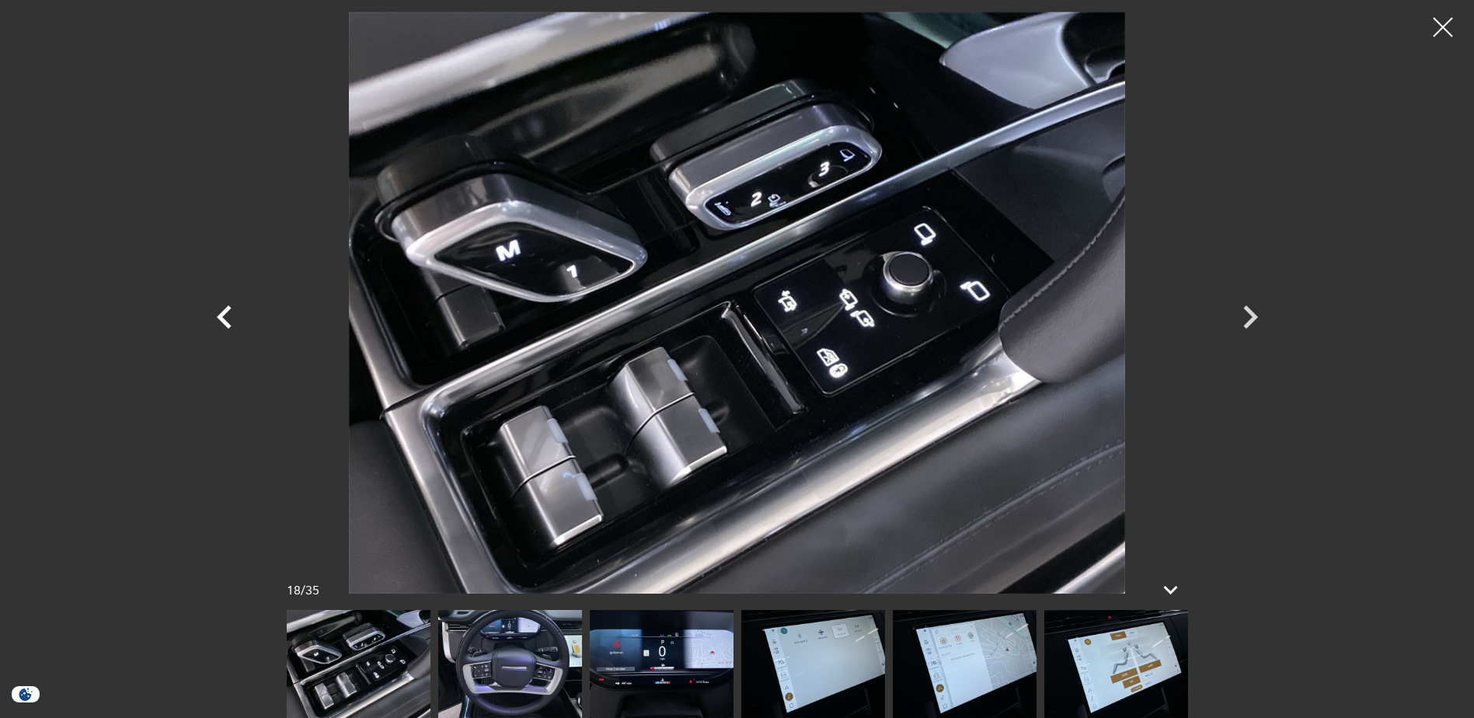
click at [227, 319] on icon "Previous" at bounding box center [224, 317] width 47 height 47
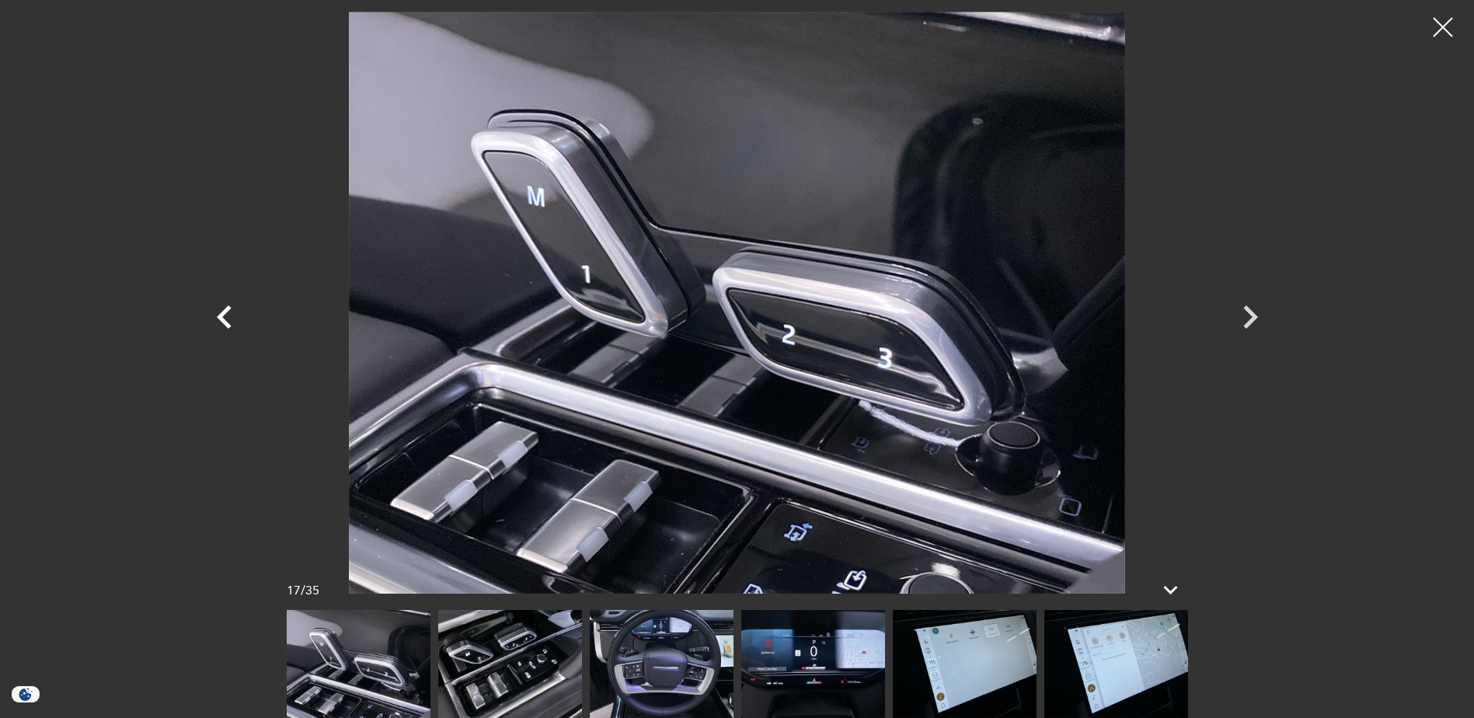
click at [227, 319] on icon "Previous" at bounding box center [224, 317] width 47 height 47
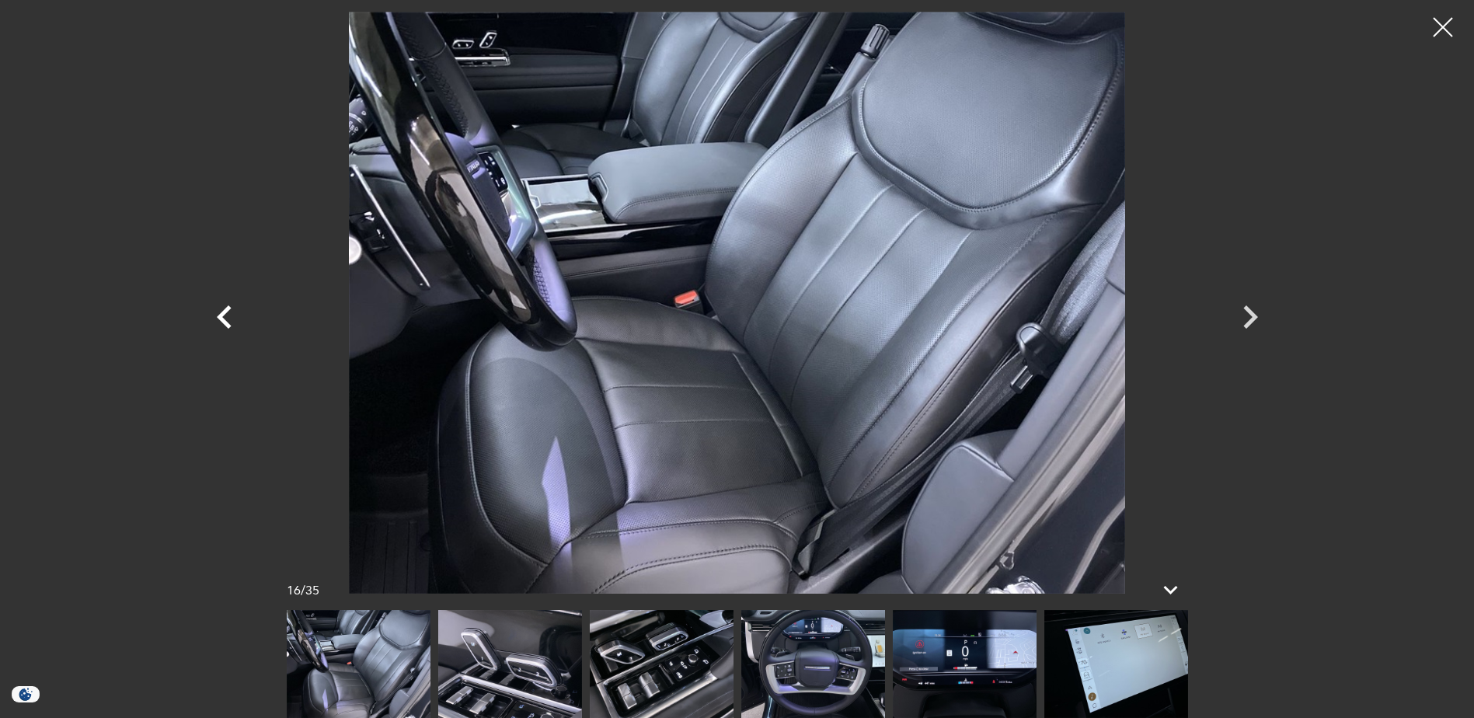
click at [227, 319] on icon "Previous" at bounding box center [224, 317] width 47 height 47
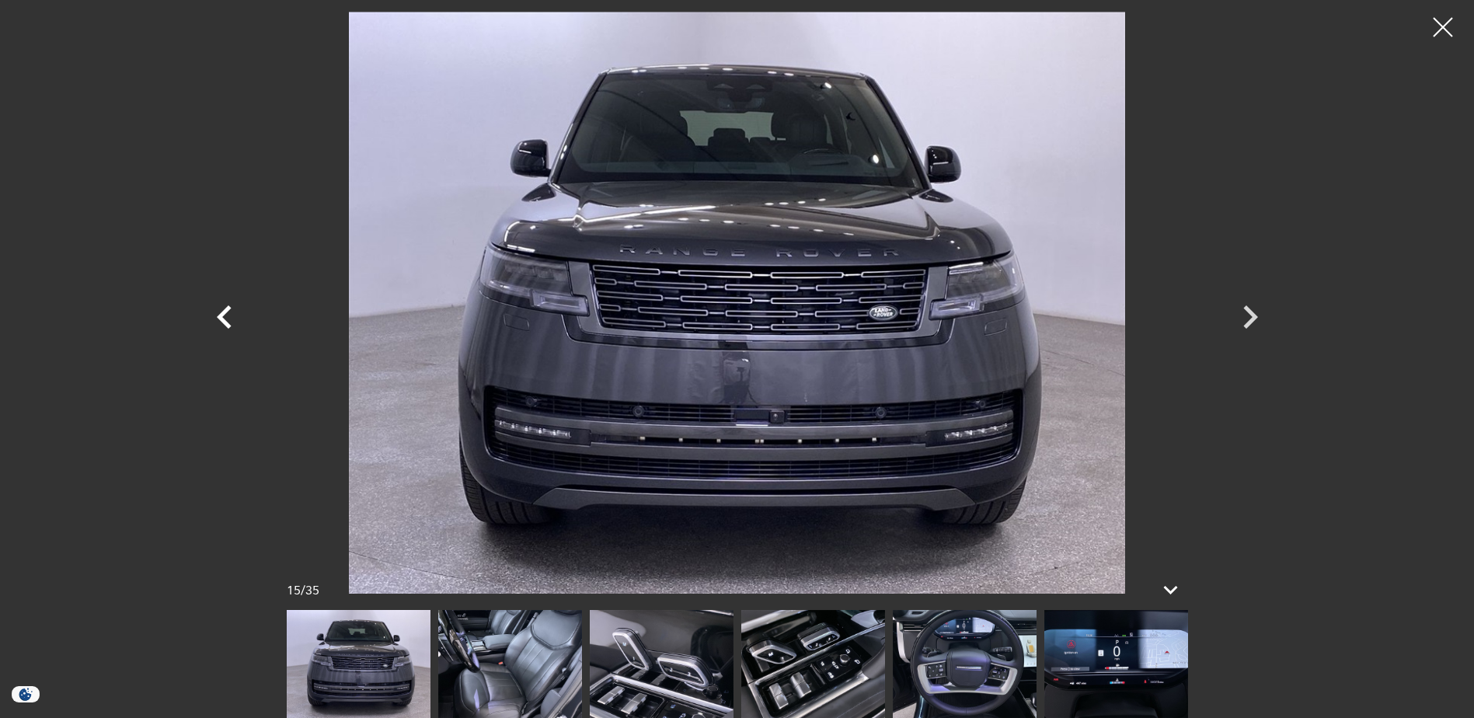
click at [227, 319] on icon "Previous" at bounding box center [224, 317] width 47 height 47
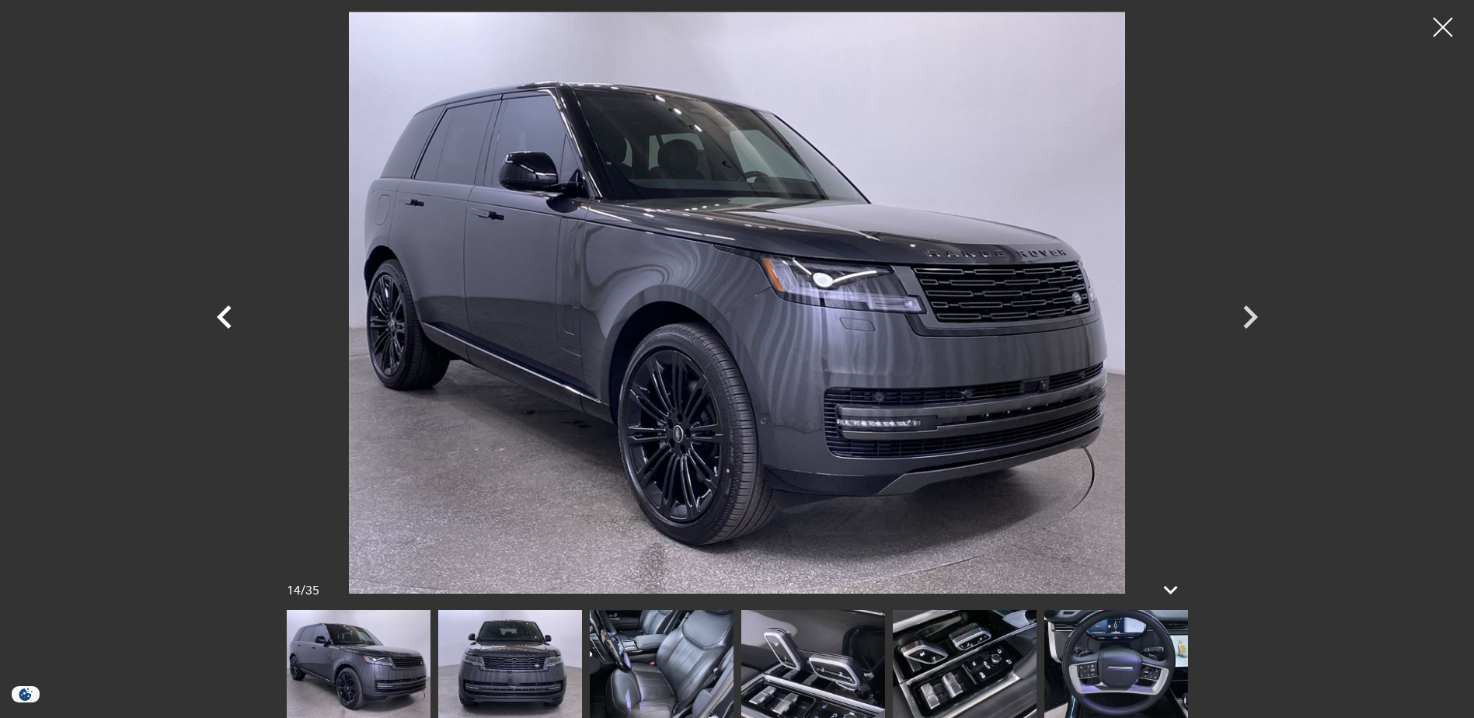
click at [227, 319] on icon "Previous" at bounding box center [224, 317] width 47 height 47
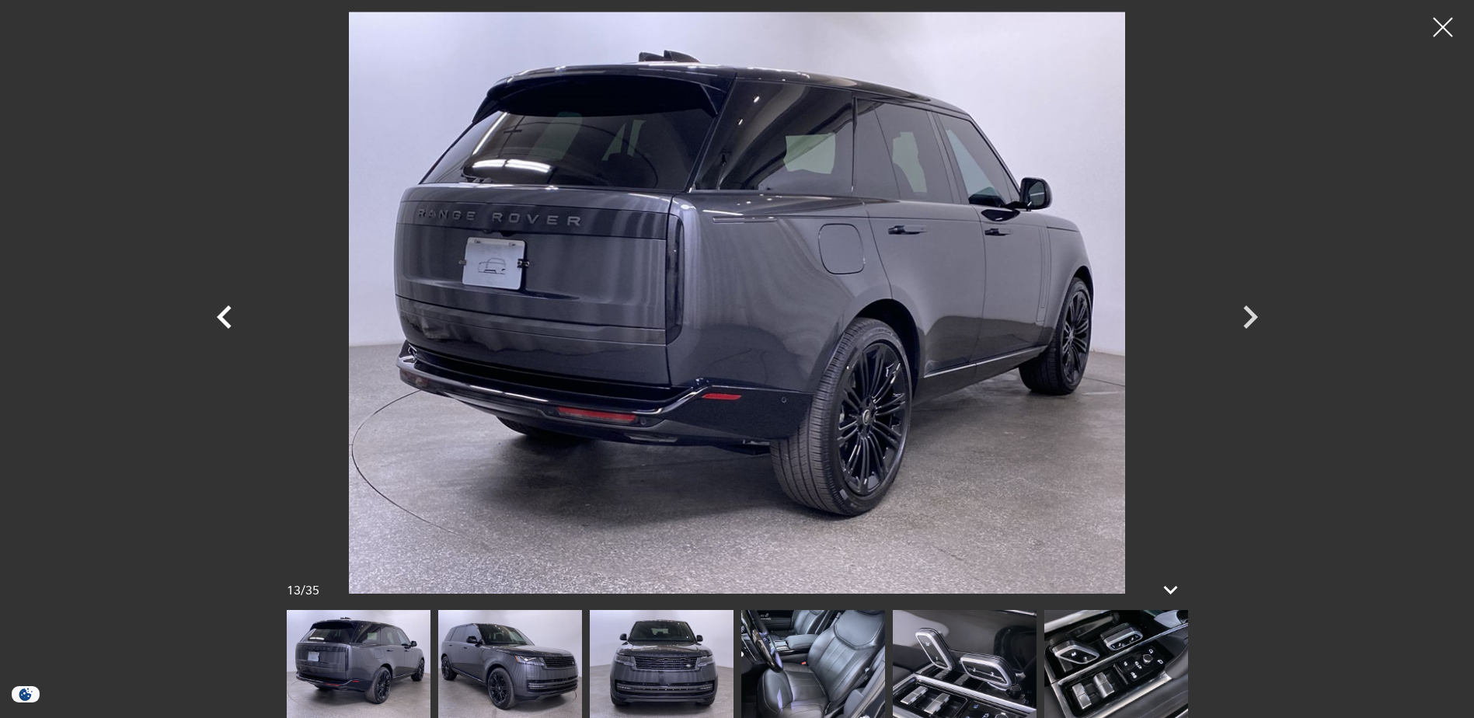
click at [227, 319] on icon "Previous" at bounding box center [224, 317] width 47 height 47
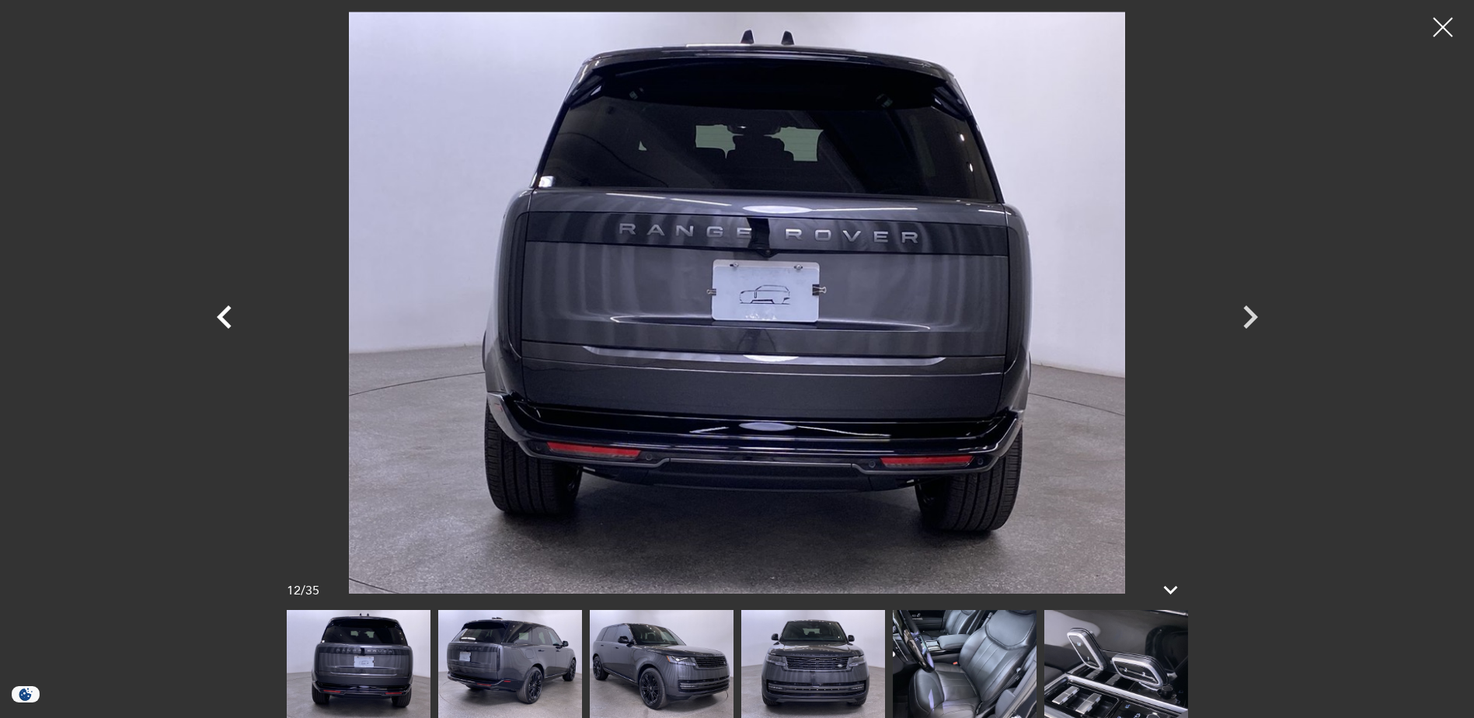
click at [227, 319] on icon "Previous" at bounding box center [224, 317] width 47 height 47
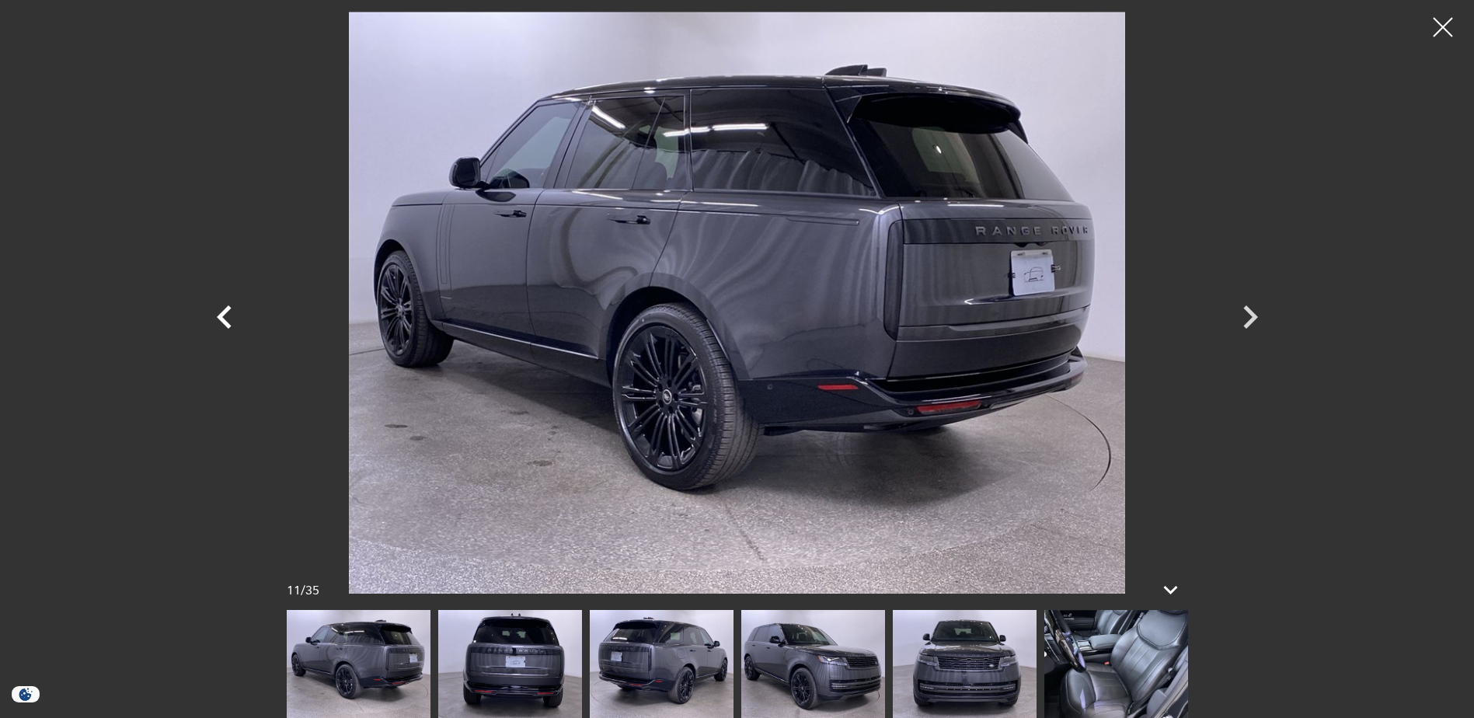
click at [227, 319] on icon "Previous" at bounding box center [224, 317] width 47 height 47
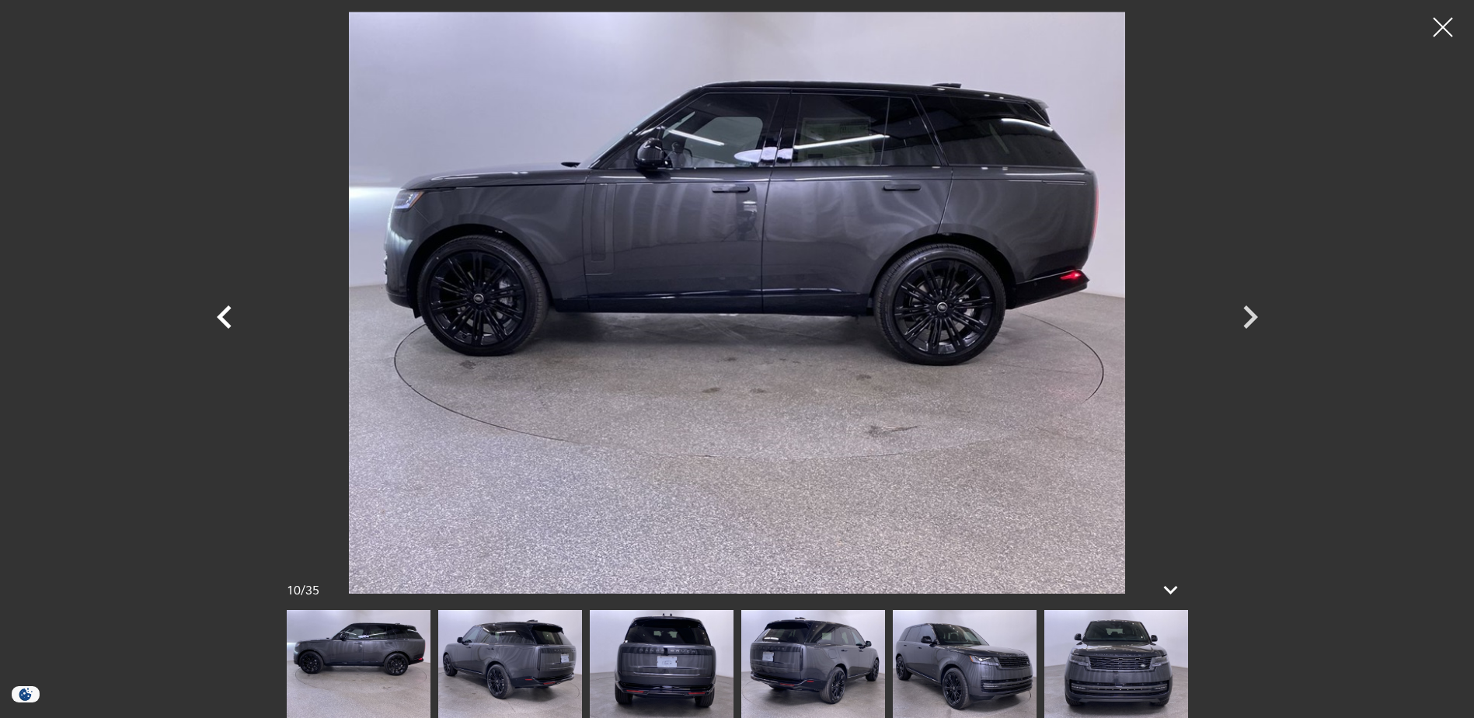
click at [231, 319] on icon "Previous" at bounding box center [224, 317] width 47 height 47
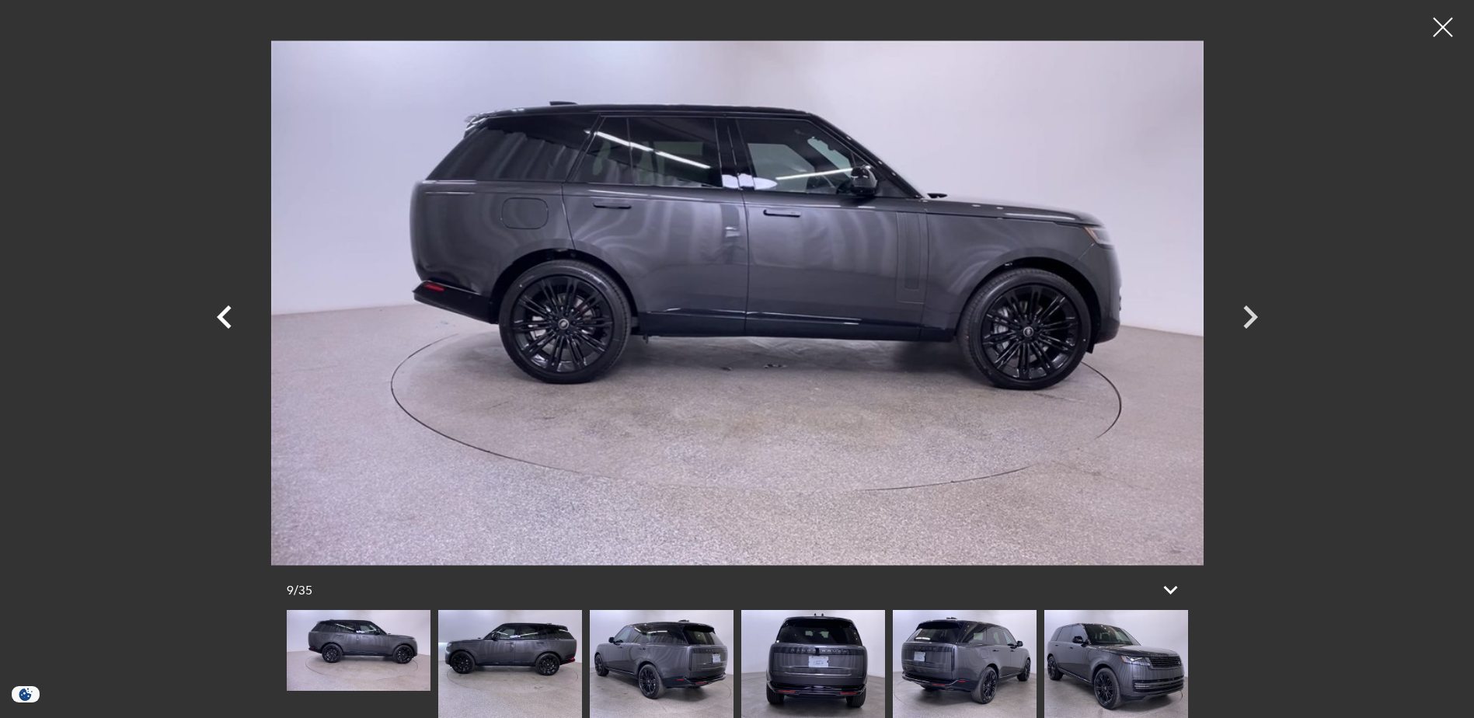
click at [231, 319] on icon "Previous" at bounding box center [224, 317] width 47 height 47
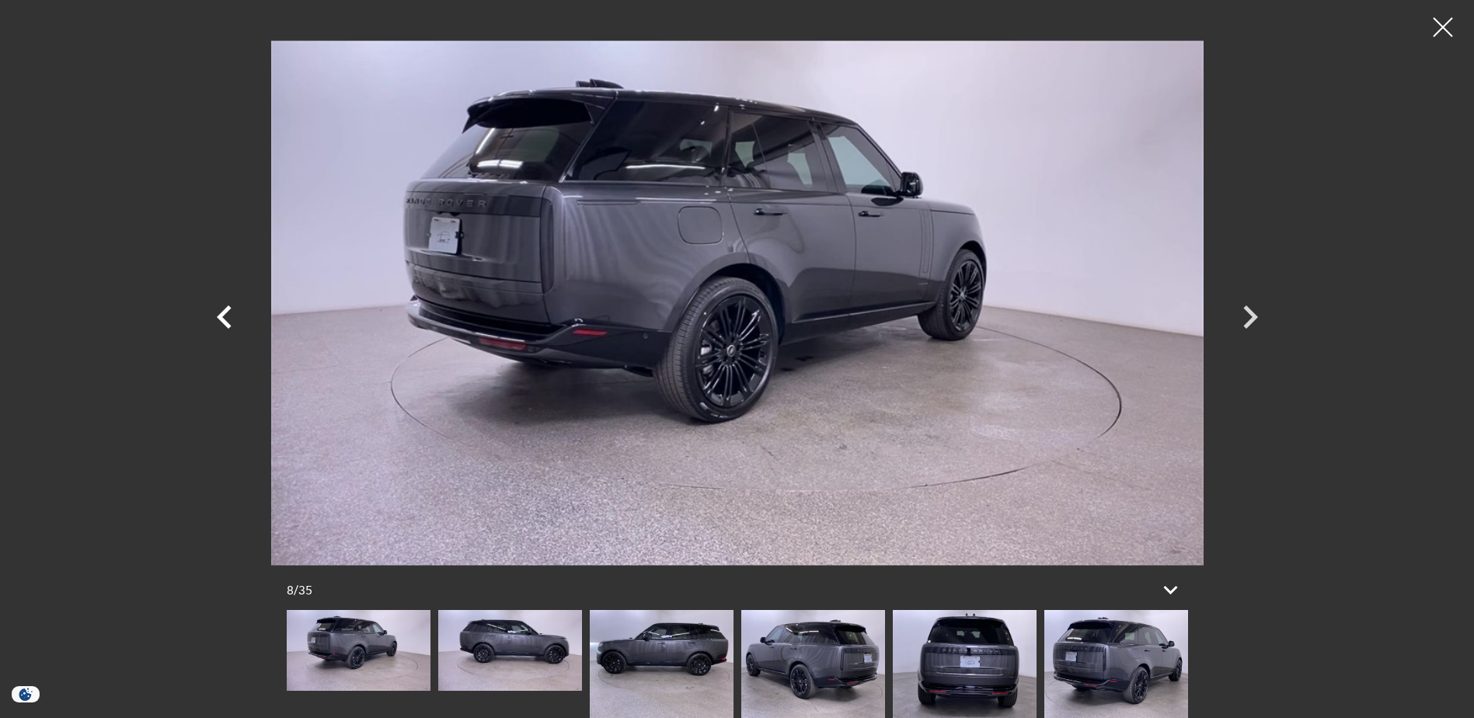
click at [231, 319] on icon "Previous" at bounding box center [224, 317] width 47 height 47
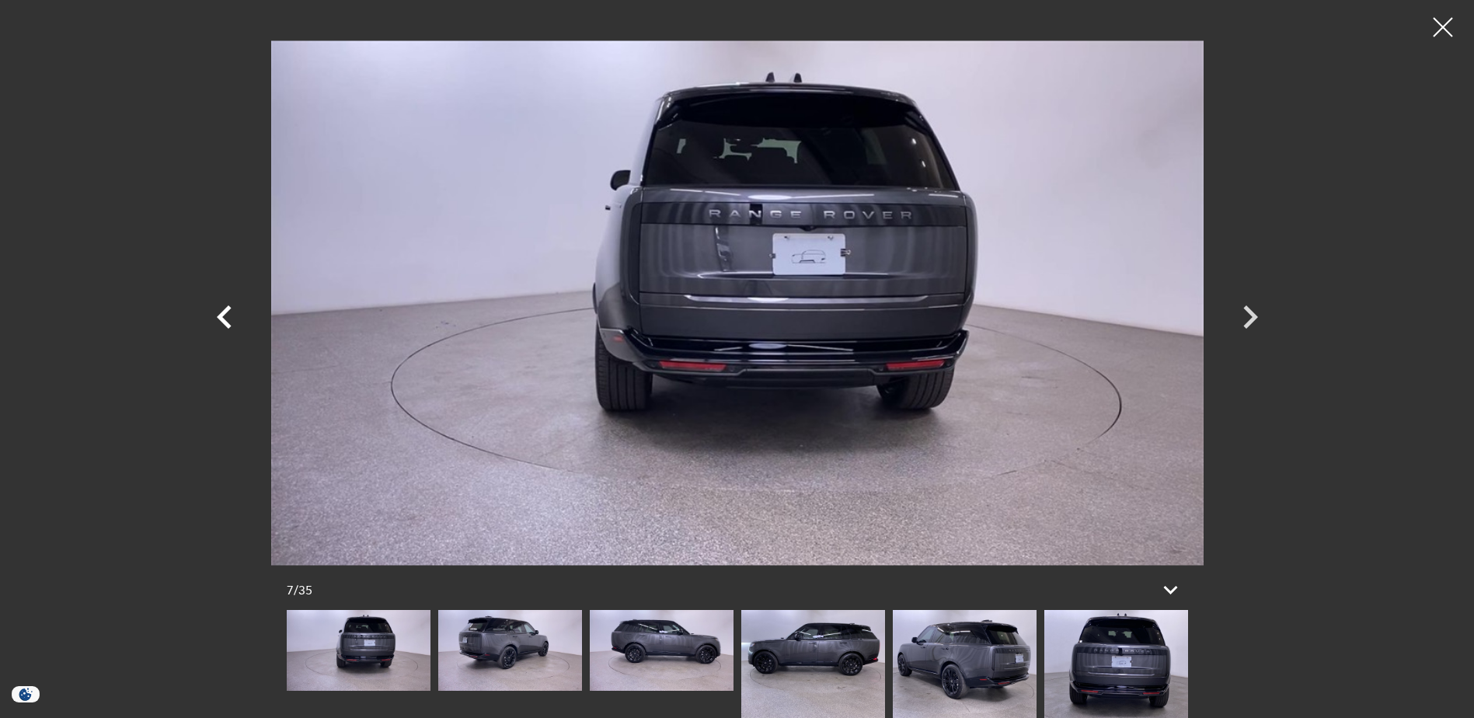
click at [231, 319] on icon "Previous" at bounding box center [224, 317] width 47 height 47
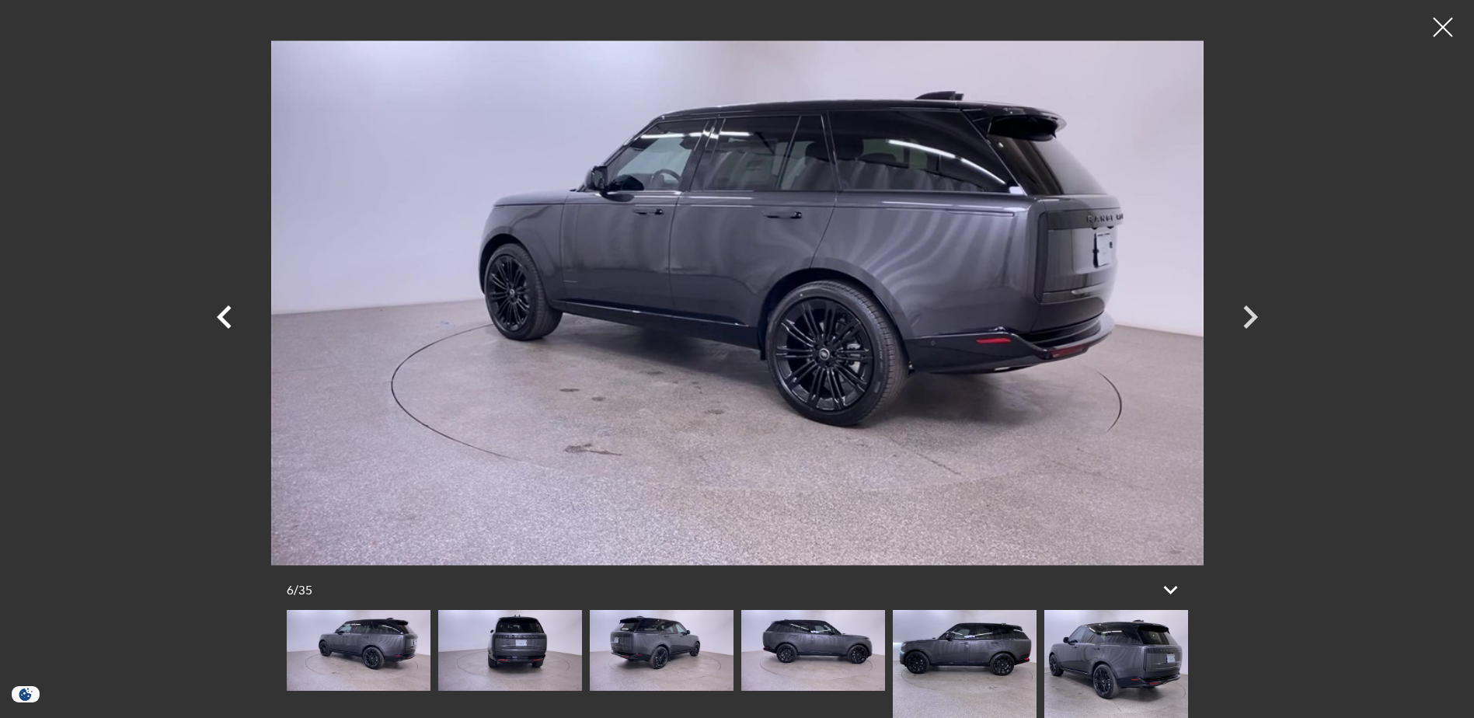
click at [231, 319] on icon "Previous" at bounding box center [224, 317] width 47 height 47
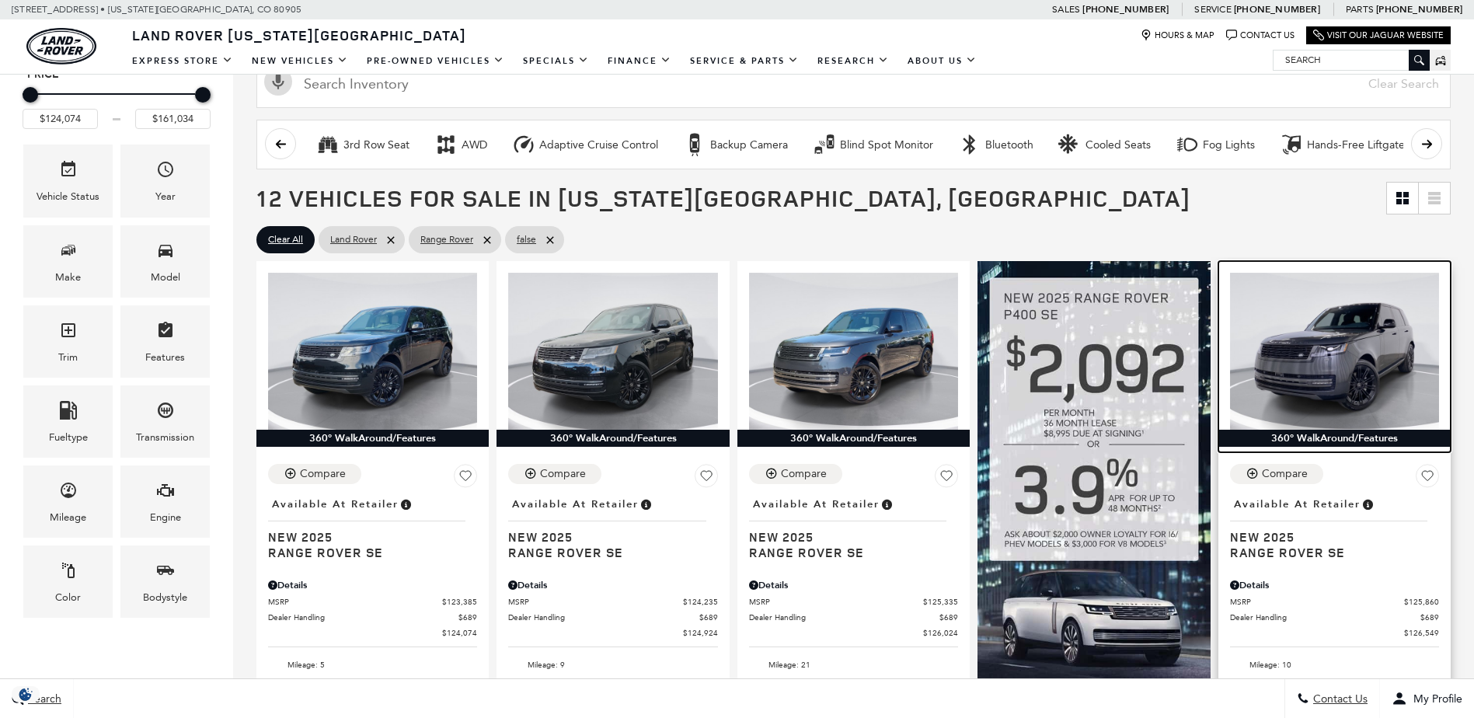
click at [1358, 396] on img at bounding box center [1334, 351] width 209 height 157
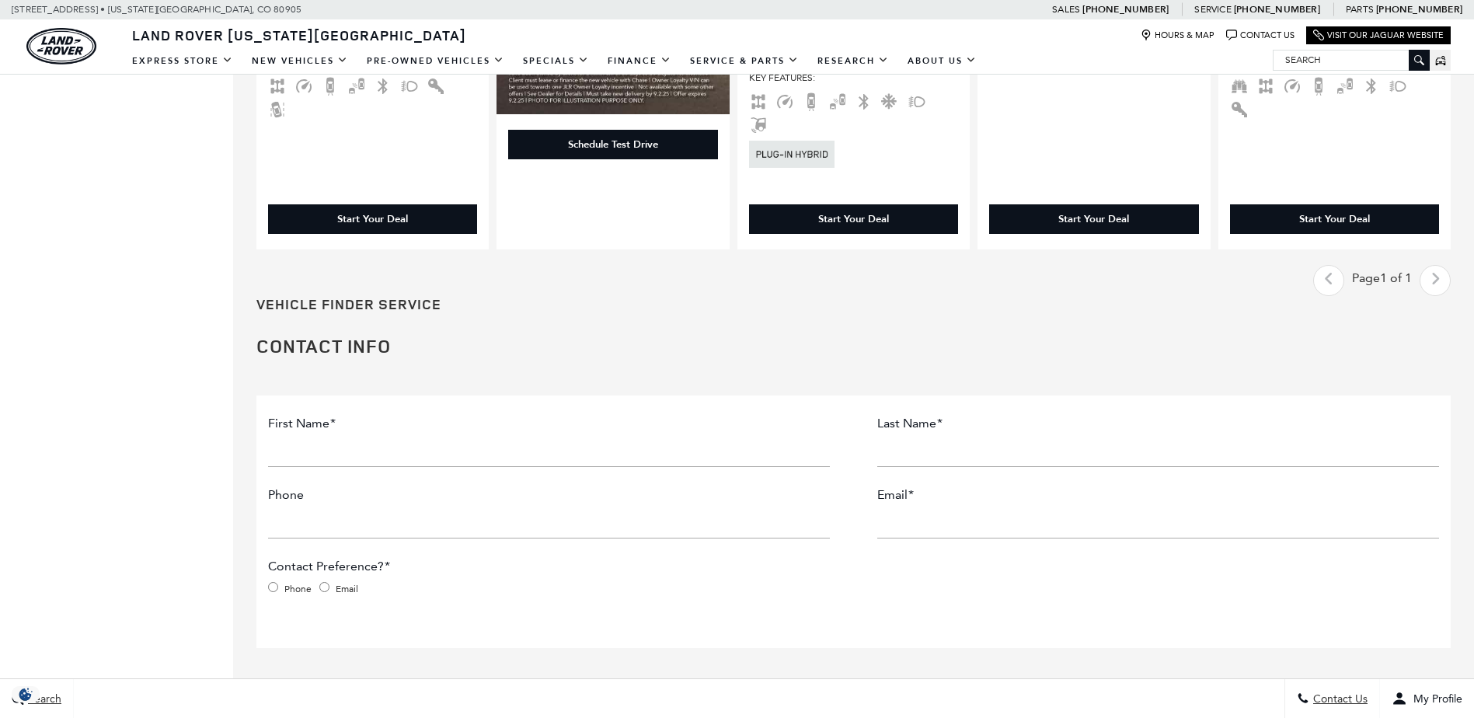
scroll to position [2176, 0]
